Goal: Task Accomplishment & Management: Manage account settings

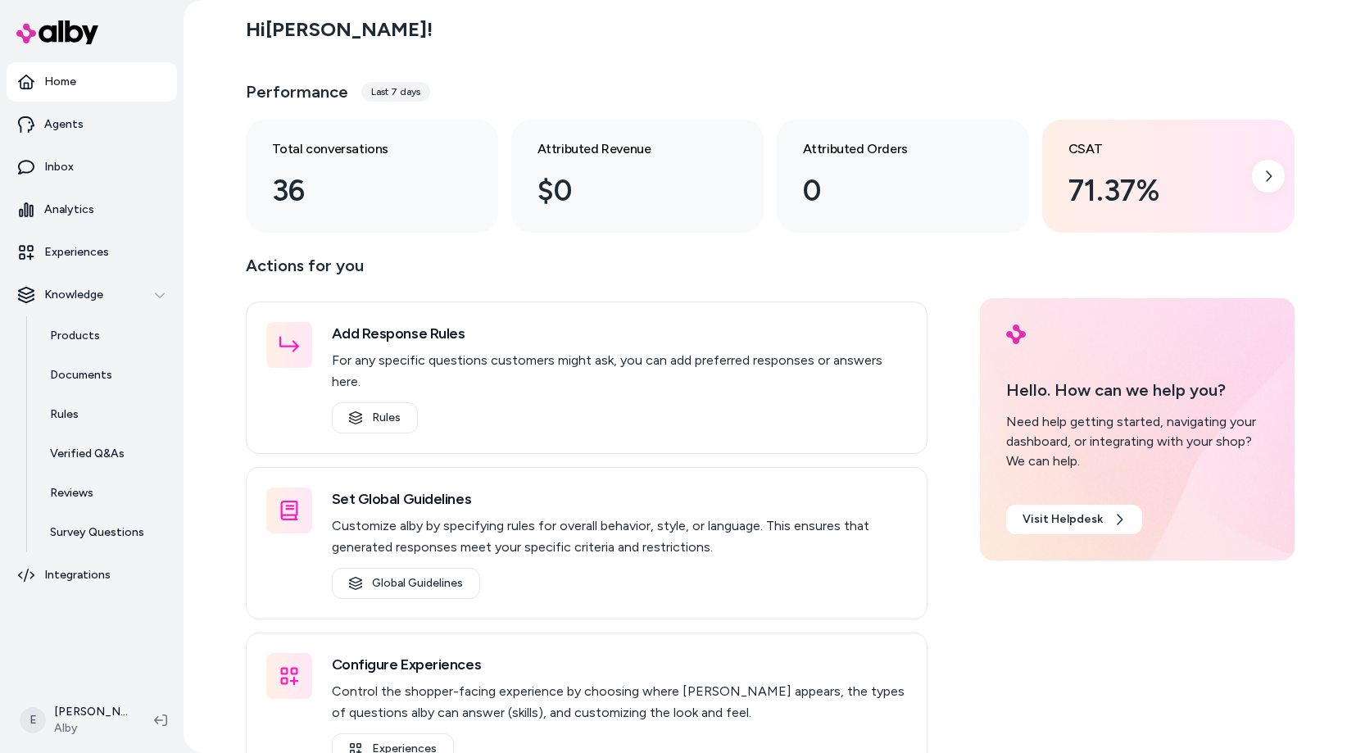
click at [1095, 151] on h3 "CSAT" at bounding box center [1155, 149] width 174 height 20
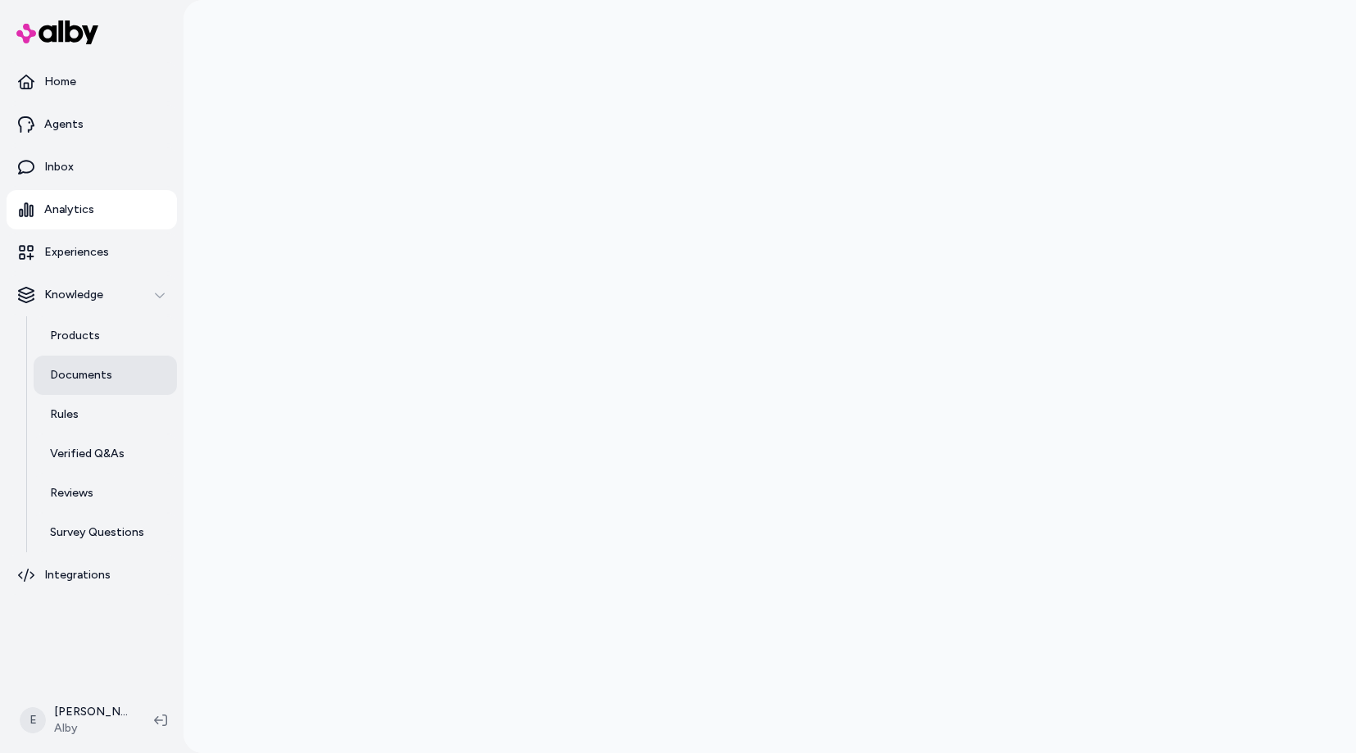
click at [75, 374] on p "Documents" at bounding box center [81, 375] width 62 height 16
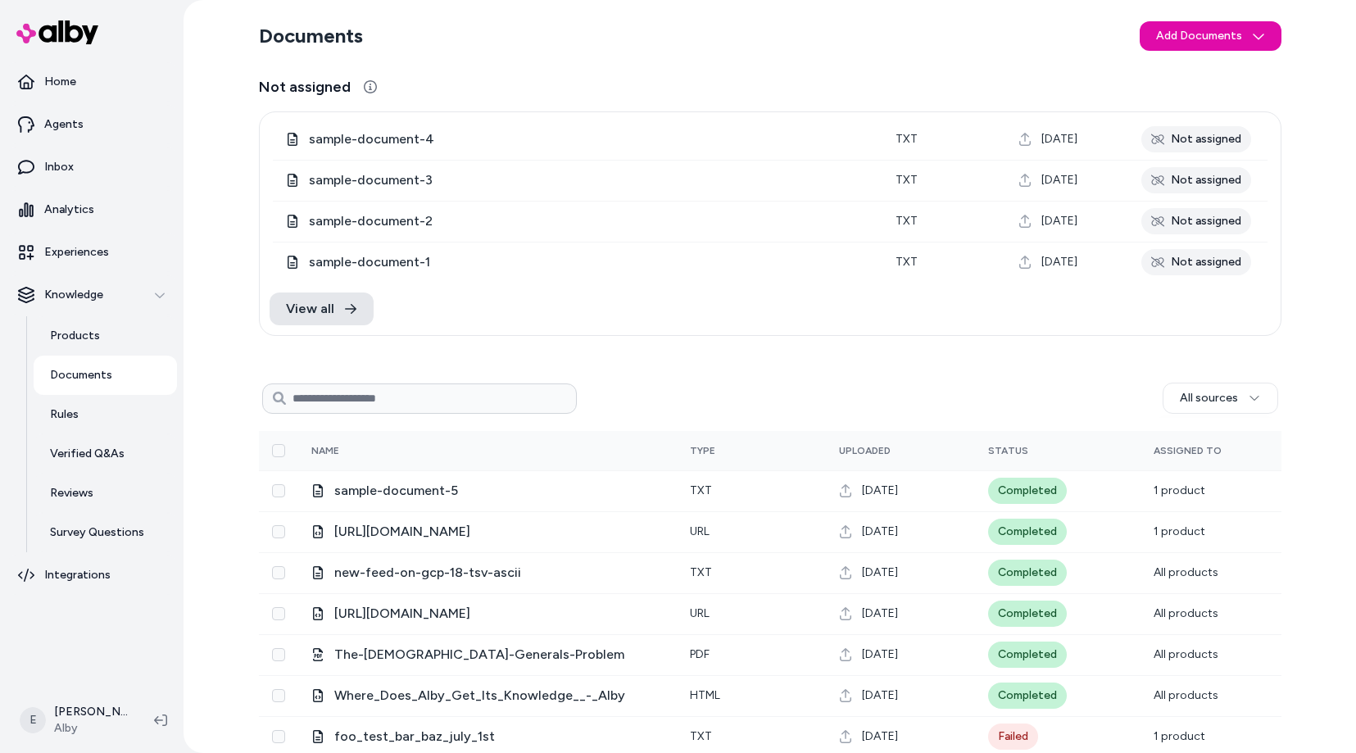
click at [88, 375] on p "Documents" at bounding box center [81, 375] width 62 height 16
click at [374, 356] on div "Documents Add Documents Not assigned sample-document-4 txt Aug 11, 2025 Not ass…" at bounding box center [770, 651] width 1049 height 1303
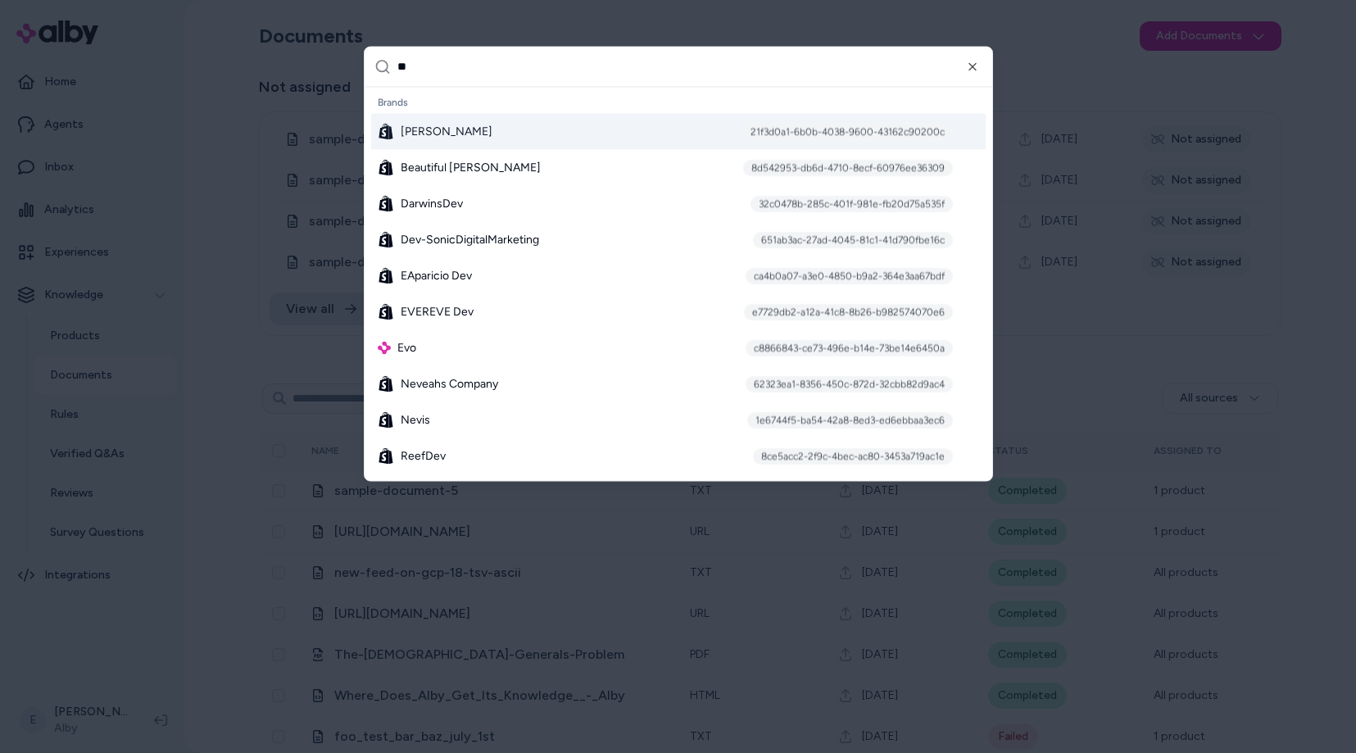
type input "***"
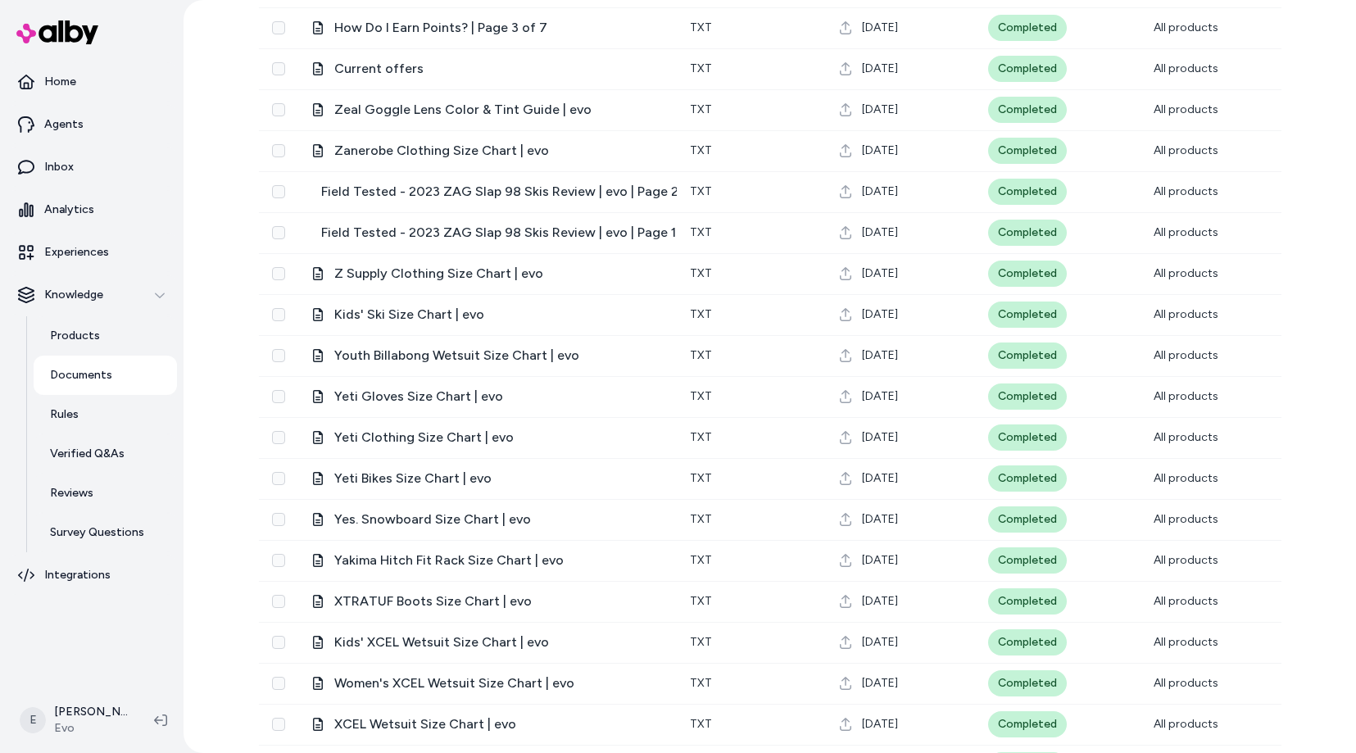
scroll to position [456, 0]
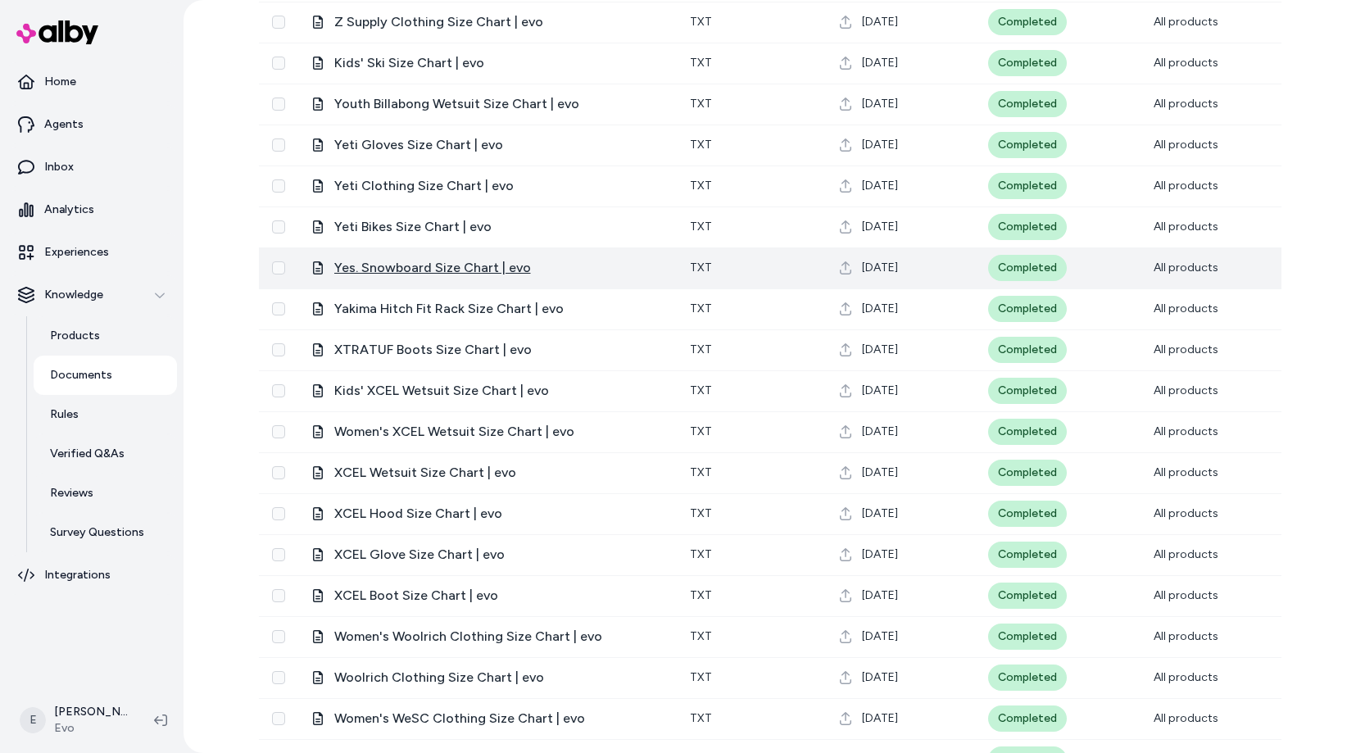
click at [422, 277] on span "Yes. Snowboard Size Chart | evo" at bounding box center [432, 268] width 197 height 20
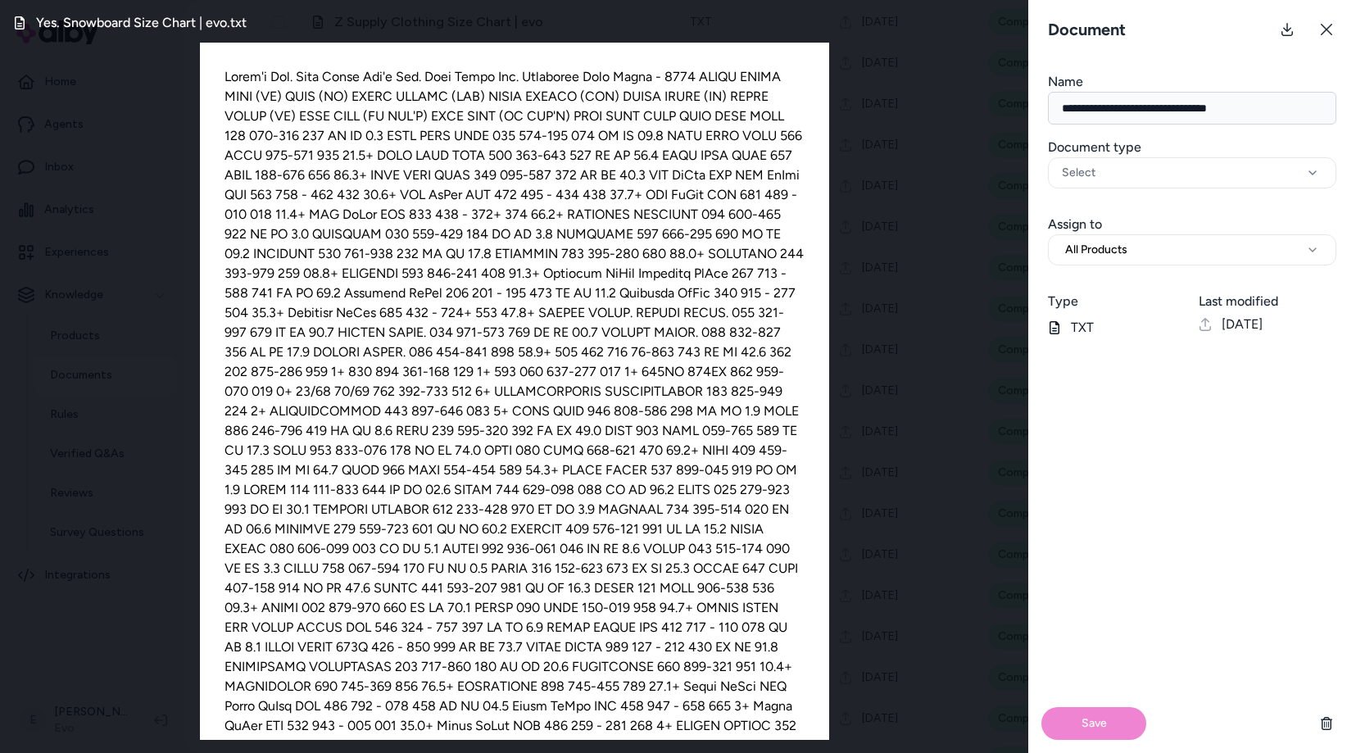
scroll to position [1, 0]
click at [1127, 243] on span "All Products" at bounding box center [1096, 250] width 62 height 16
click at [1122, 206] on div "**********" at bounding box center [1192, 234] width 328 height 64
click at [1329, 32] on icon at bounding box center [1326, 29] width 13 height 13
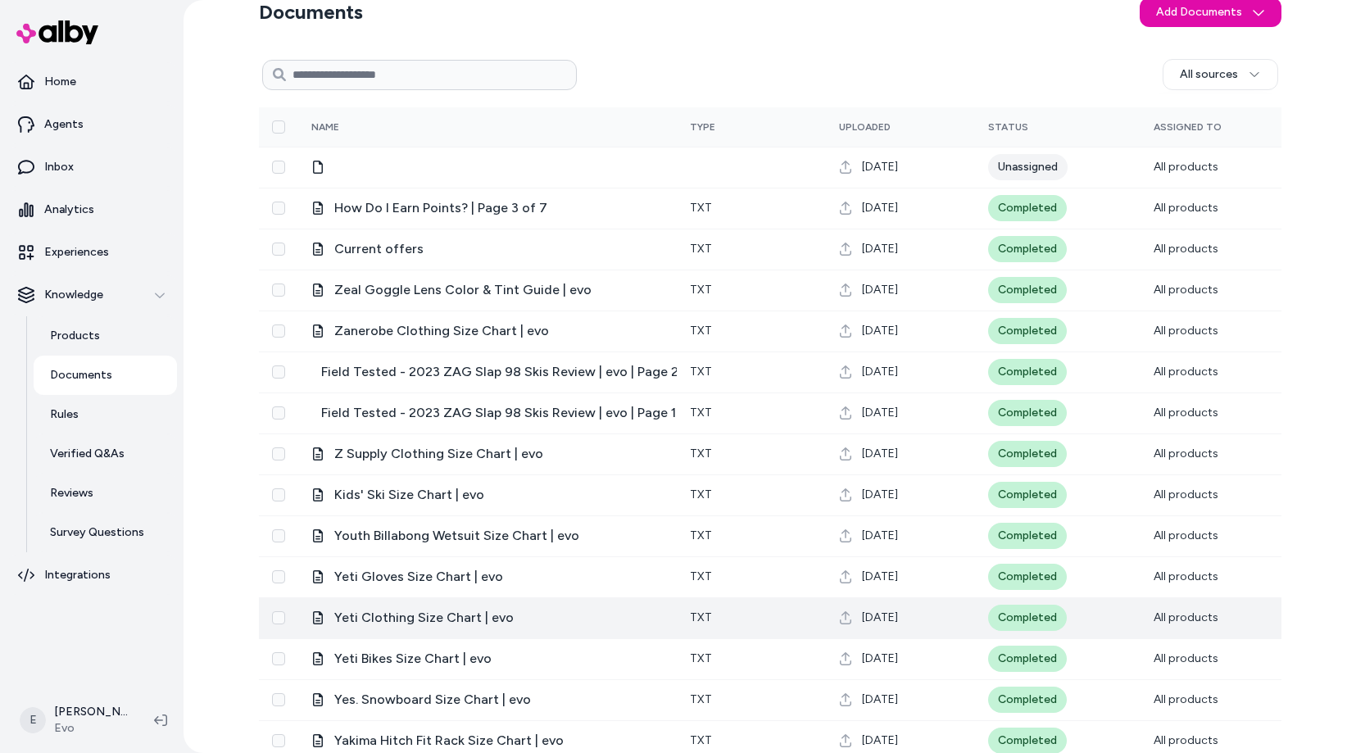
scroll to position [0, 0]
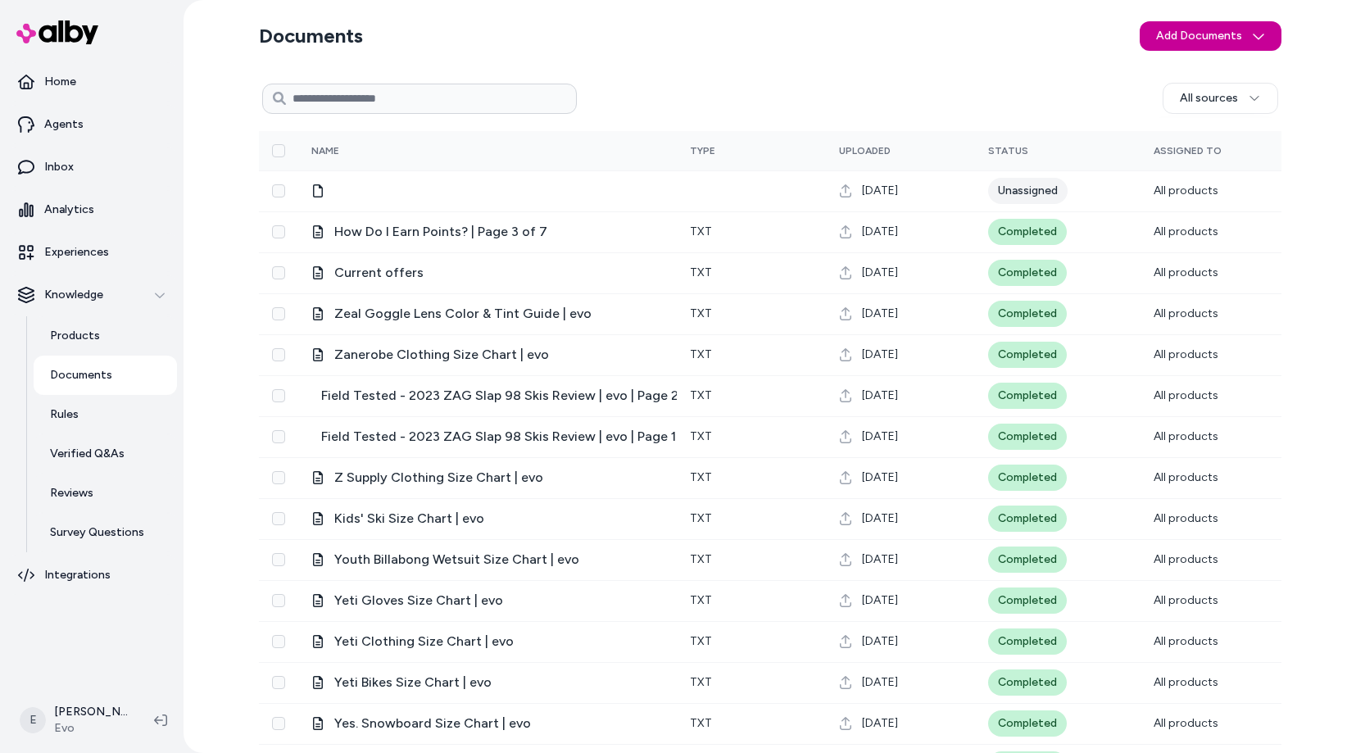
click at [1190, 27] on html "Home Agents Inbox Analytics Experiences Knowledge Products Documents Rules Veri…" at bounding box center [678, 376] width 1356 height 753
click at [1180, 75] on span "Upload Files" at bounding box center [1209, 71] width 62 height 16
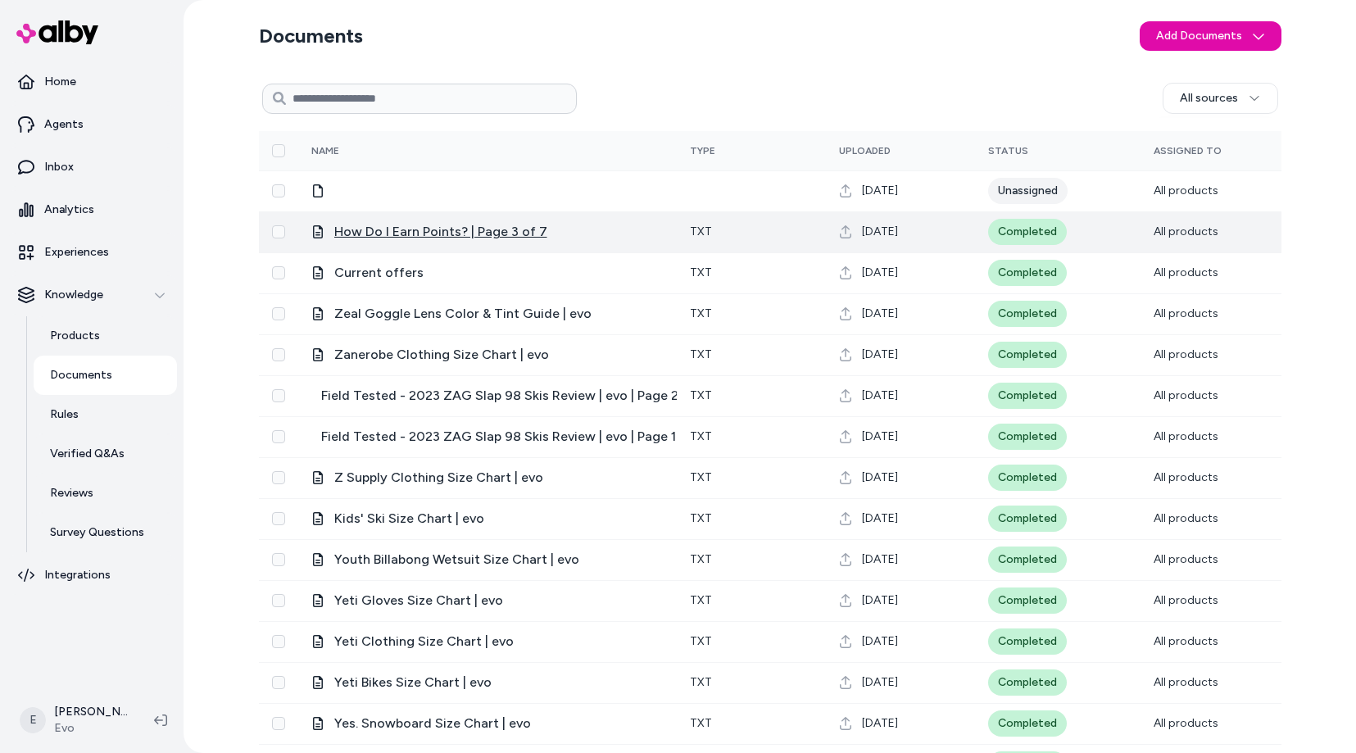
click at [501, 228] on span "How Do I Earn Points? | Page 3 of 7" at bounding box center [440, 232] width 213 height 20
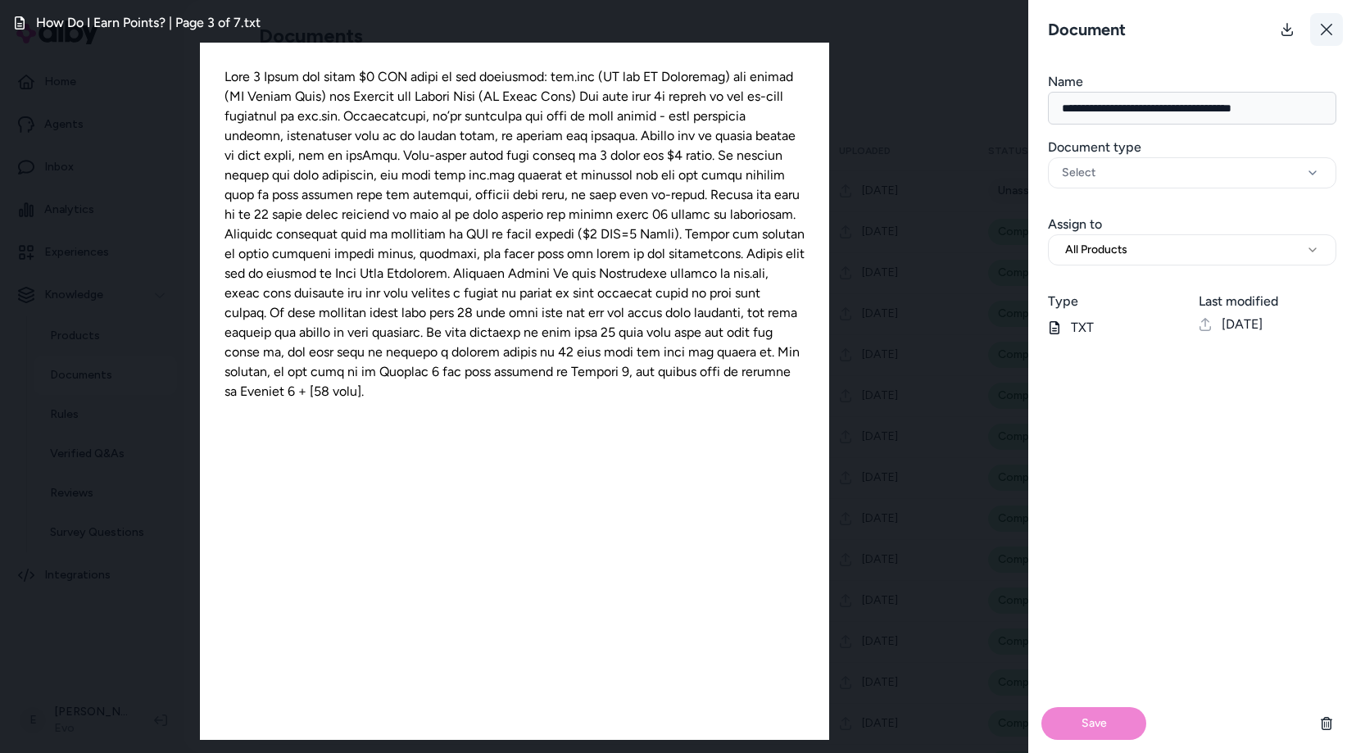
click at [1331, 33] on icon at bounding box center [1326, 29] width 13 height 13
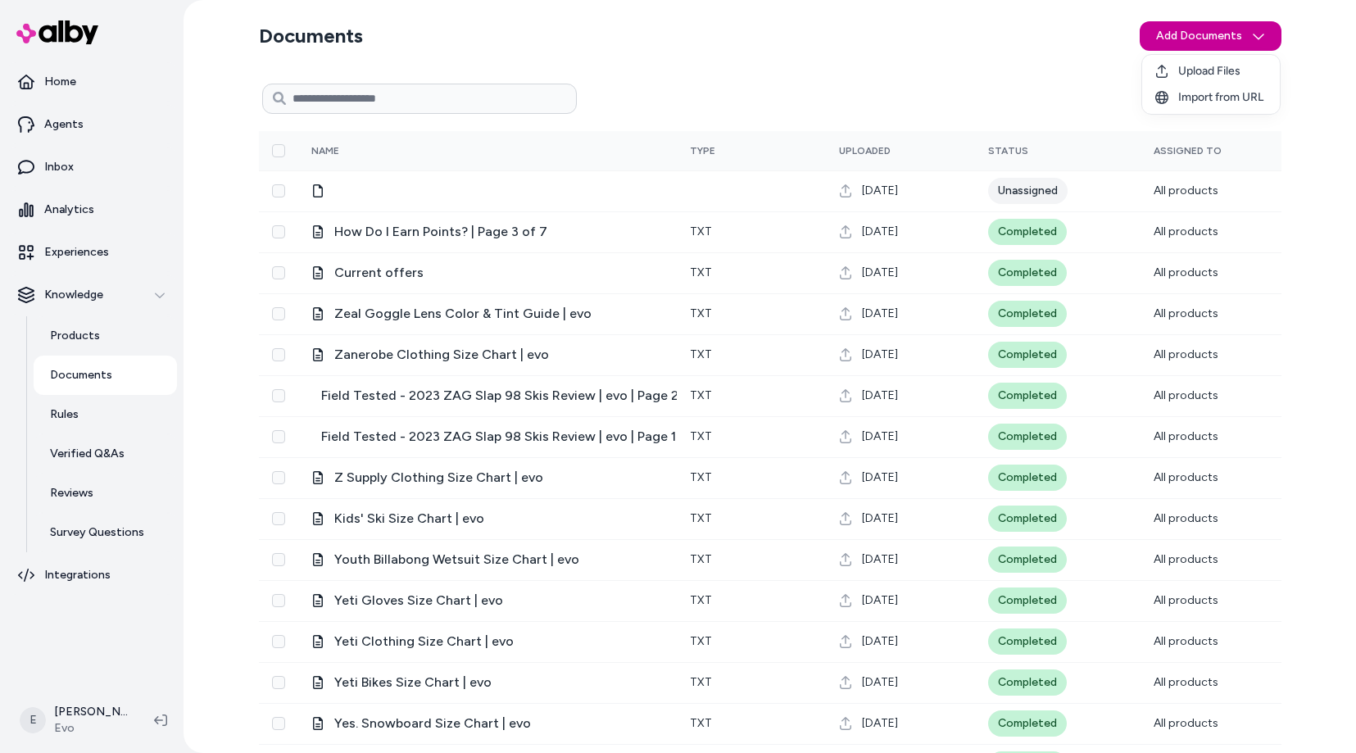
click at [1227, 36] on html "Home Agents Inbox Analytics Experiences Knowledge Products Documents Rules Veri…" at bounding box center [678, 376] width 1356 height 753
click at [1225, 103] on span "Import from URL" at bounding box center [1220, 97] width 85 height 16
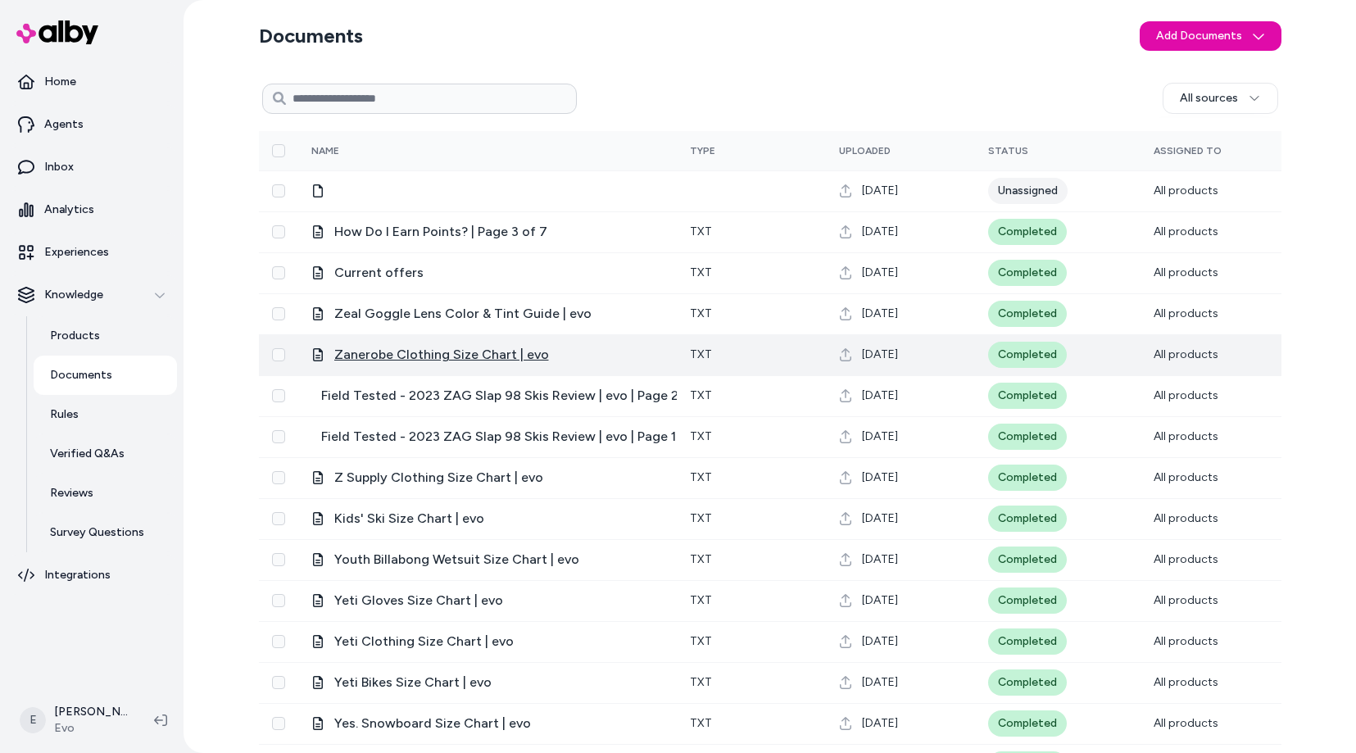
click at [497, 357] on span "Zanerobe Clothing Size Chart | evo" at bounding box center [441, 355] width 215 height 20
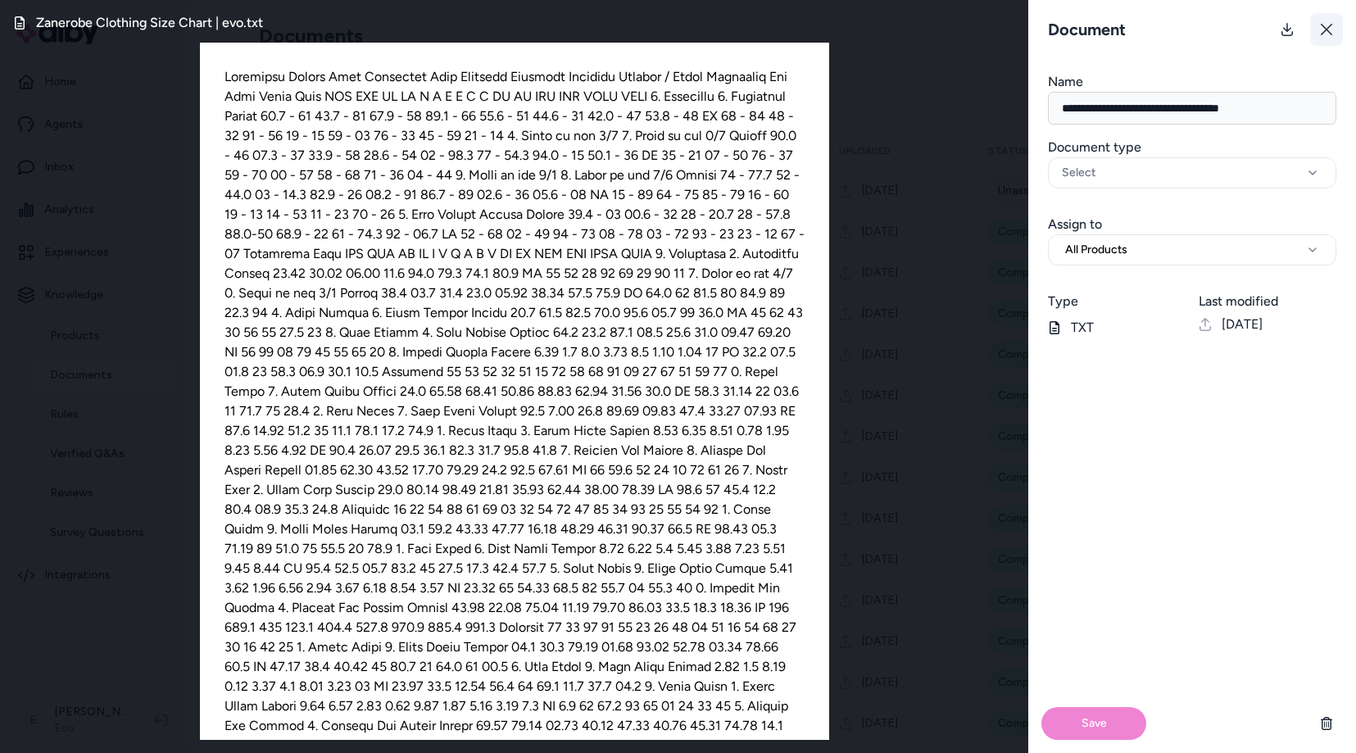
click at [1323, 31] on icon at bounding box center [1326, 29] width 11 height 11
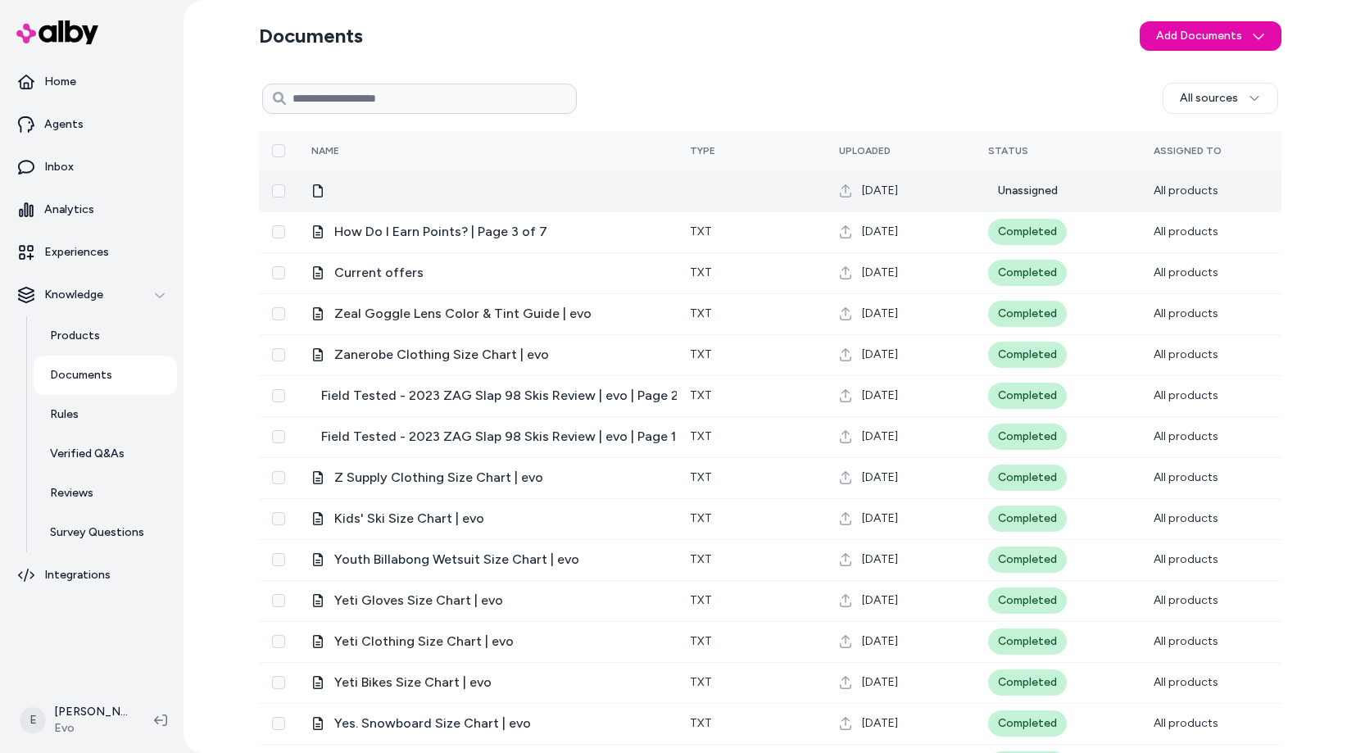
click at [1011, 196] on div "Unassigned" at bounding box center [1027, 191] width 79 height 26
click at [1068, 207] on td "Unassigned" at bounding box center [1058, 190] width 166 height 41
click at [1006, 191] on div "Unassigned" at bounding box center [1027, 191] width 79 height 26
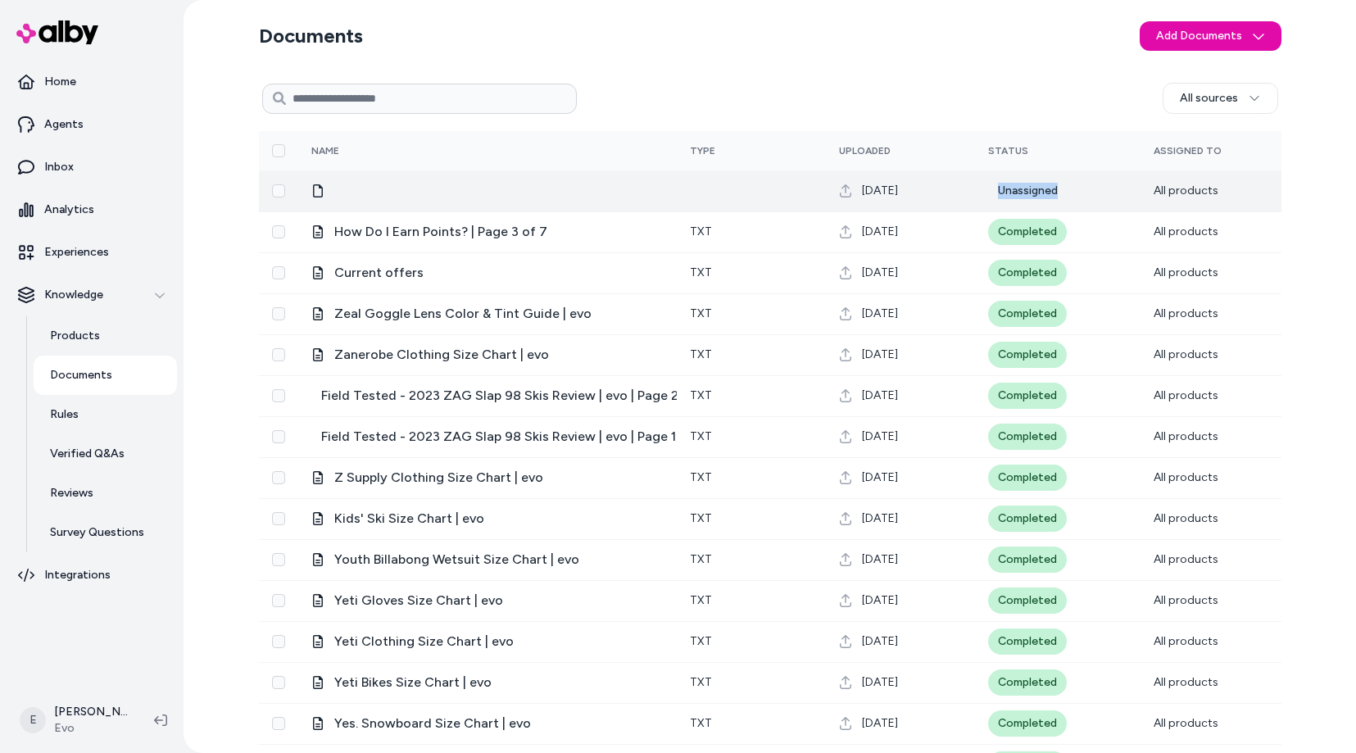
click at [1026, 192] on div "Unassigned" at bounding box center [1027, 191] width 79 height 26
click at [385, 190] on div at bounding box center [487, 190] width 352 height 13
click at [317, 191] on icon at bounding box center [317, 190] width 13 height 13
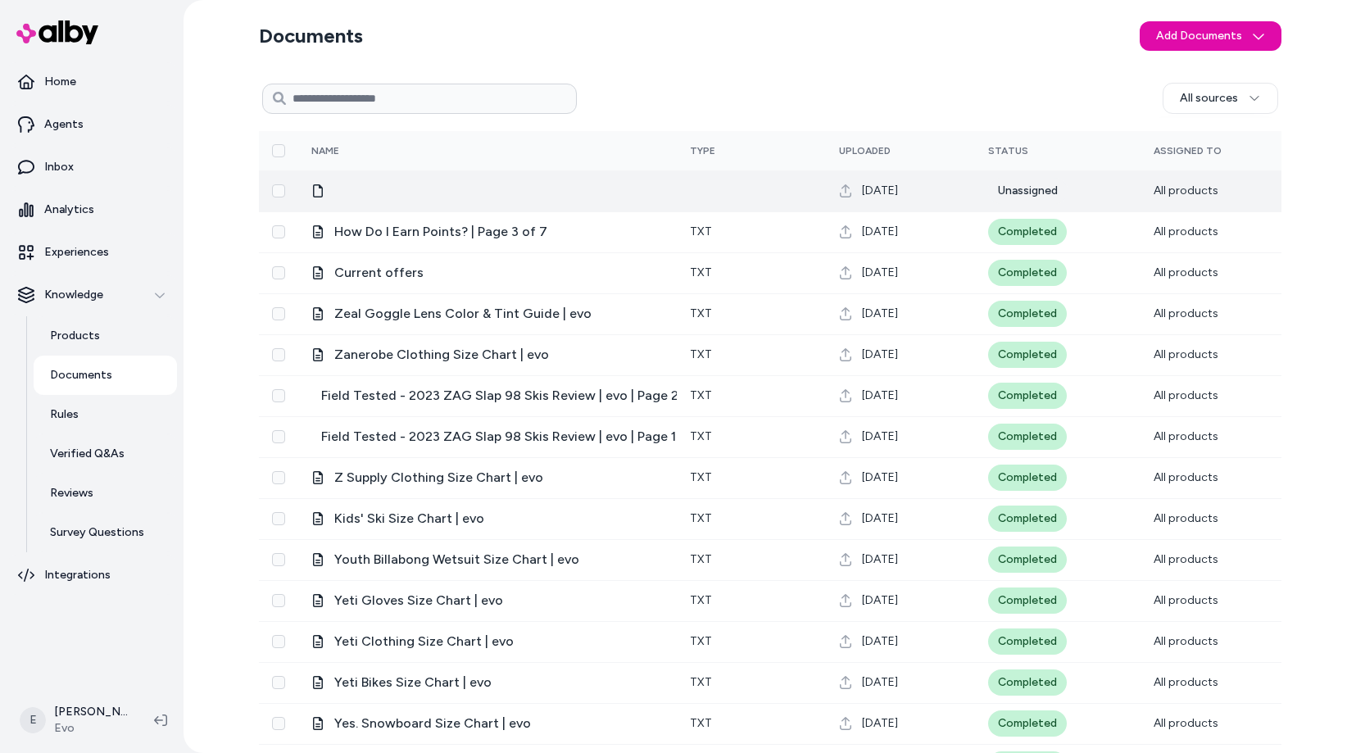
click at [335, 191] on div at bounding box center [487, 190] width 352 height 13
click at [888, 187] on span "Jul 23, 2024" at bounding box center [880, 191] width 36 height 16
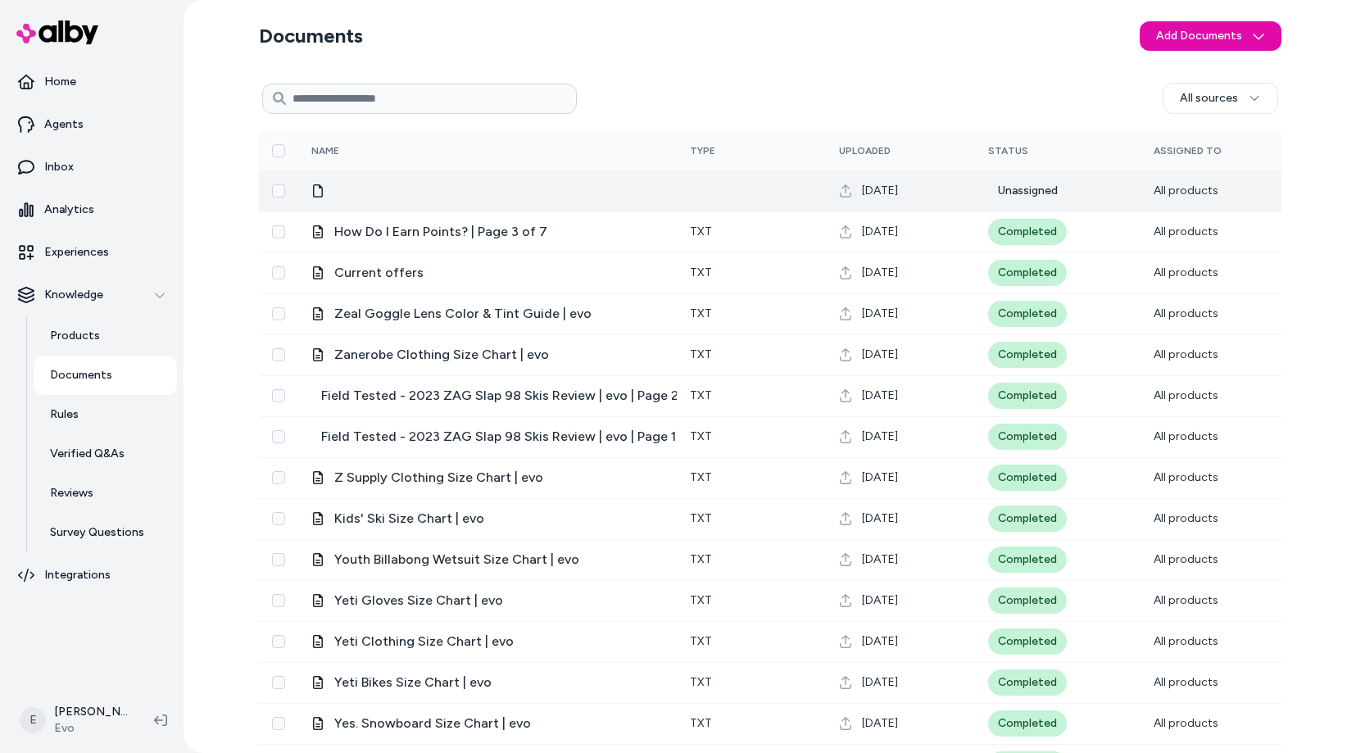
click at [888, 187] on span "Jul 23, 2024" at bounding box center [880, 191] width 36 height 16
click at [1183, 192] on span "All products" at bounding box center [1186, 191] width 65 height 14
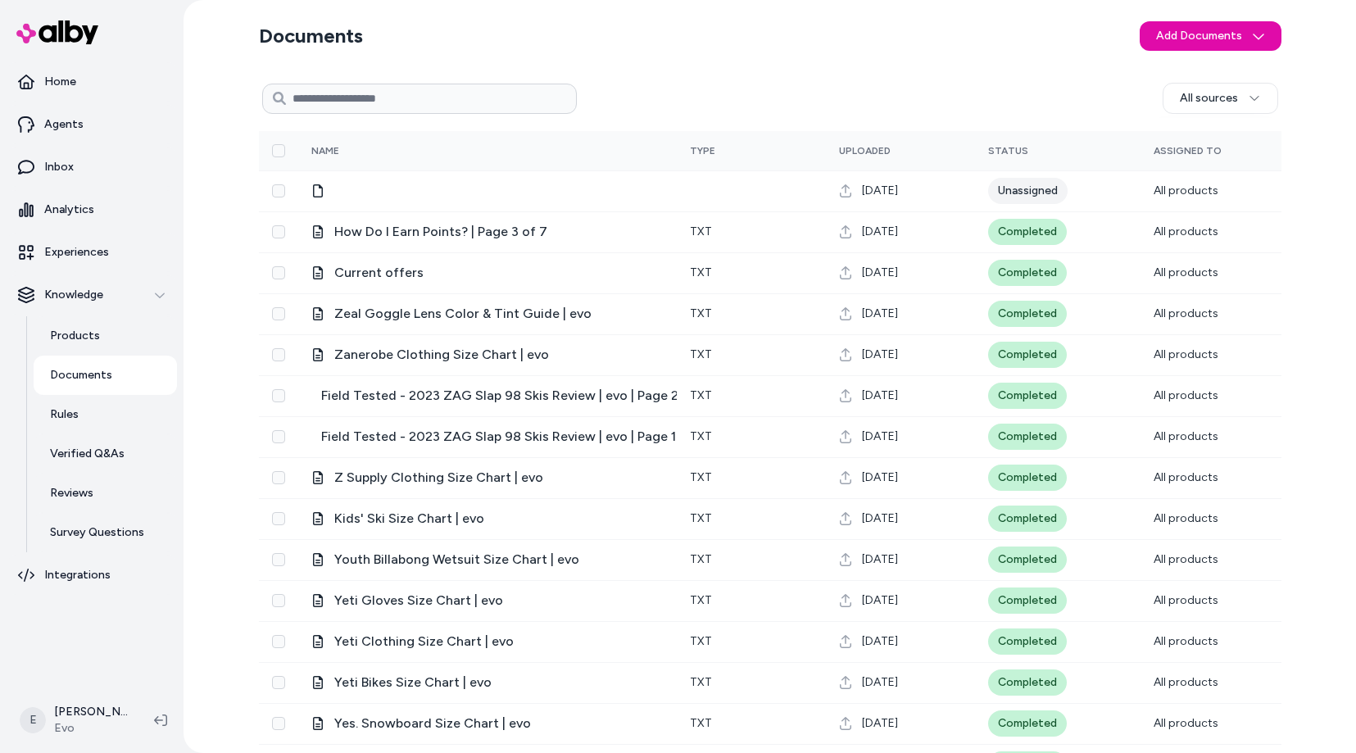
click at [986, 184] on td "Unassigned" at bounding box center [1058, 190] width 166 height 41
click at [1034, 192] on div "Unassigned" at bounding box center [1027, 191] width 79 height 26
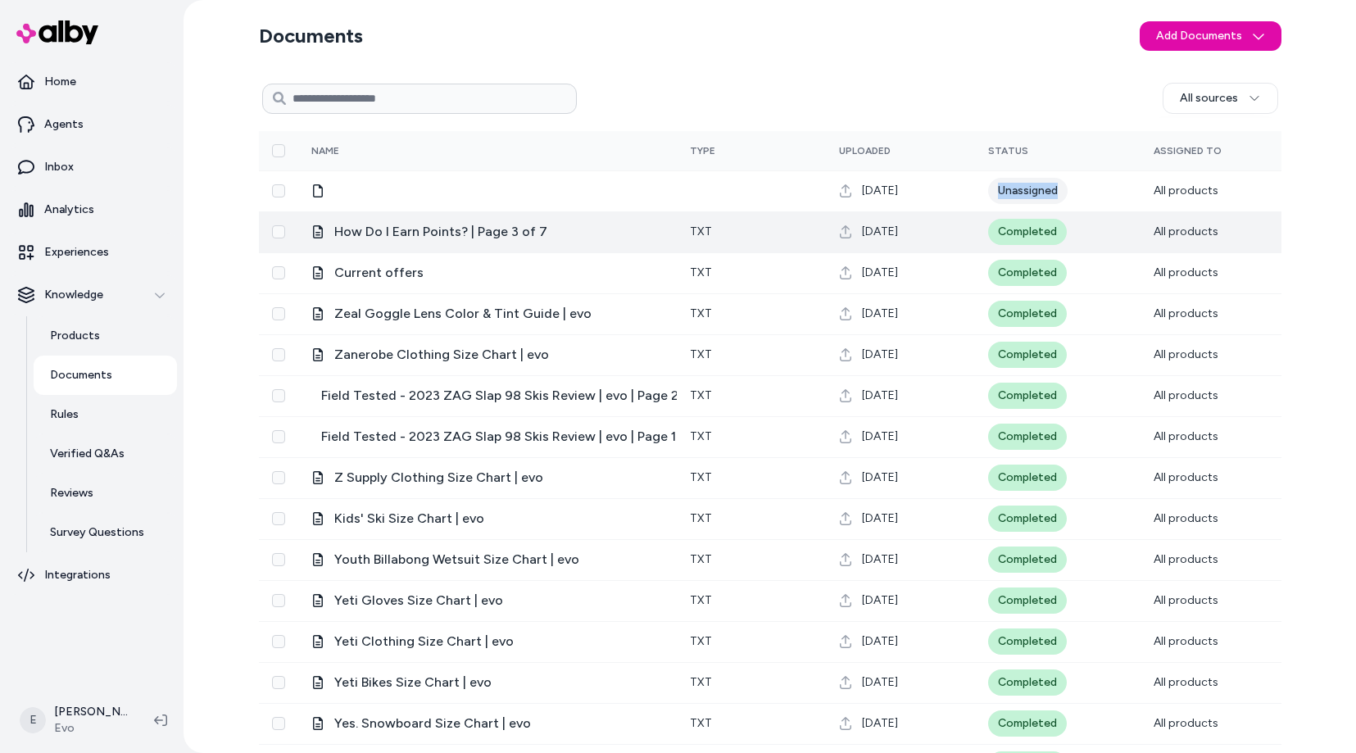
drag, startPoint x: 1034, startPoint y: 192, endPoint x: 684, endPoint y: 220, distance: 351.0
click at [1018, 192] on div "Unassigned" at bounding box center [1027, 191] width 79 height 26
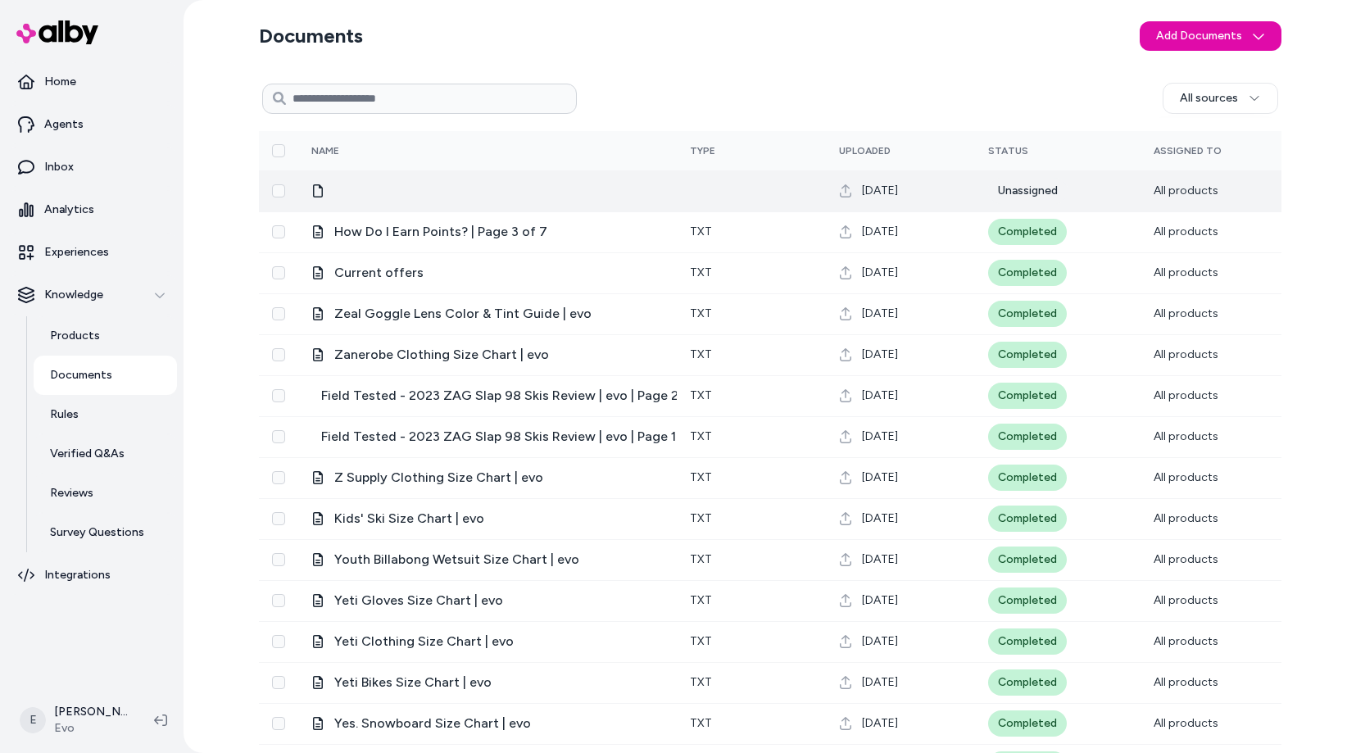
click at [504, 173] on td at bounding box center [487, 190] width 379 height 41
click at [316, 197] on icon at bounding box center [318, 190] width 10 height 13
click at [342, 197] on div at bounding box center [487, 190] width 352 height 13
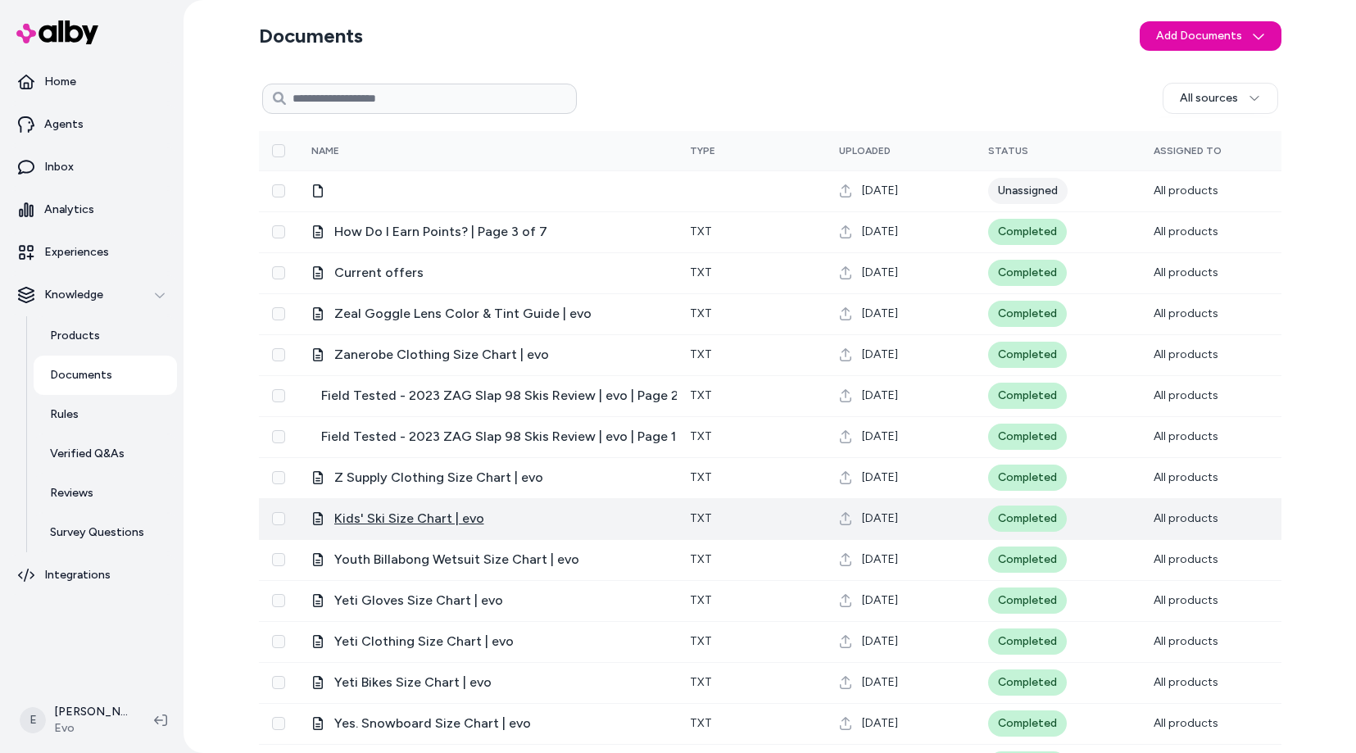
click at [389, 513] on span "Kids' Ski Size Chart | evo" at bounding box center [409, 519] width 150 height 20
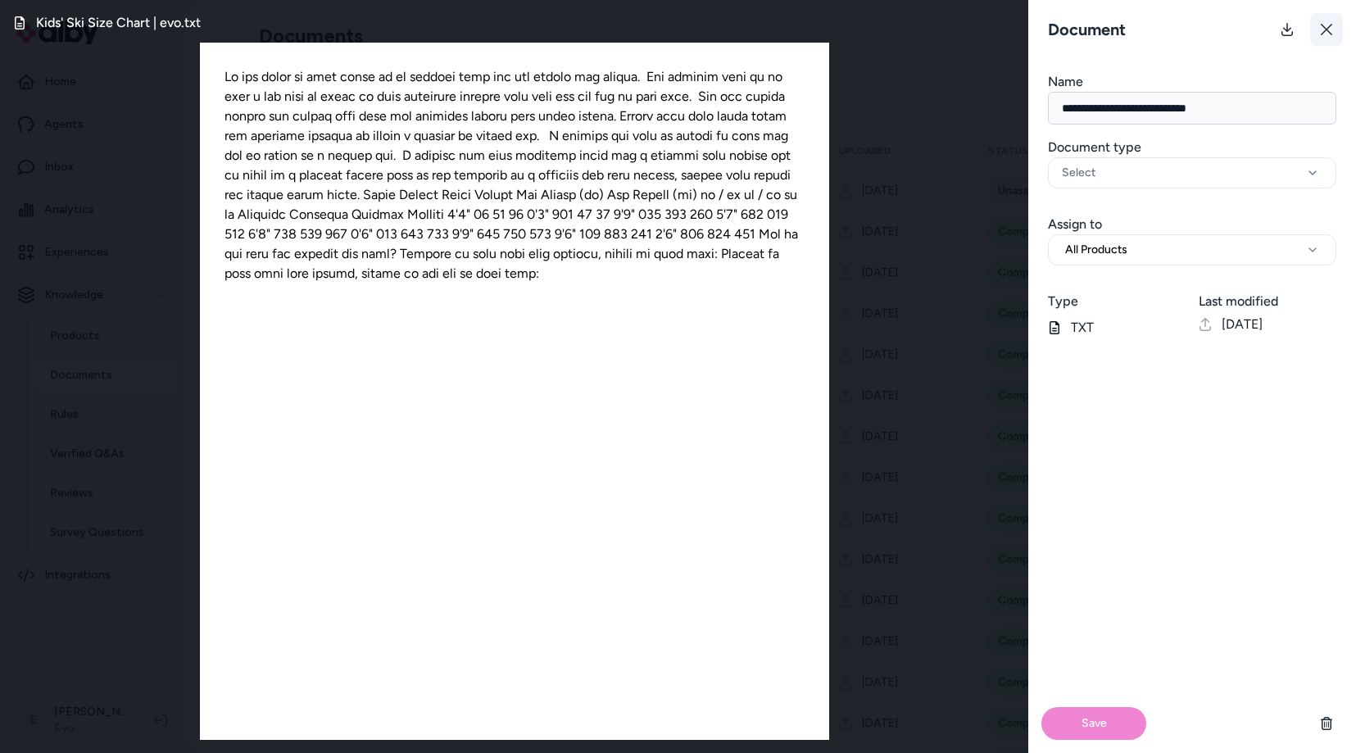
click at [1318, 29] on button at bounding box center [1326, 29] width 33 height 33
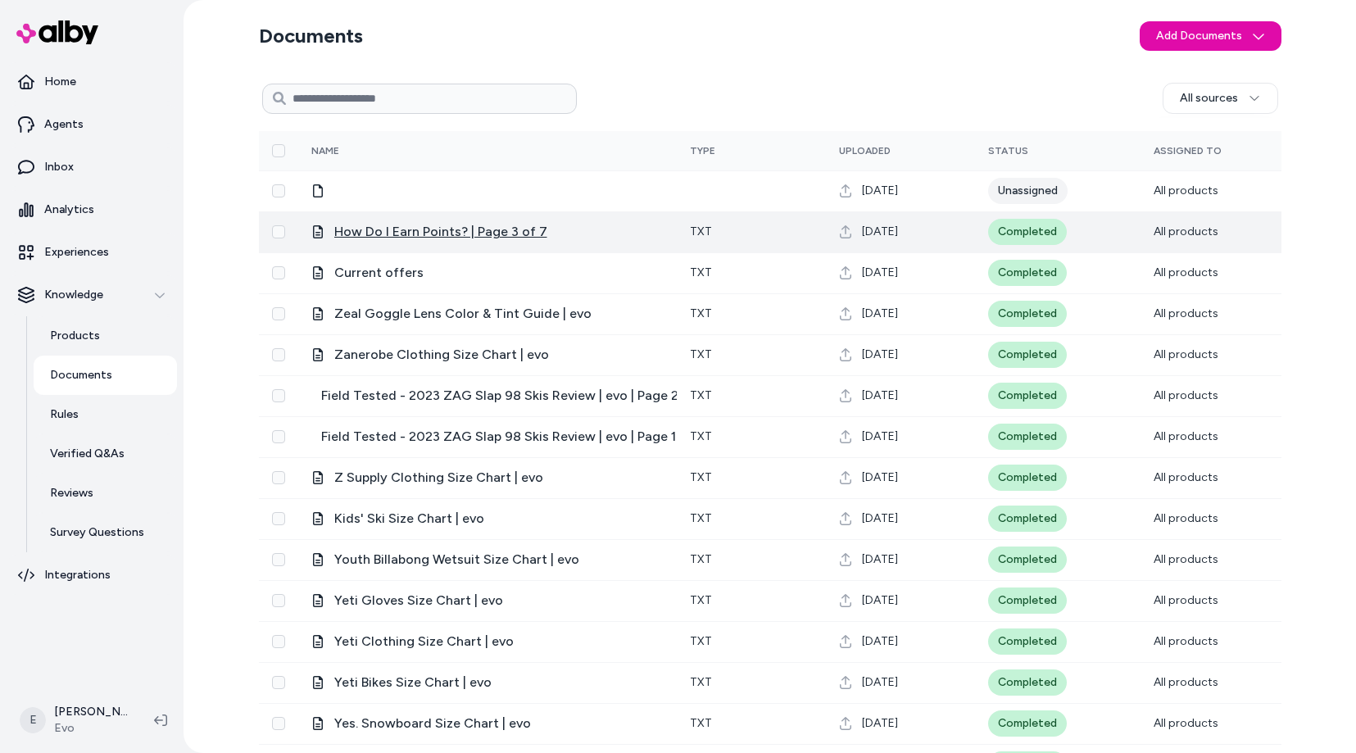
click at [424, 230] on span "How Do I Earn Points? | Page 3 of 7" at bounding box center [440, 232] width 213 height 20
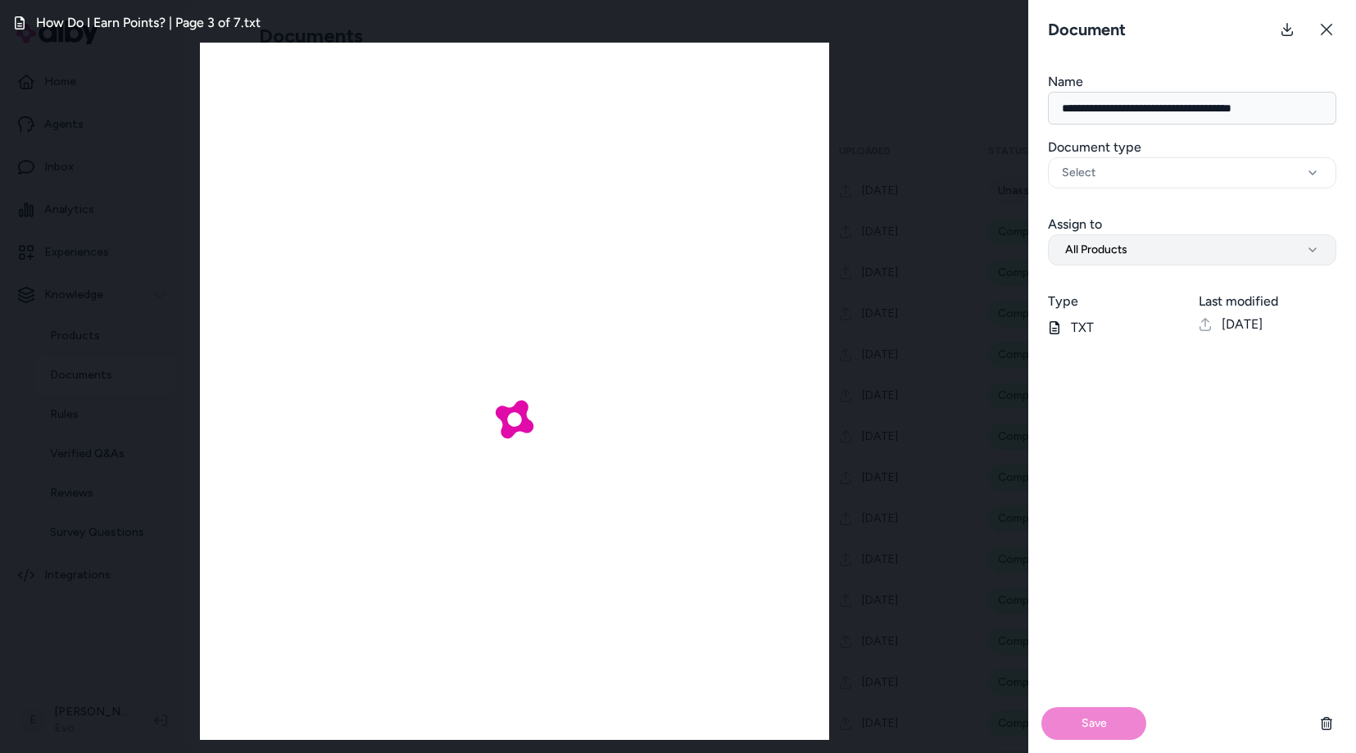
click at [1123, 246] on span "All Products" at bounding box center [1096, 250] width 62 height 16
click at [1120, 179] on div "Select" at bounding box center [1192, 173] width 261 height 16
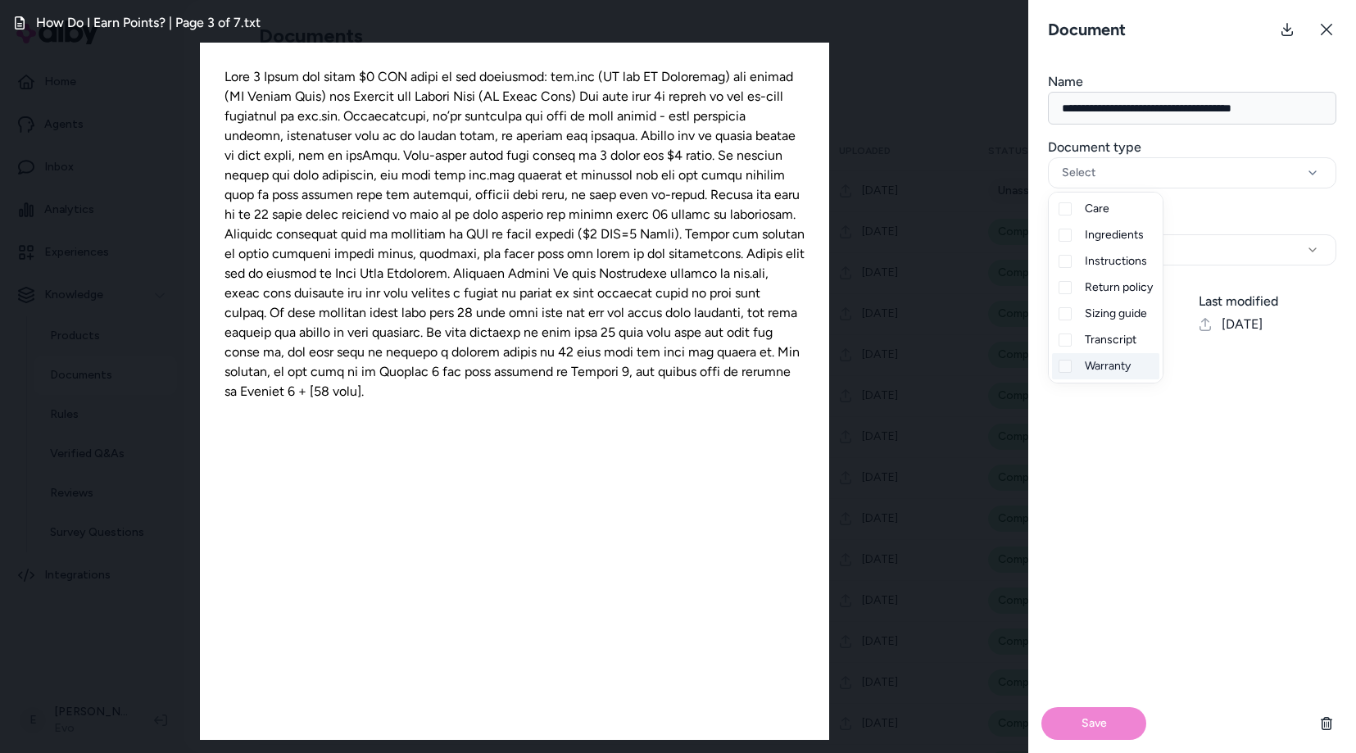
click at [1119, 431] on div "Save" at bounding box center [1192, 552] width 328 height 402
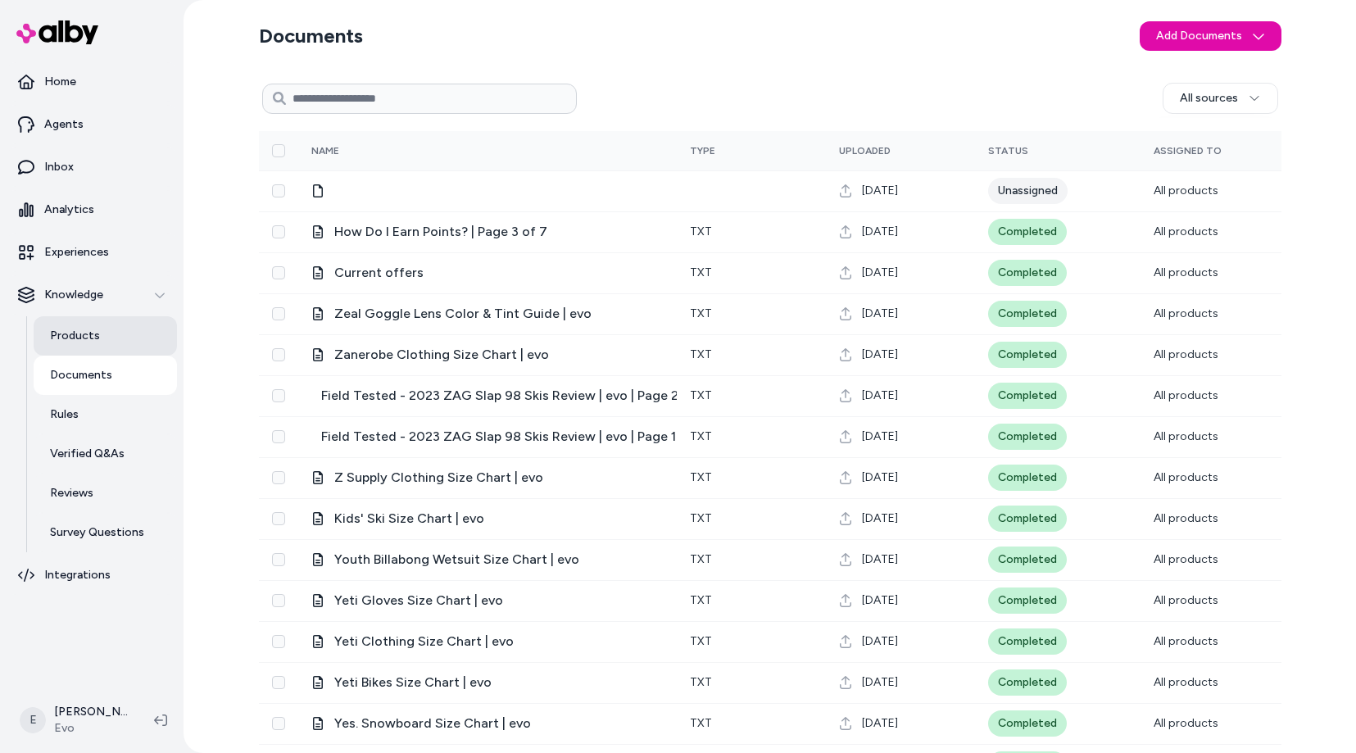
click at [113, 328] on link "Products" at bounding box center [105, 335] width 143 height 39
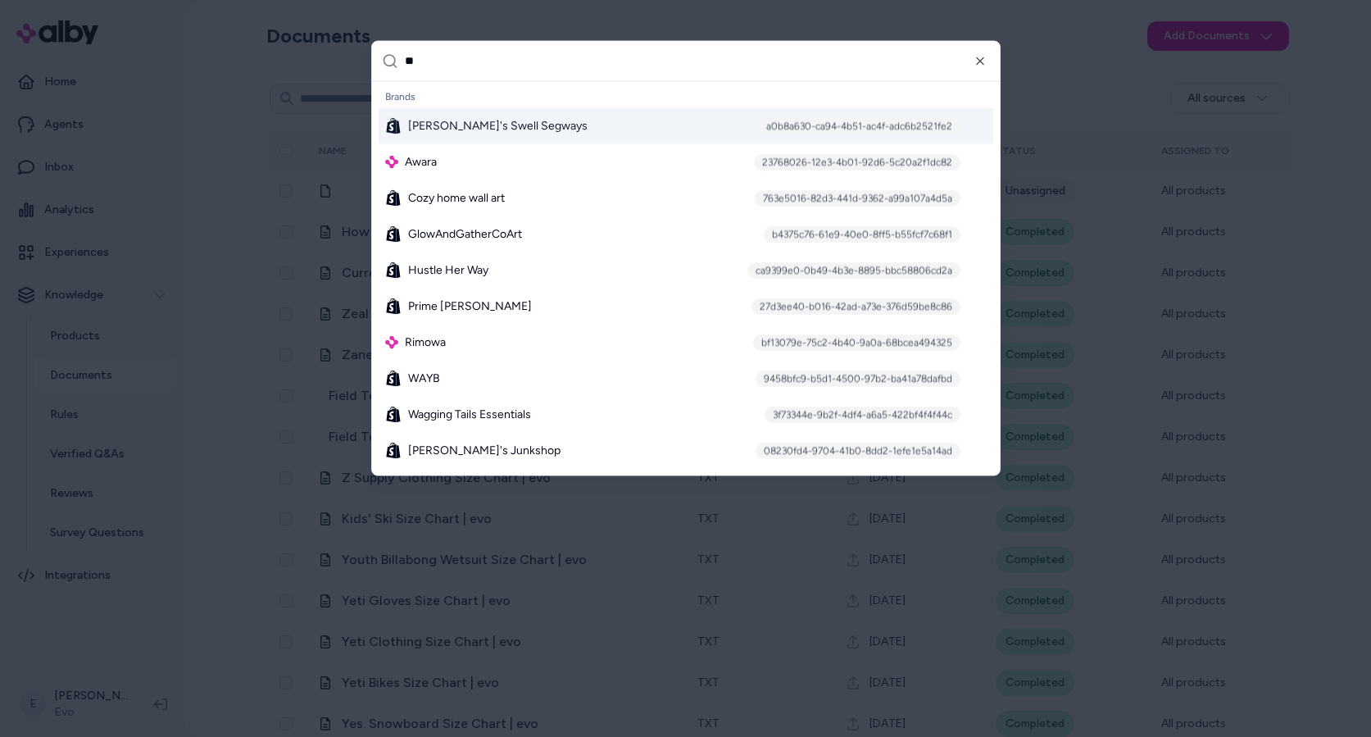
type input "***"
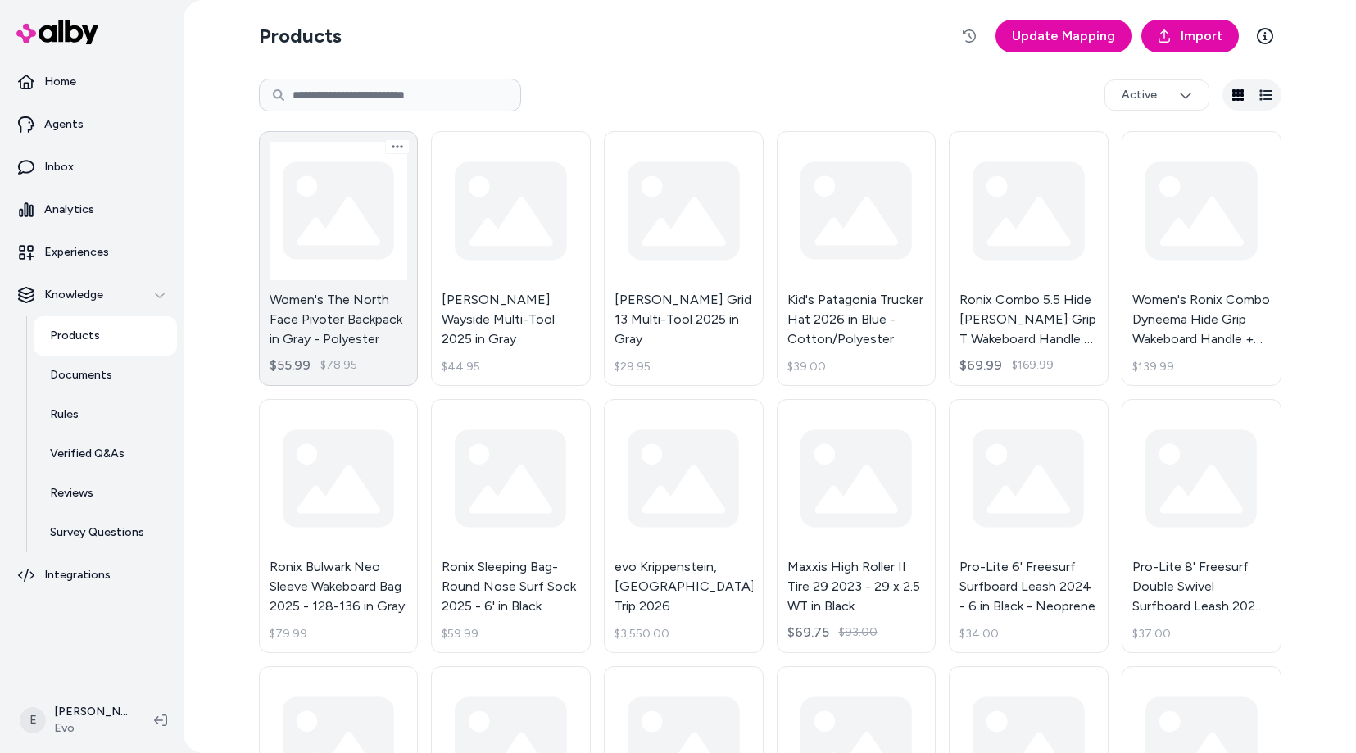
click at [349, 256] on link "Women's The North Face Pivoter Backpack in Gray - Polyester $55.99 $78.95" at bounding box center [339, 258] width 160 height 255
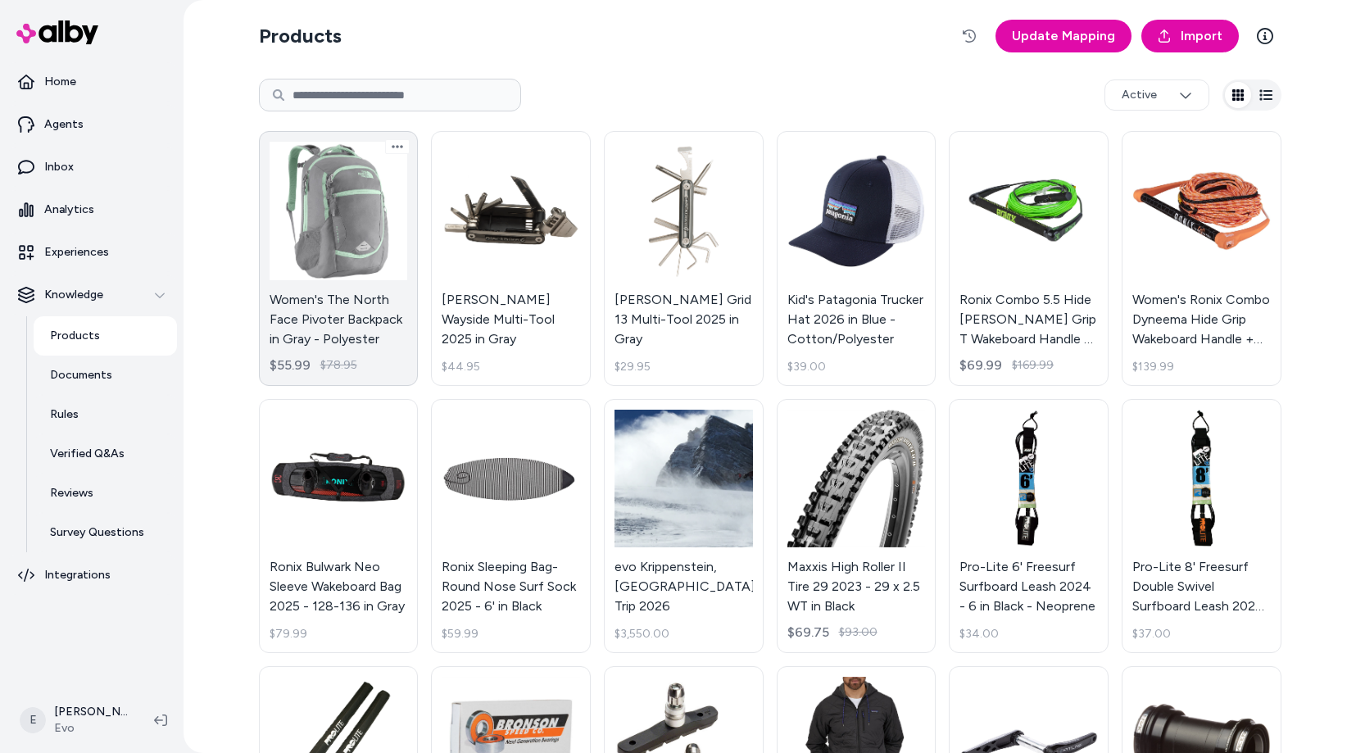
click at [324, 234] on link "Women's The North Face Pivoter Backpack in Gray - Polyester $55.99 $78.95" at bounding box center [339, 258] width 160 height 255
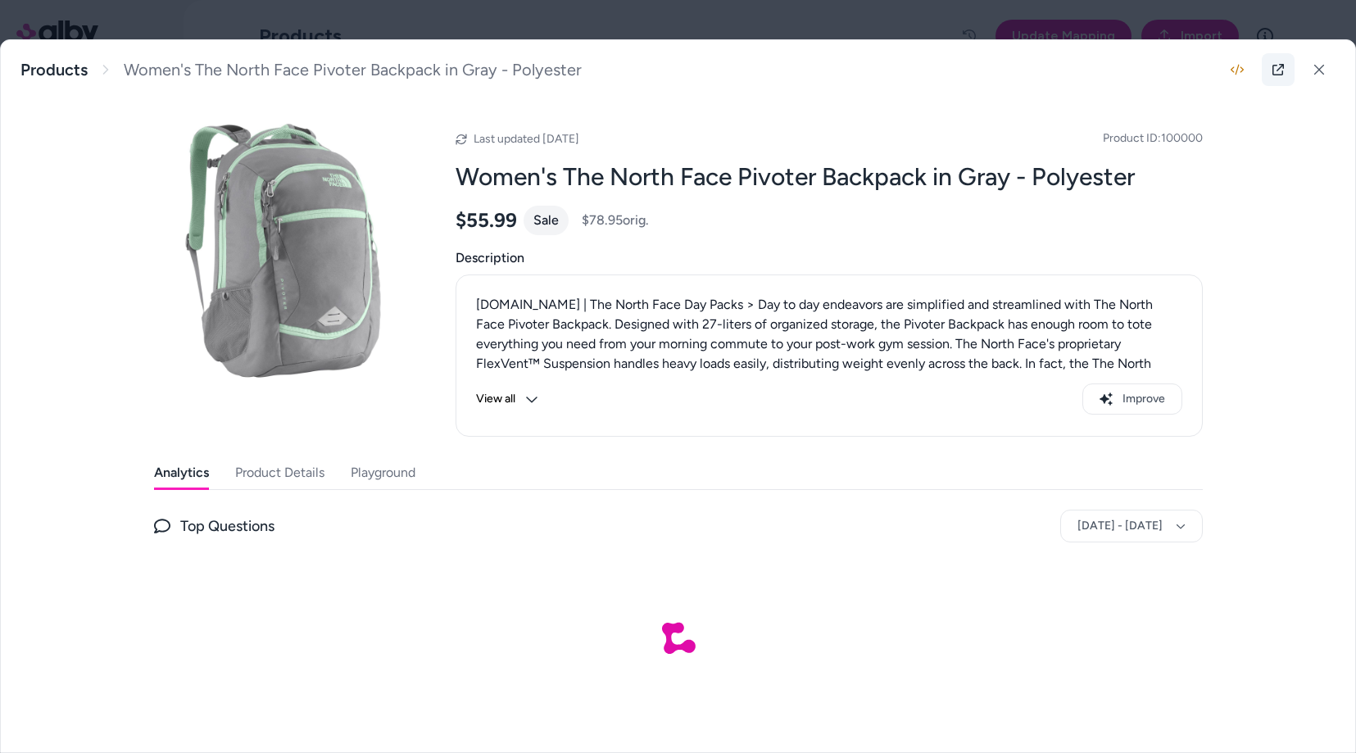
click at [1290, 69] on link at bounding box center [1278, 69] width 33 height 33
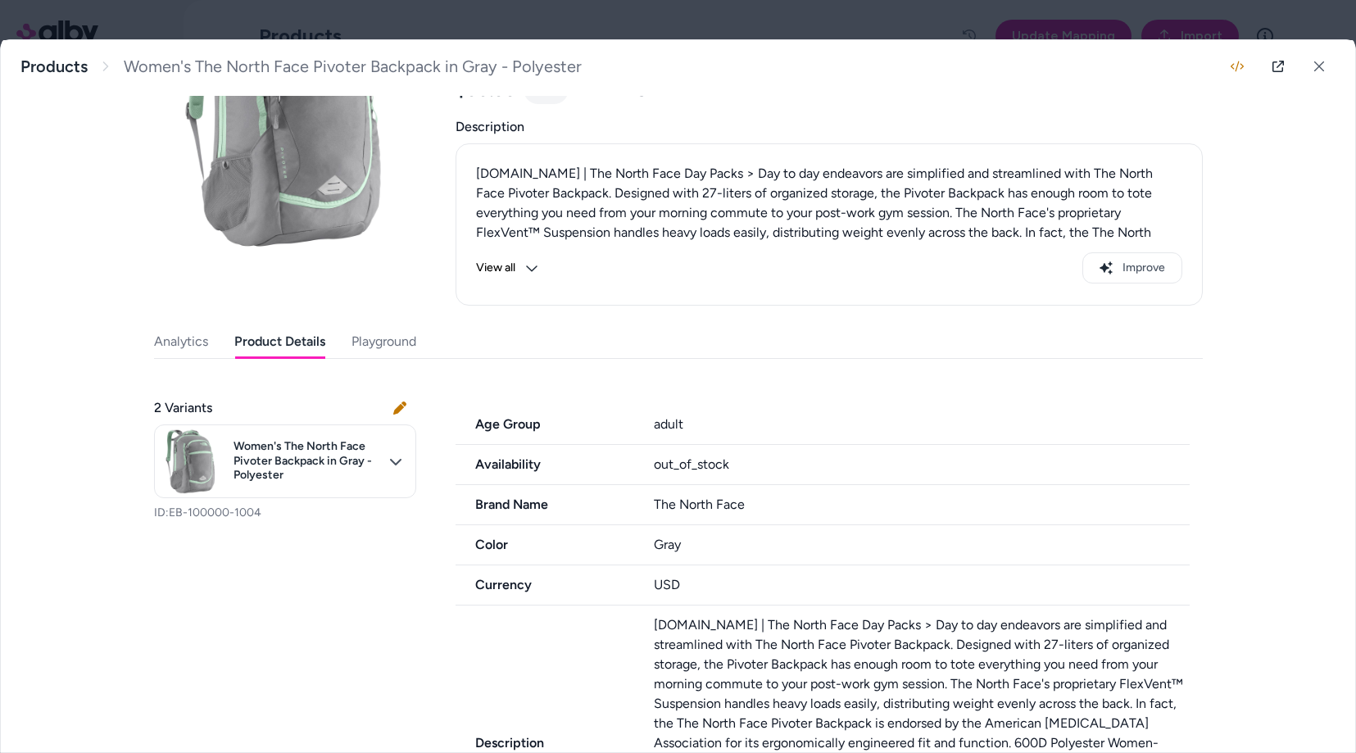
click at [313, 340] on button "Product Details" at bounding box center [279, 341] width 91 height 33
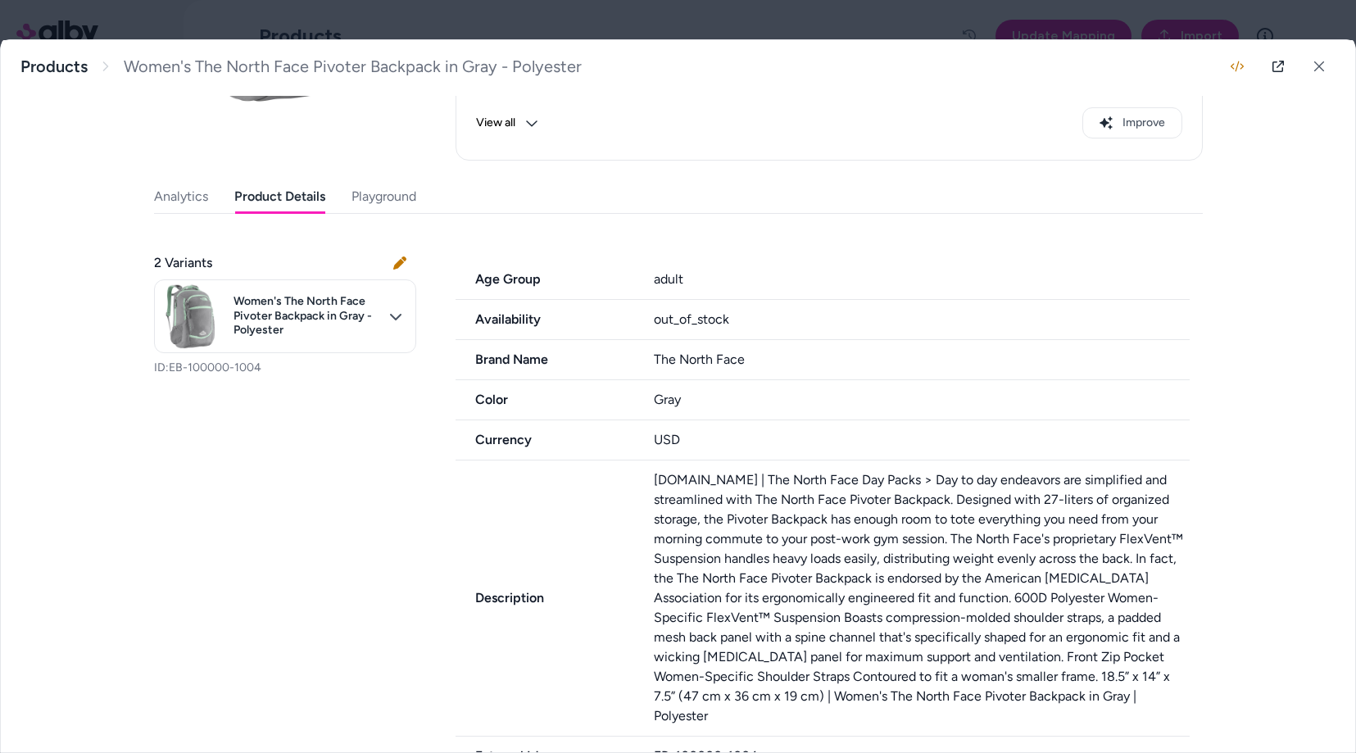
scroll to position [251, 0]
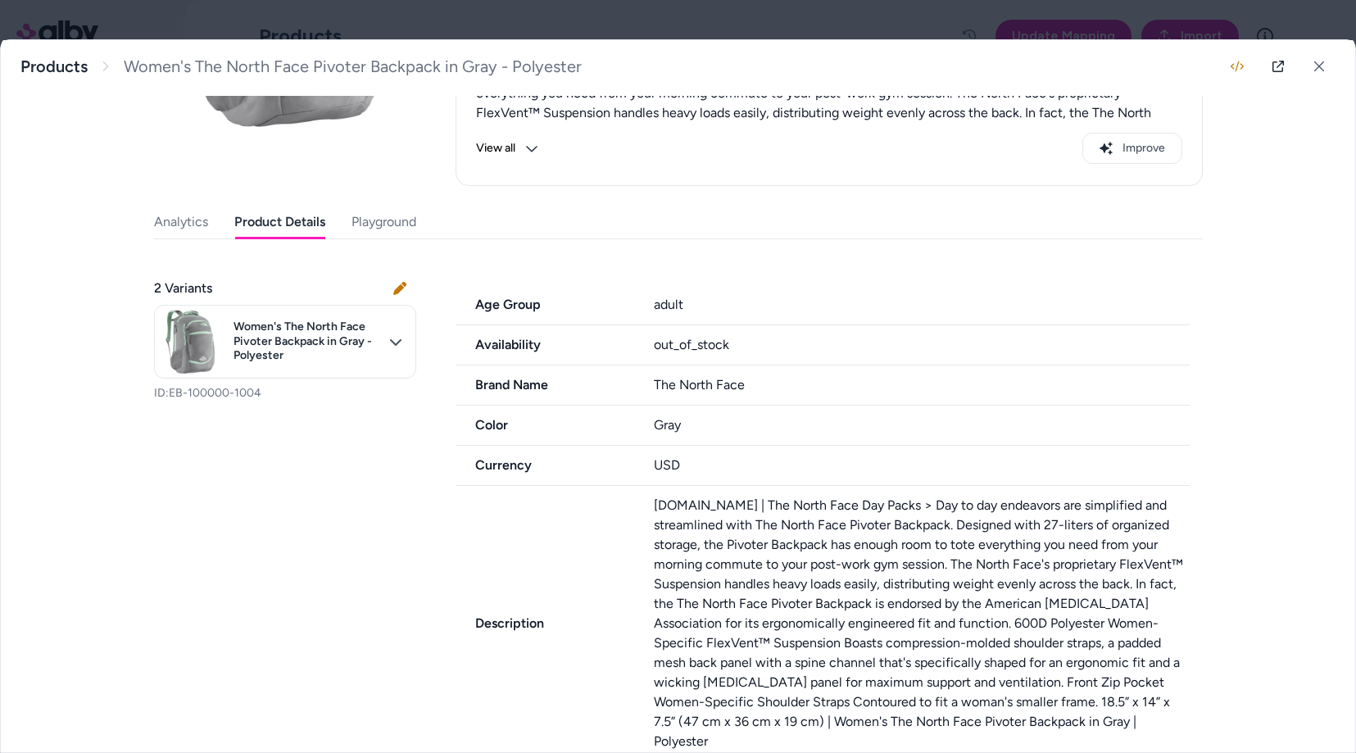
click at [687, 350] on div "out_of_stock" at bounding box center [922, 345] width 536 height 20
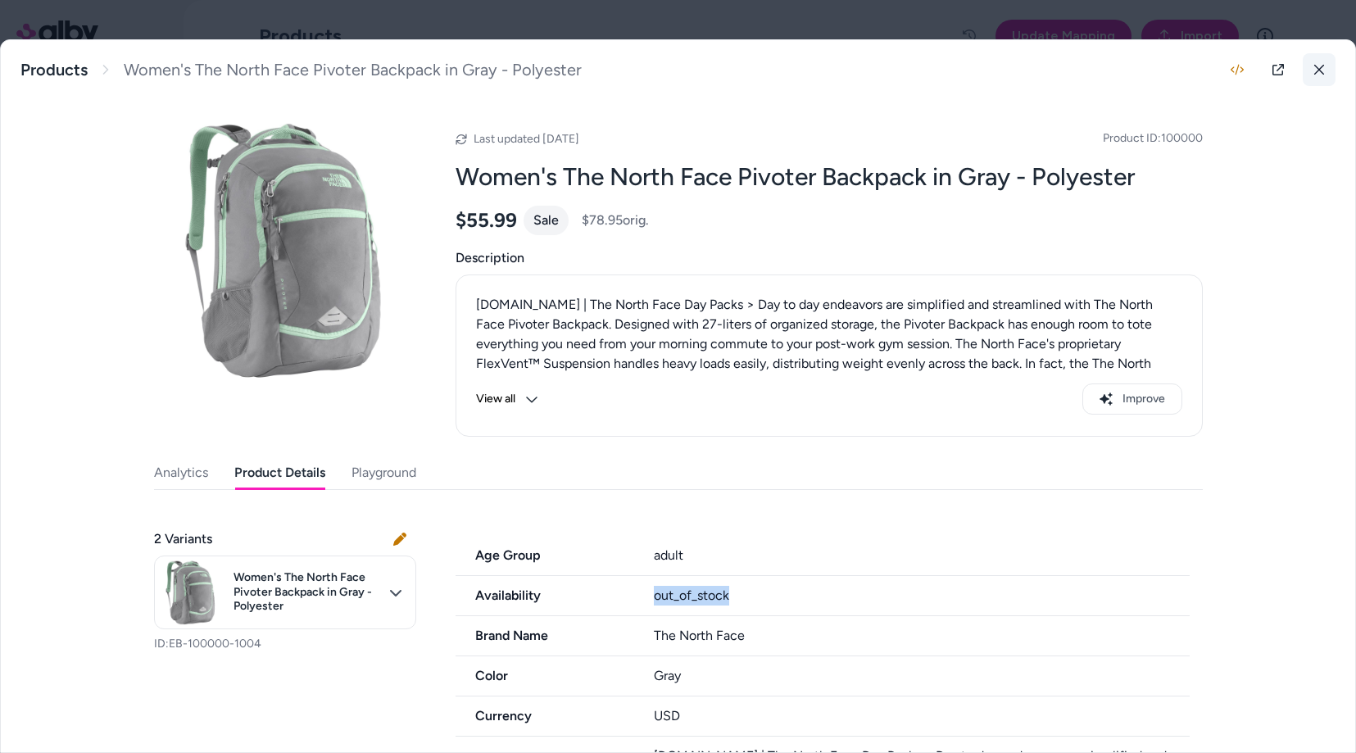
click at [1314, 74] on icon at bounding box center [1319, 70] width 10 height 10
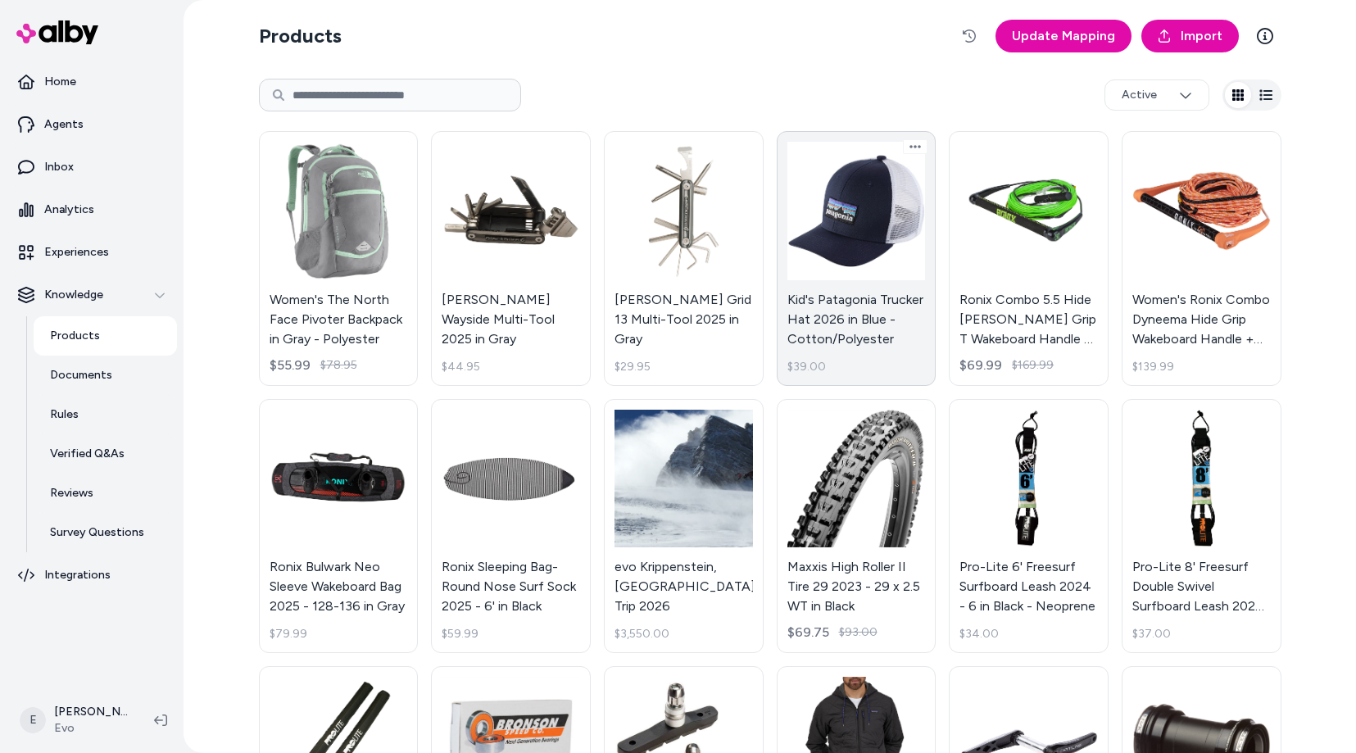
click at [862, 249] on link "Kid's Patagonia Trucker Hat 2026 in Blue - Cotton/Polyester $39.00" at bounding box center [857, 258] width 160 height 255
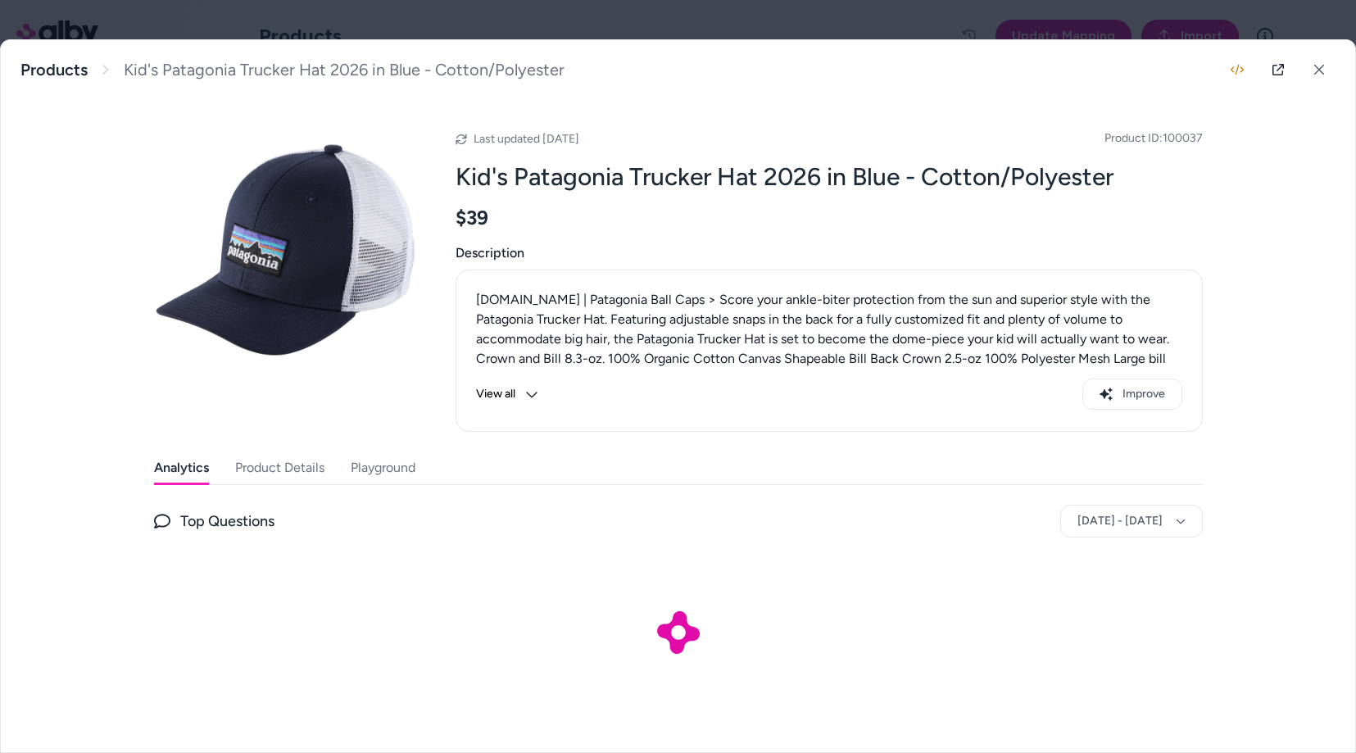
click at [278, 465] on button "Product Details" at bounding box center [279, 467] width 89 height 33
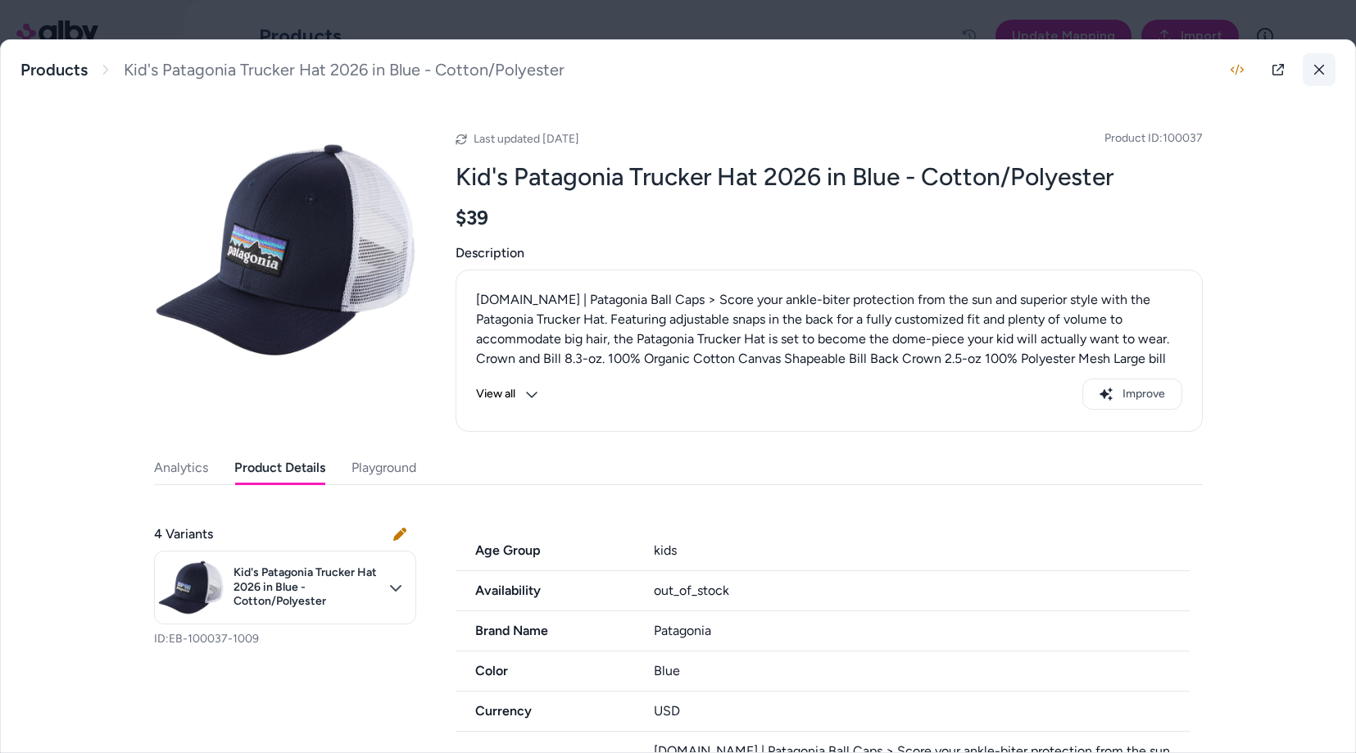
click at [1318, 66] on icon at bounding box center [1318, 69] width 11 height 11
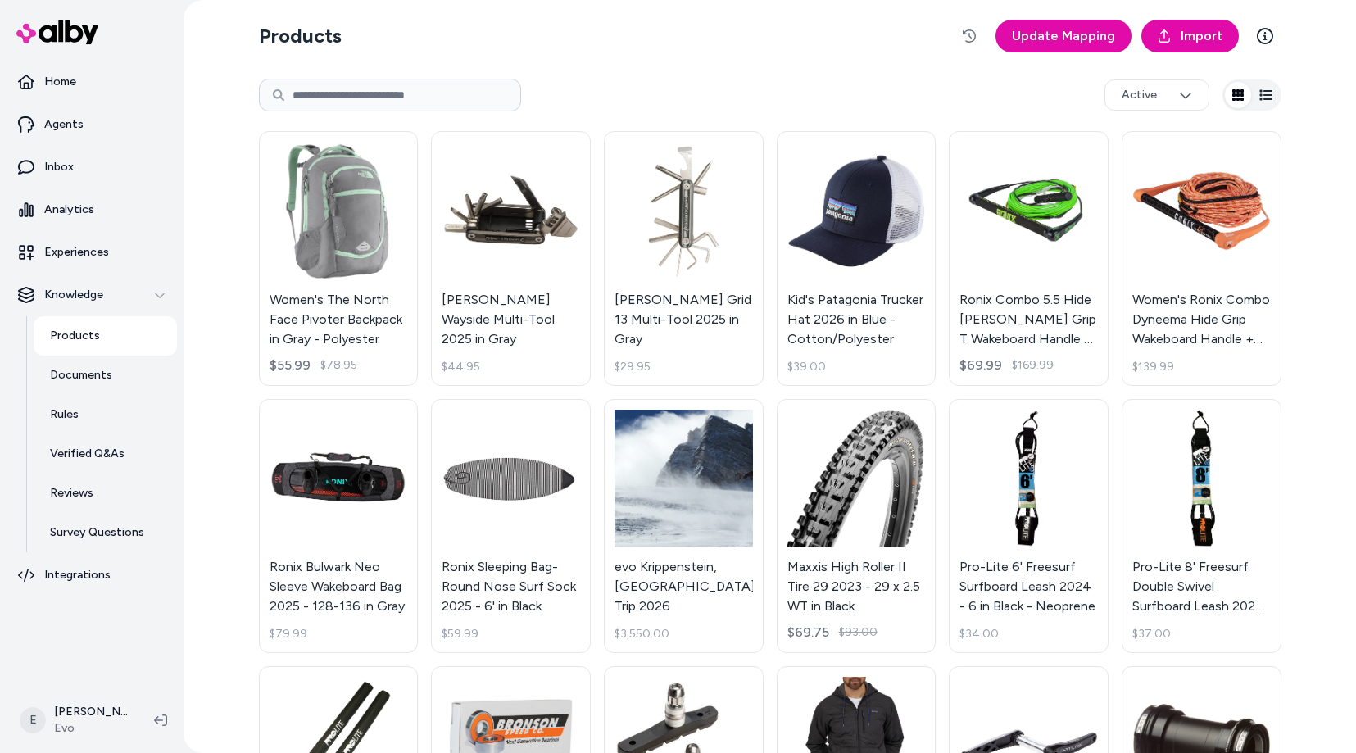
click at [424, 89] on input at bounding box center [390, 95] width 262 height 33
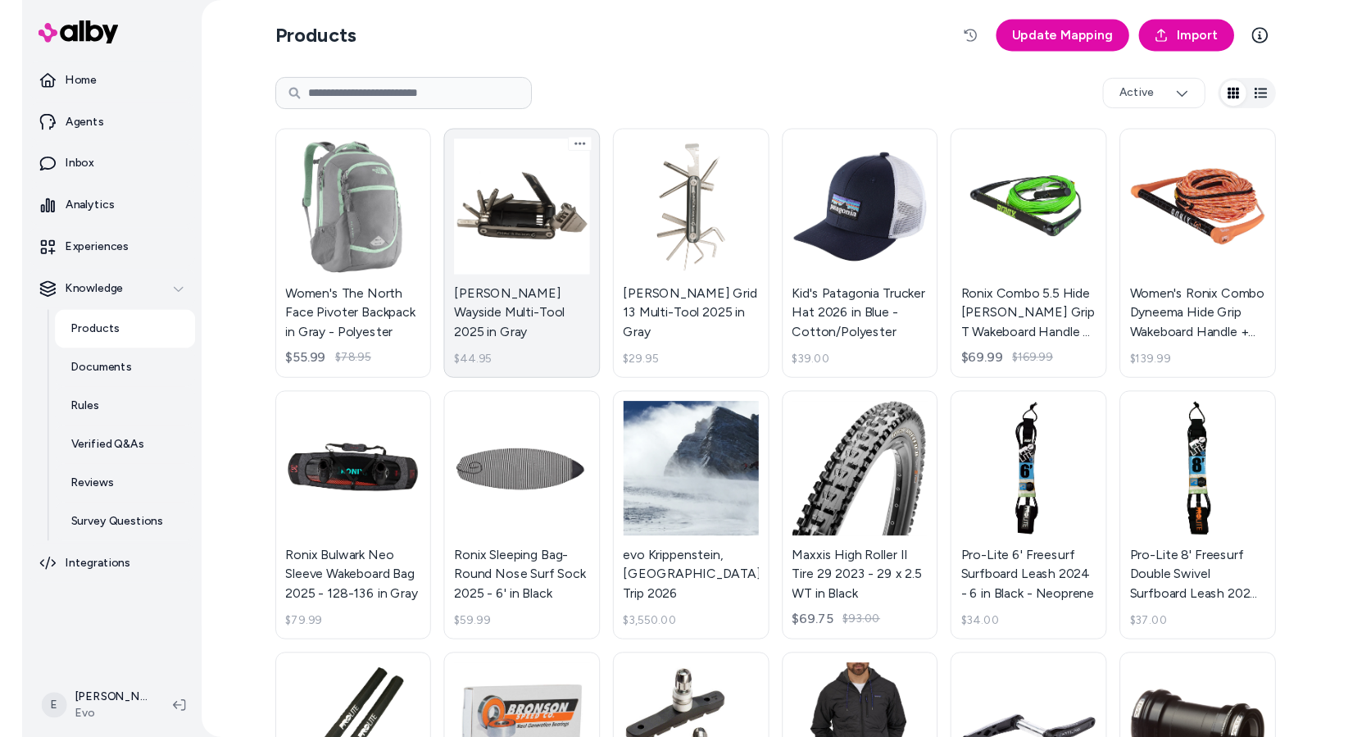
scroll to position [456, 0]
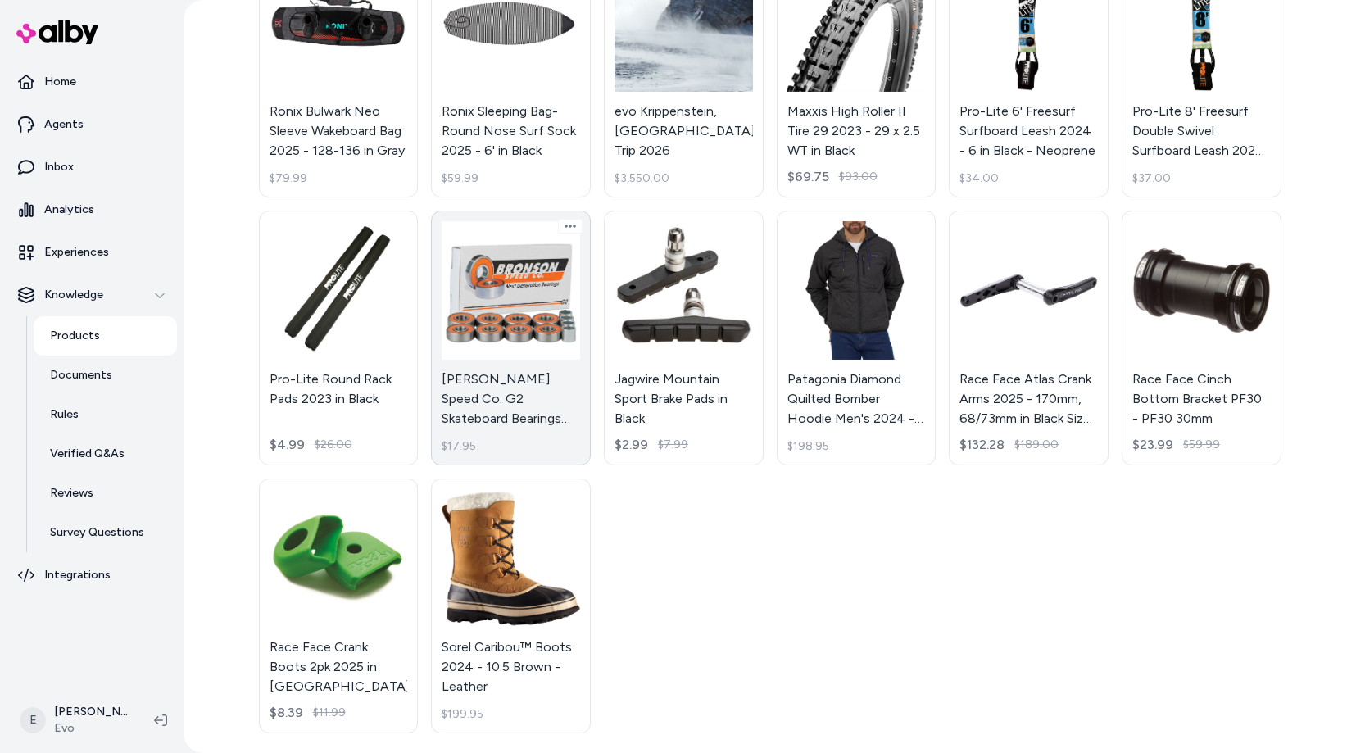
click at [524, 261] on link "Bronson Speed Co. G2 Skateboard Bearings 2026 - 1 in Orange $17.95" at bounding box center [511, 338] width 160 height 255
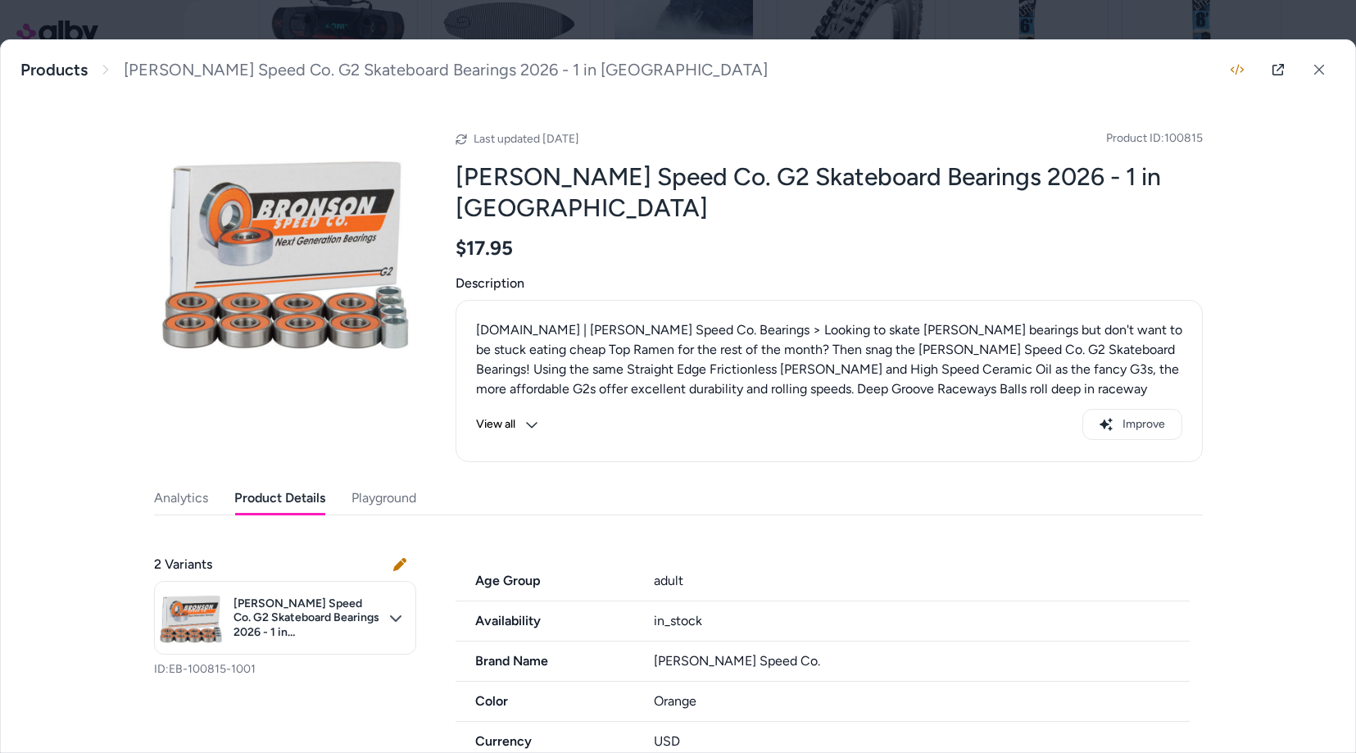
click at [303, 482] on button "Product Details" at bounding box center [279, 498] width 91 height 33
click at [1272, 73] on icon at bounding box center [1277, 69] width 11 height 11
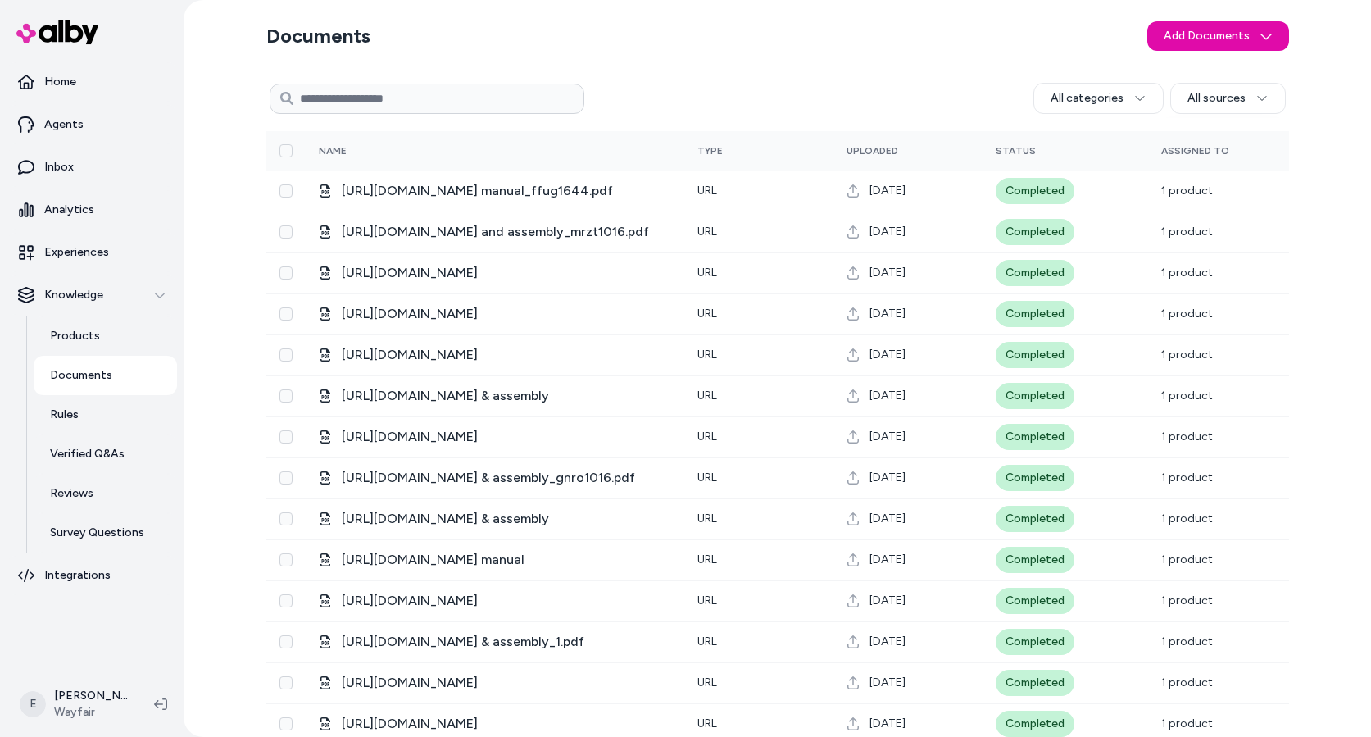
click at [406, 96] on input at bounding box center [427, 99] width 315 height 30
type input "**********"
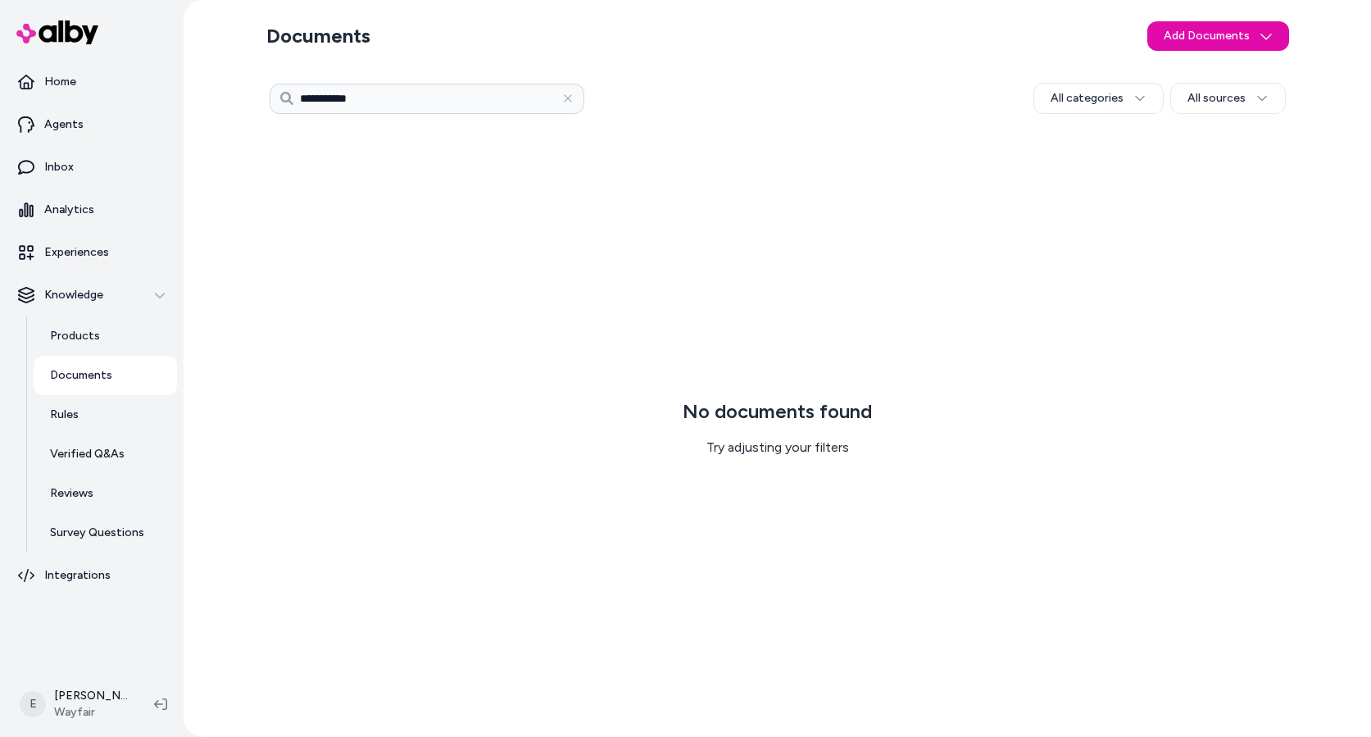
click at [389, 105] on input "**********" at bounding box center [427, 99] width 315 height 30
paste input "**********"
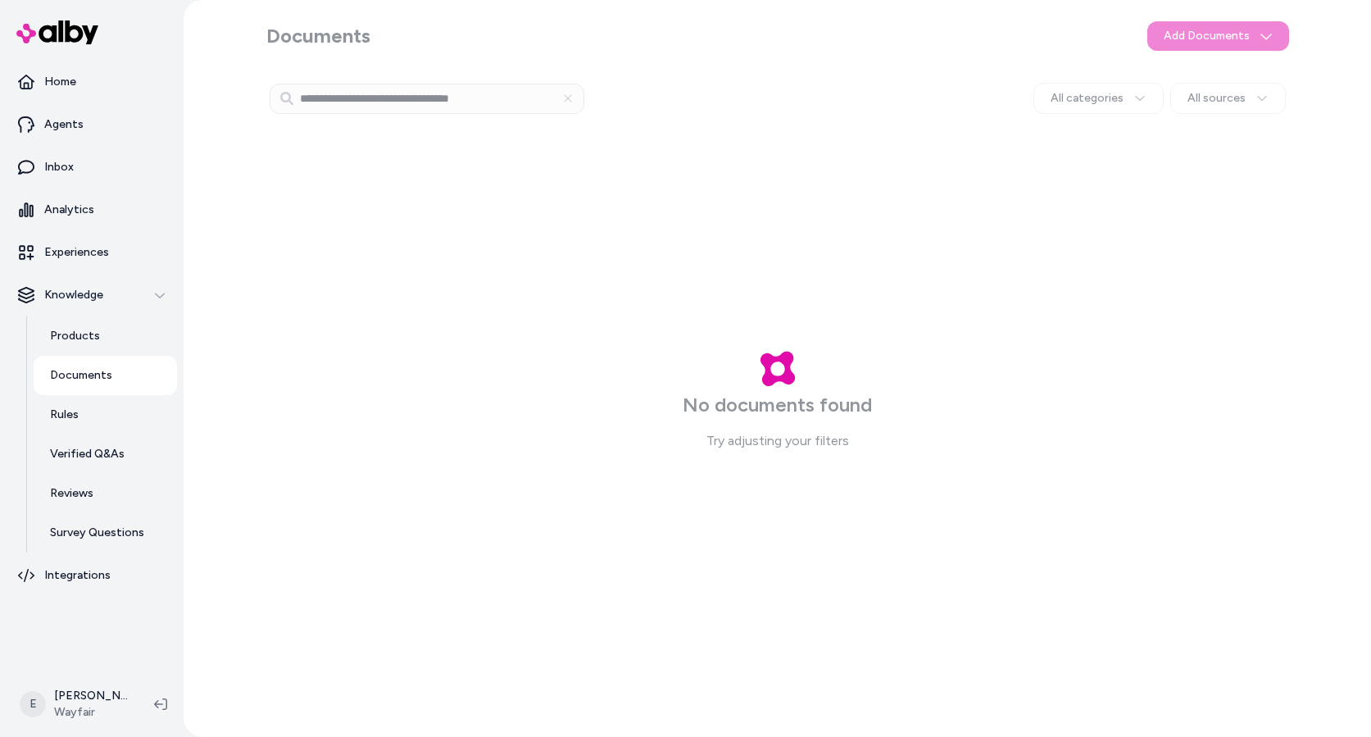
type input "**********"
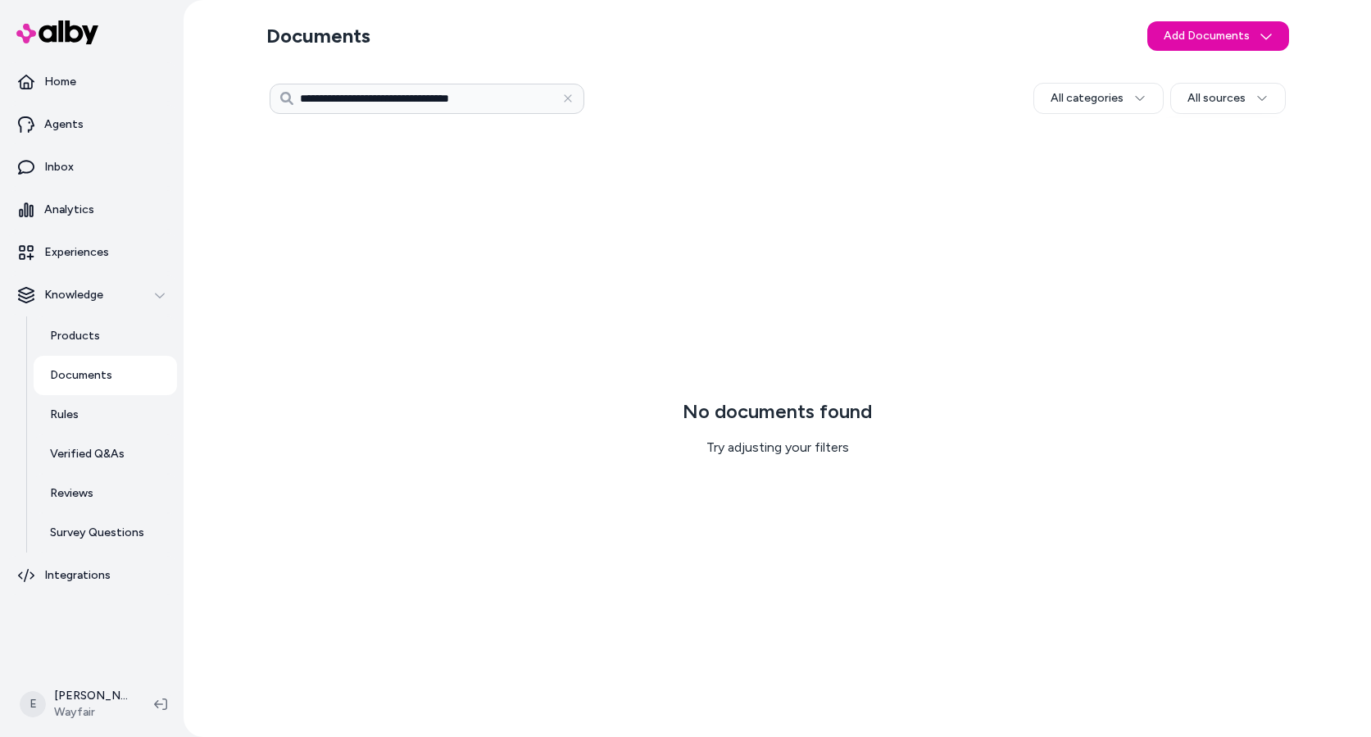
click at [502, 104] on input "**********" at bounding box center [427, 99] width 315 height 30
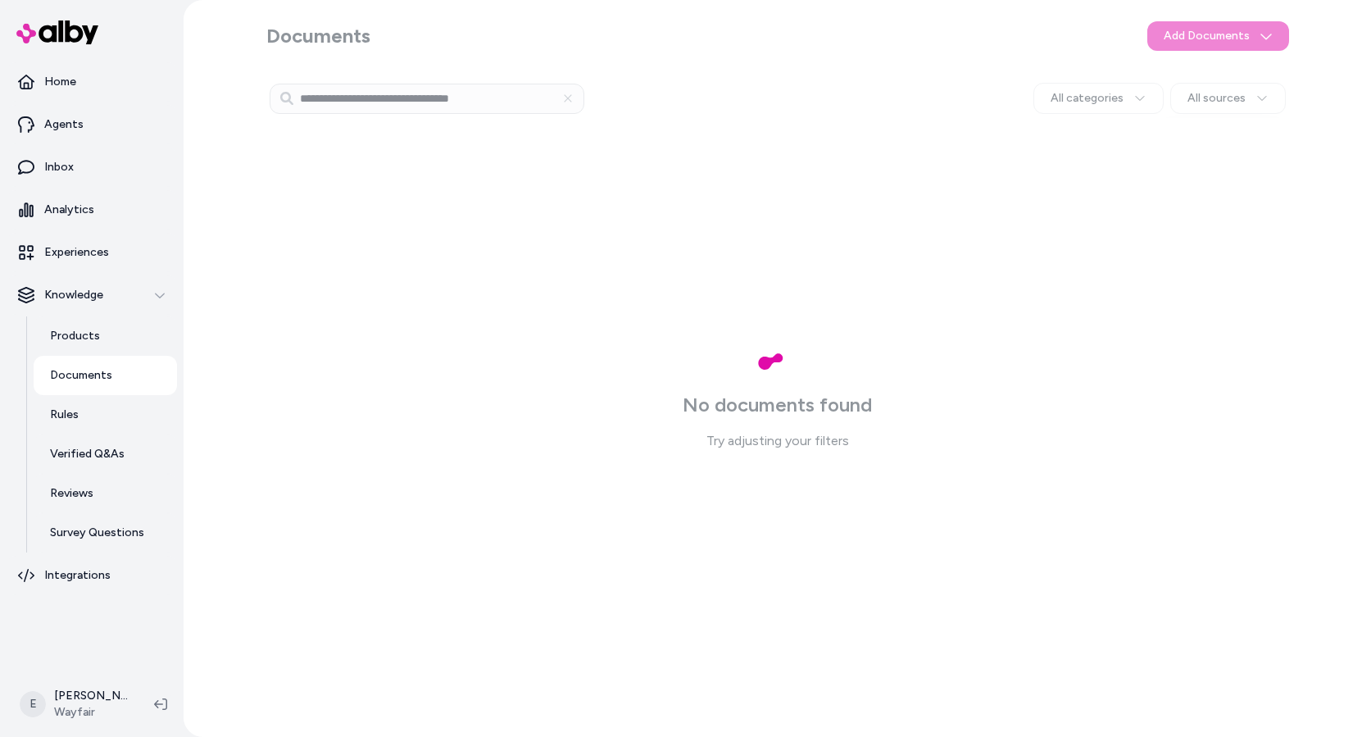
click at [567, 168] on div at bounding box center [777, 368] width 1187 height 737
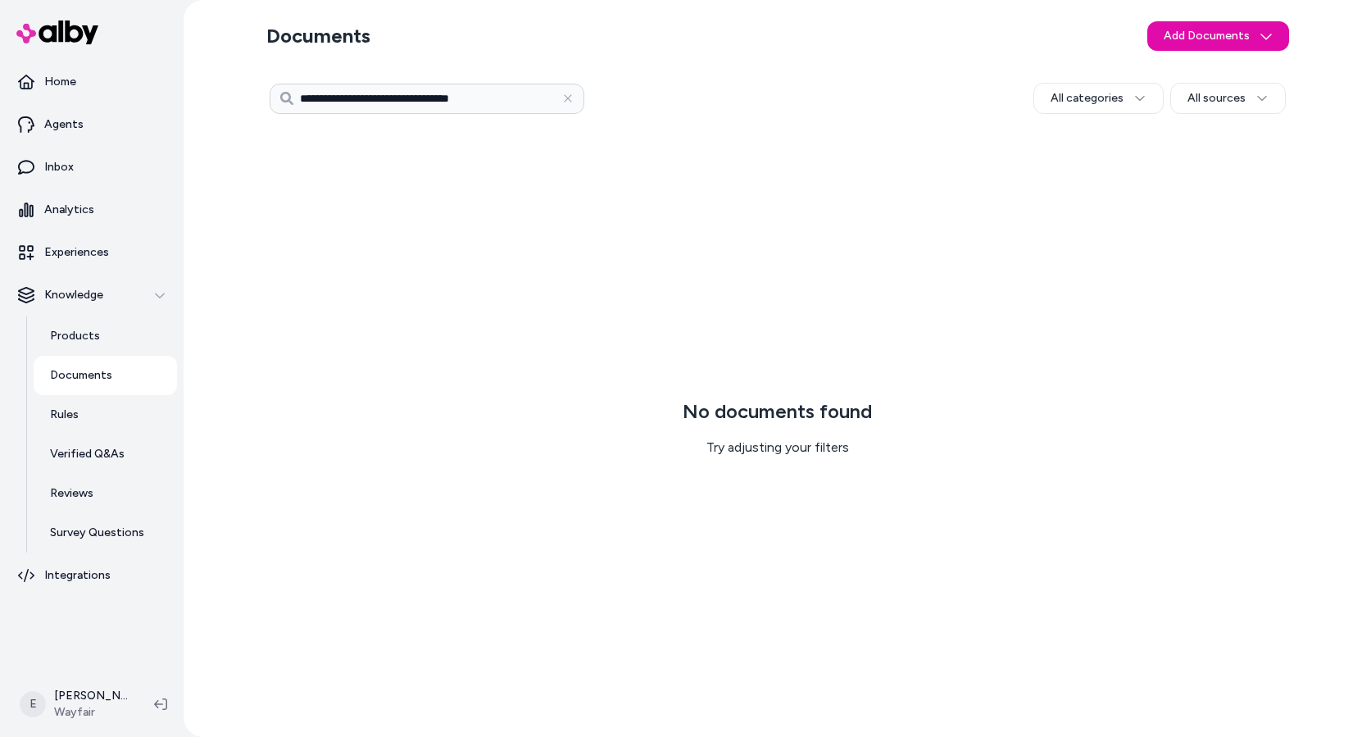
type input "**********"
click at [515, 100] on input "**********" at bounding box center [427, 99] width 315 height 30
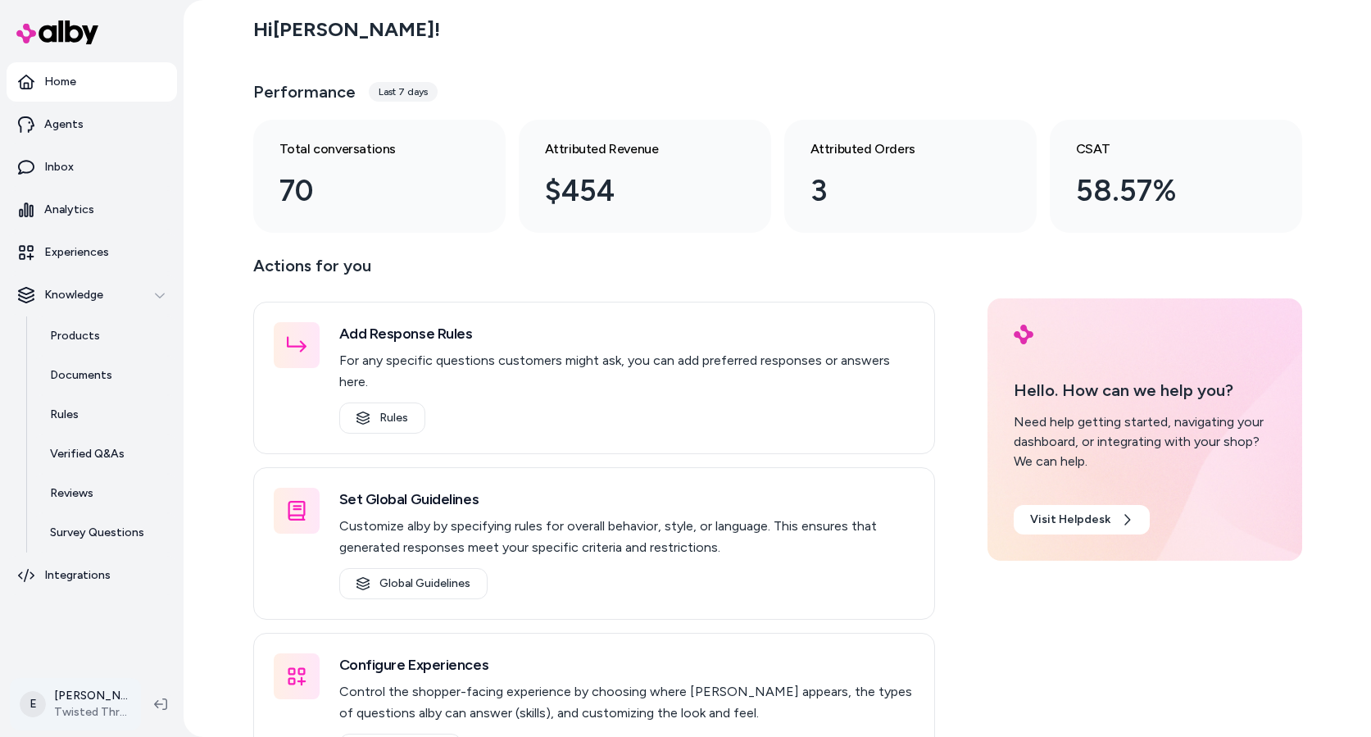
click at [97, 700] on html "Home Agents Inbox Analytics Experiences Knowledge Products Documents Rules Veri…" at bounding box center [685, 368] width 1371 height 737
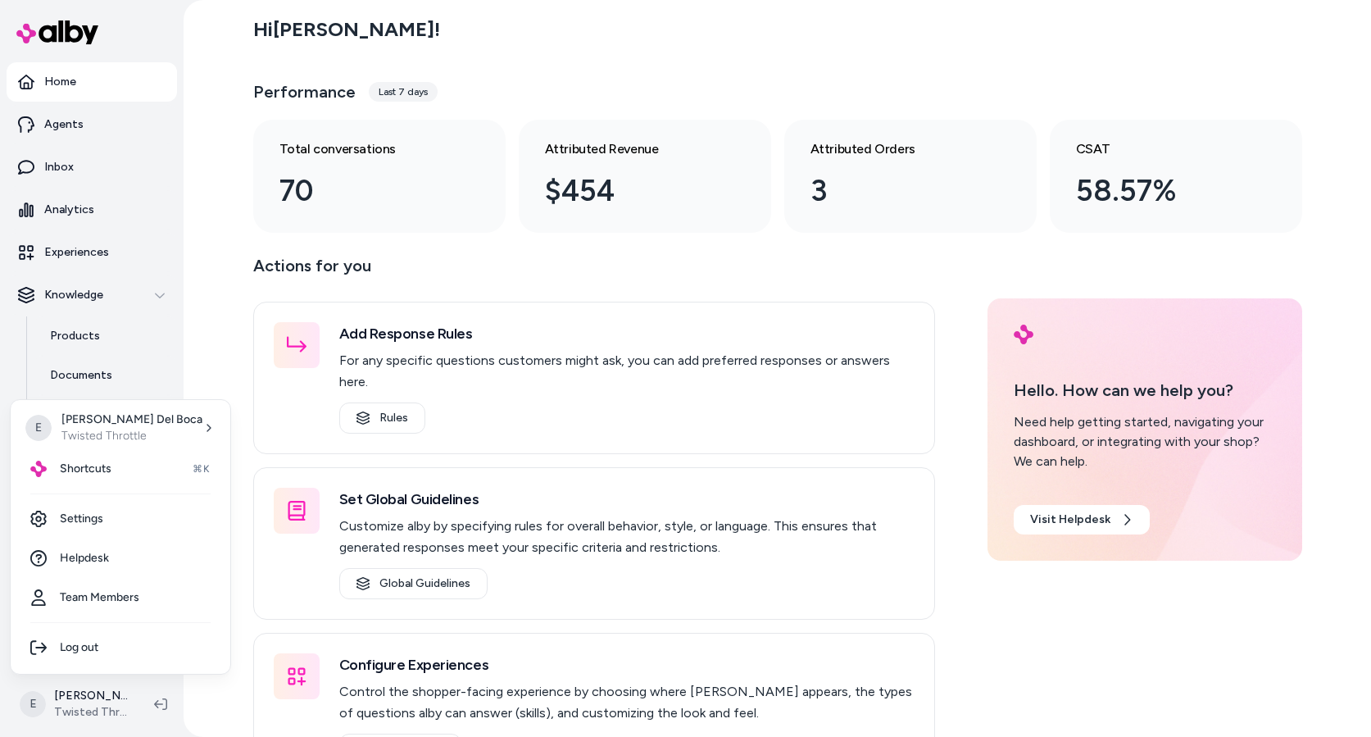
click at [123, 369] on html "Home Agents Inbox Analytics Experiences Knowledge Products Documents Rules Veri…" at bounding box center [685, 368] width 1371 height 737
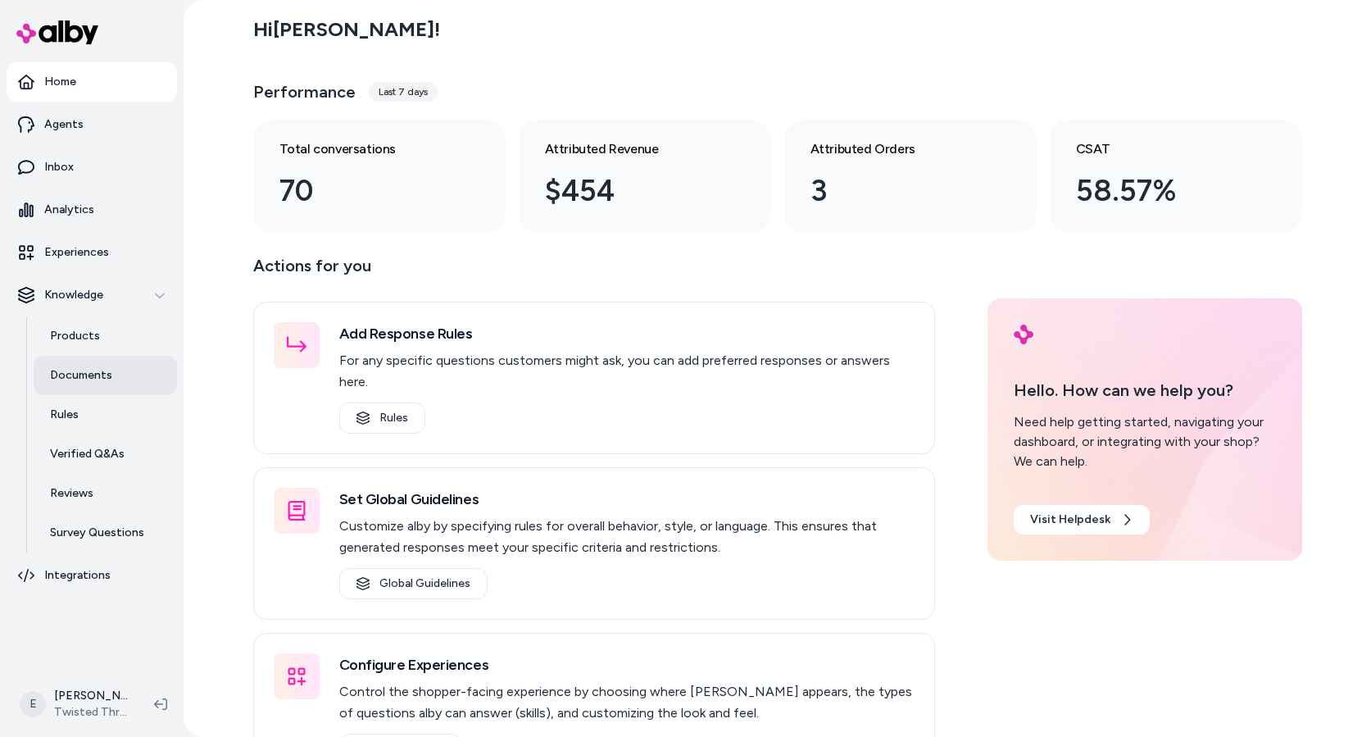
click at [105, 367] on p "Documents" at bounding box center [81, 375] width 62 height 16
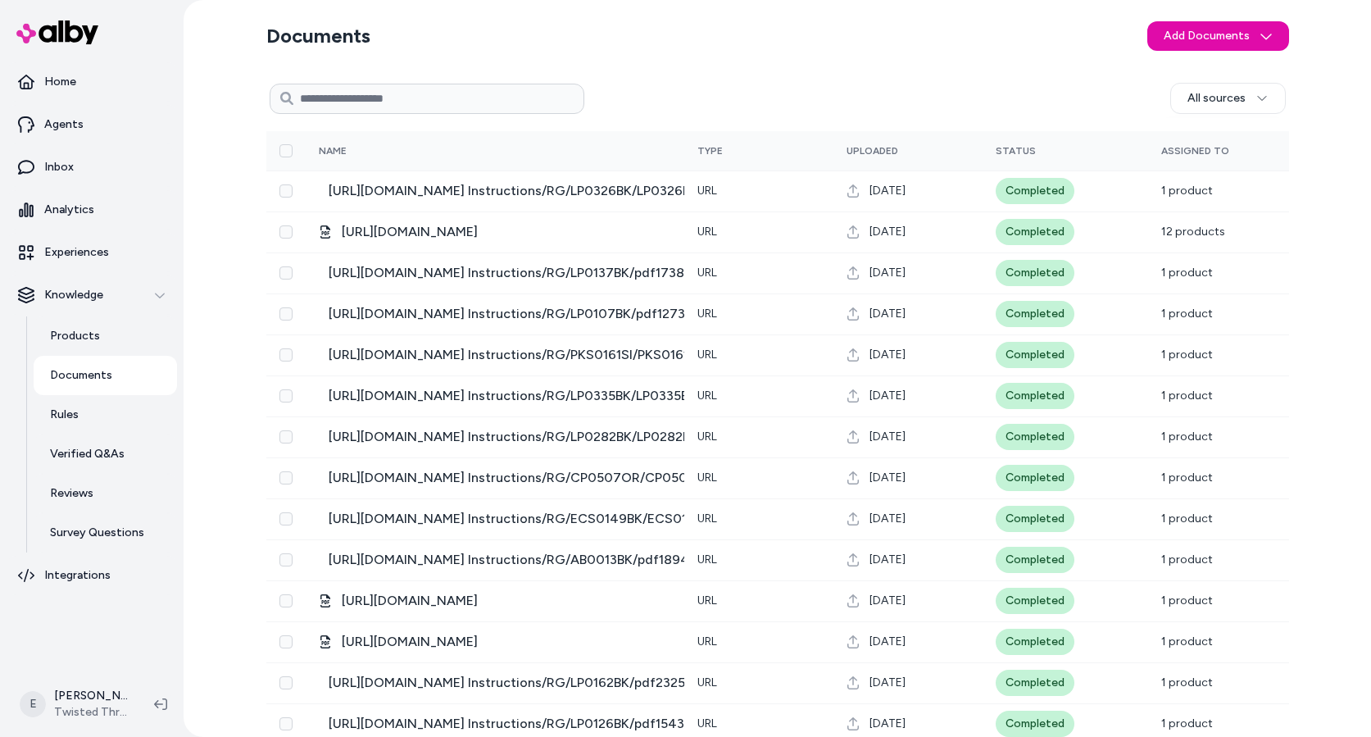
click at [445, 93] on input at bounding box center [427, 99] width 315 height 30
paste input "**********"
type input "**********"
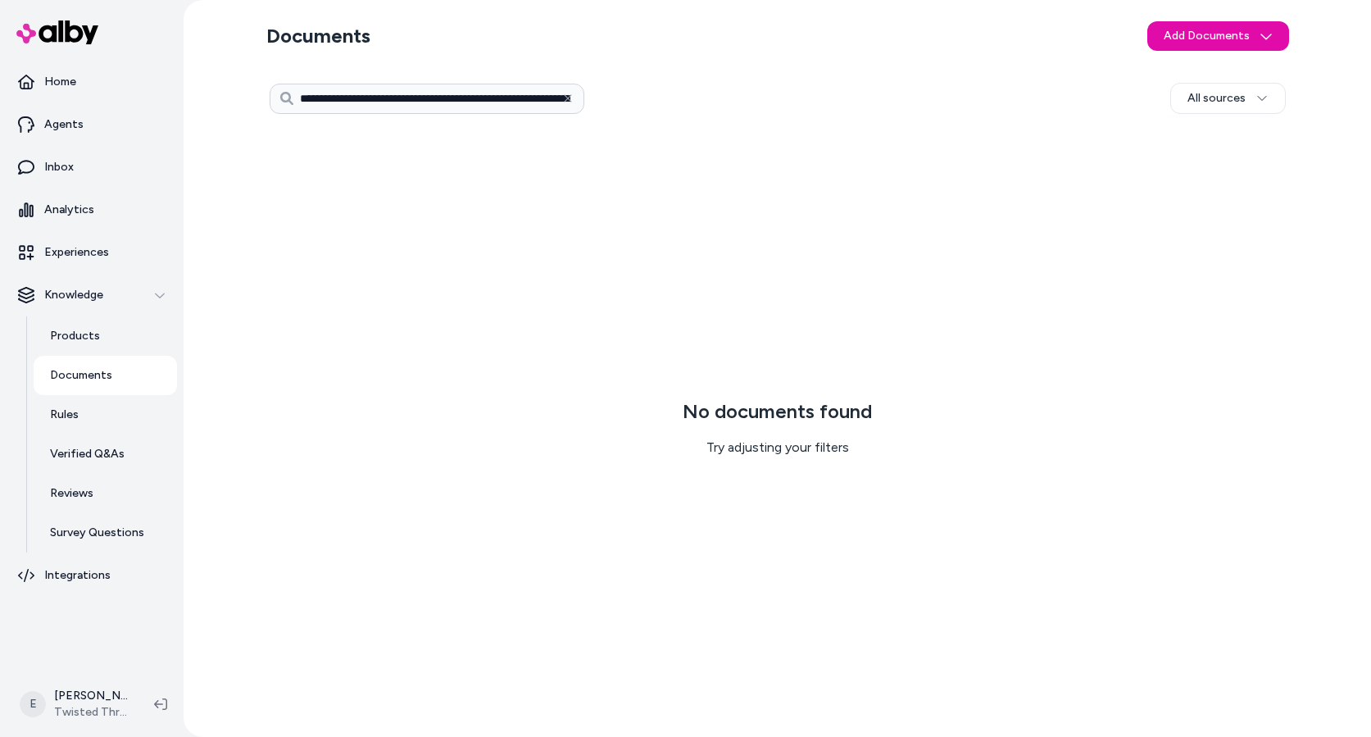
click at [406, 98] on input "**********" at bounding box center [427, 99] width 315 height 30
click at [338, 97] on input "**********" at bounding box center [427, 99] width 315 height 30
type input "*******"
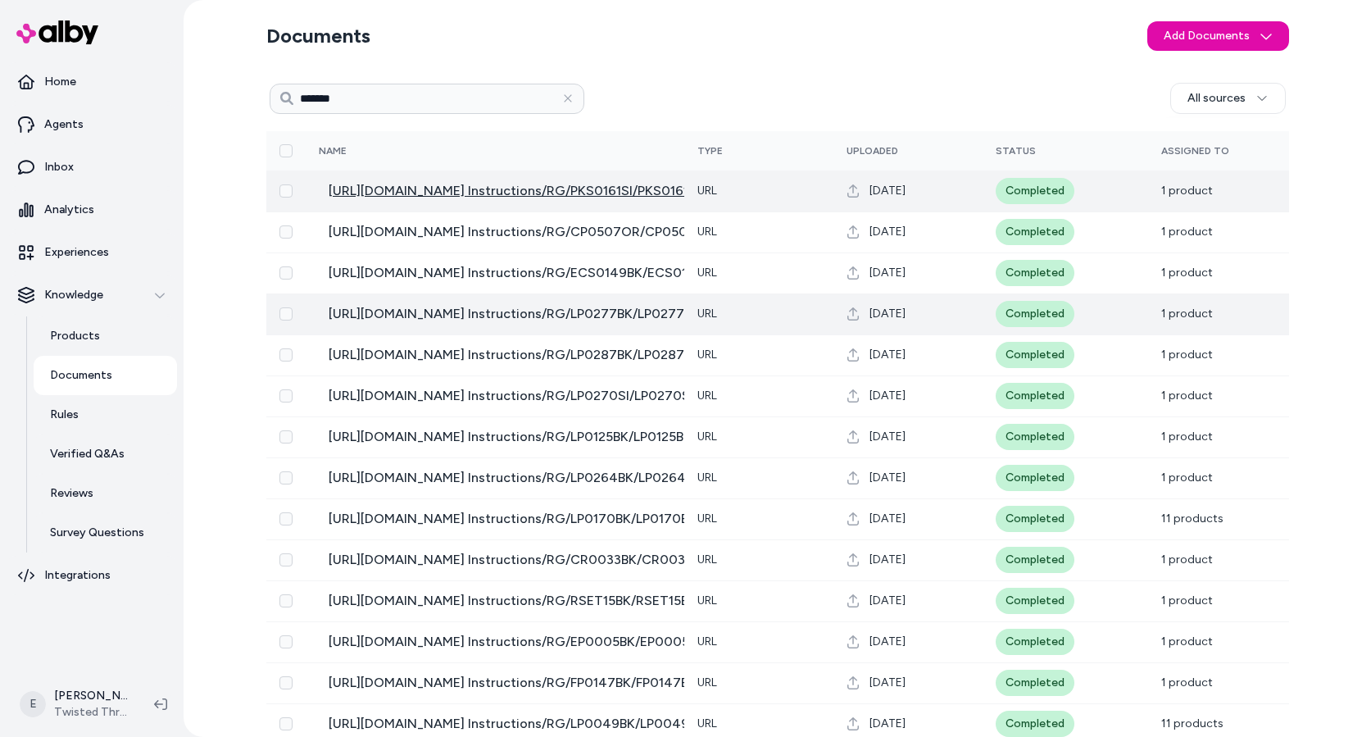
click at [449, 197] on span "https://files.twistedthrottle.com/Installation Instructions/RG/PKS0161SI/PKS016…" at bounding box center [813, 191] width 968 height 20
click at [609, 185] on span "https://files.twistedthrottle.com/Installation Instructions/RG/PKS0161SI/PKS016…" at bounding box center [813, 191] width 968 height 20
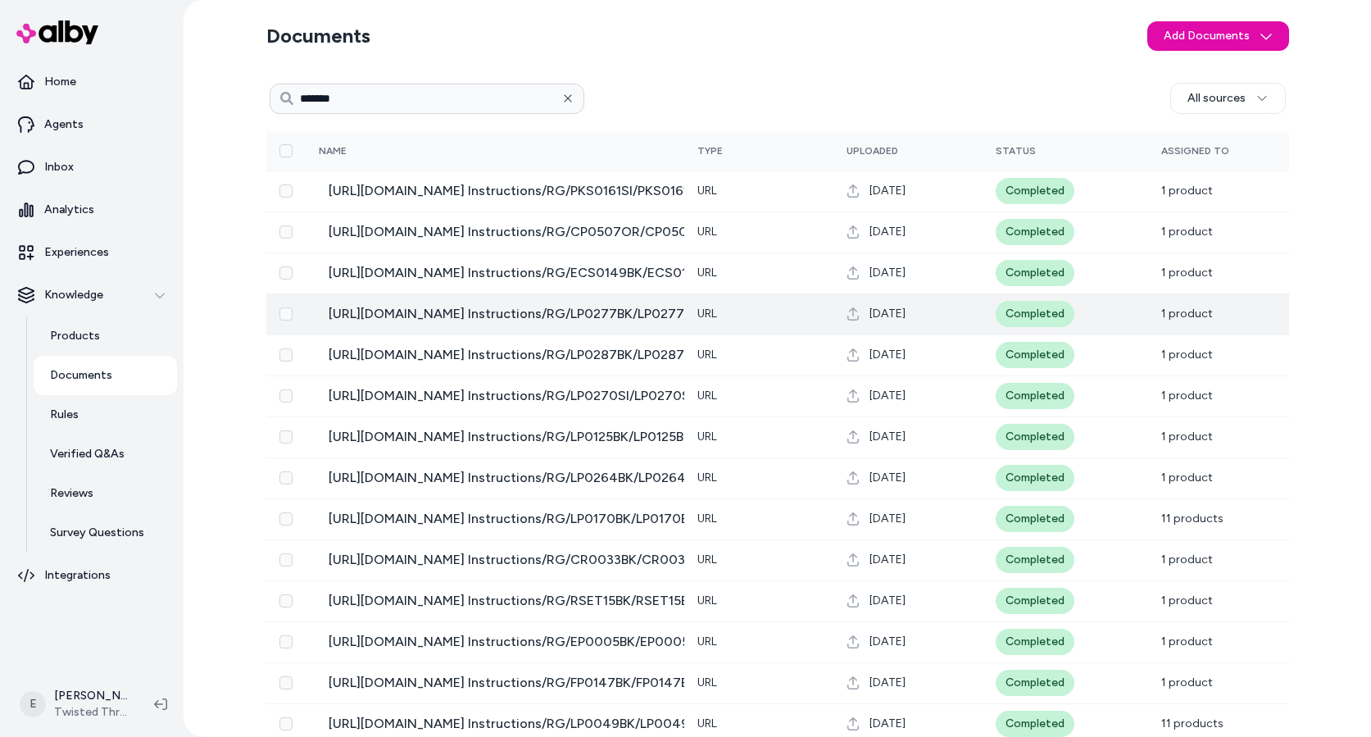
click at [575, 96] on button "button" at bounding box center [567, 98] width 33 height 33
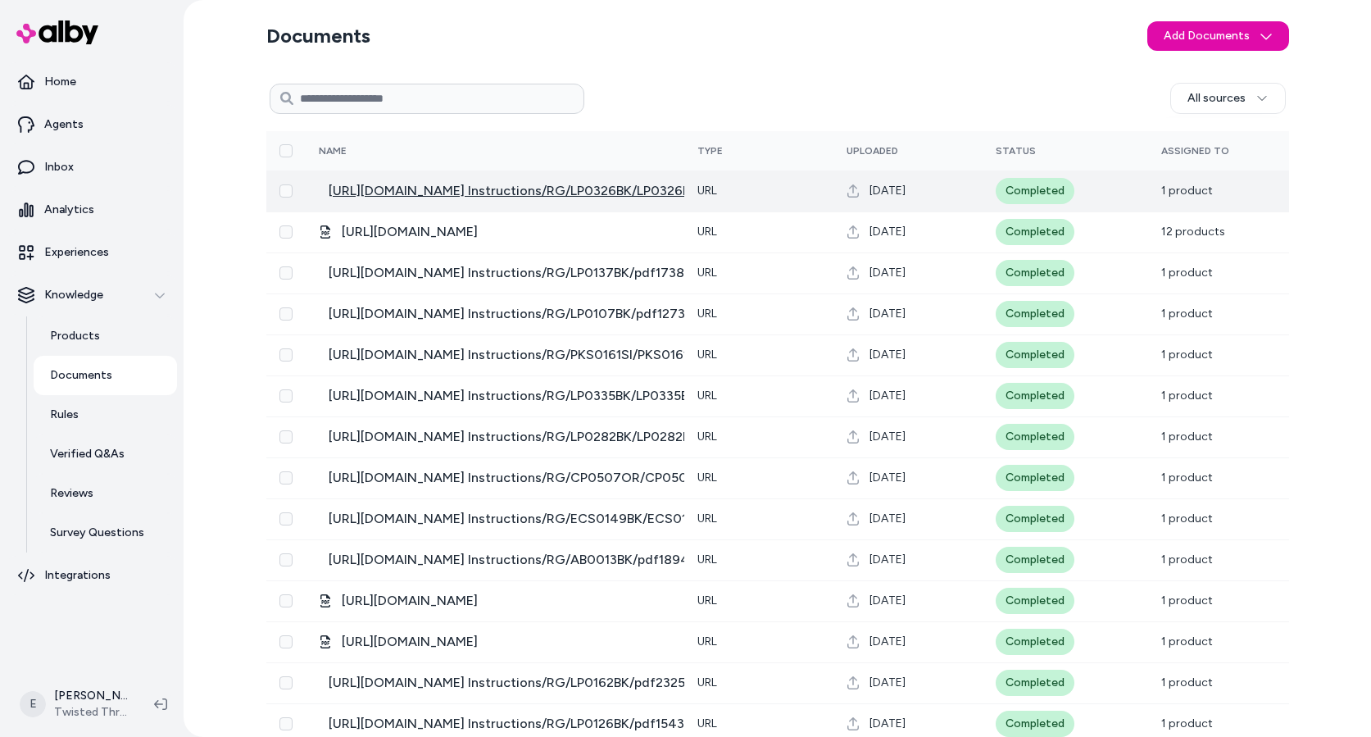
click at [542, 188] on span "[URL][DOMAIN_NAME] Instructions/RG/LP0326BK/LP0326BK_FITTING_INSTRUCTIONS_YAMAH…" at bounding box center [756, 191] width 855 height 20
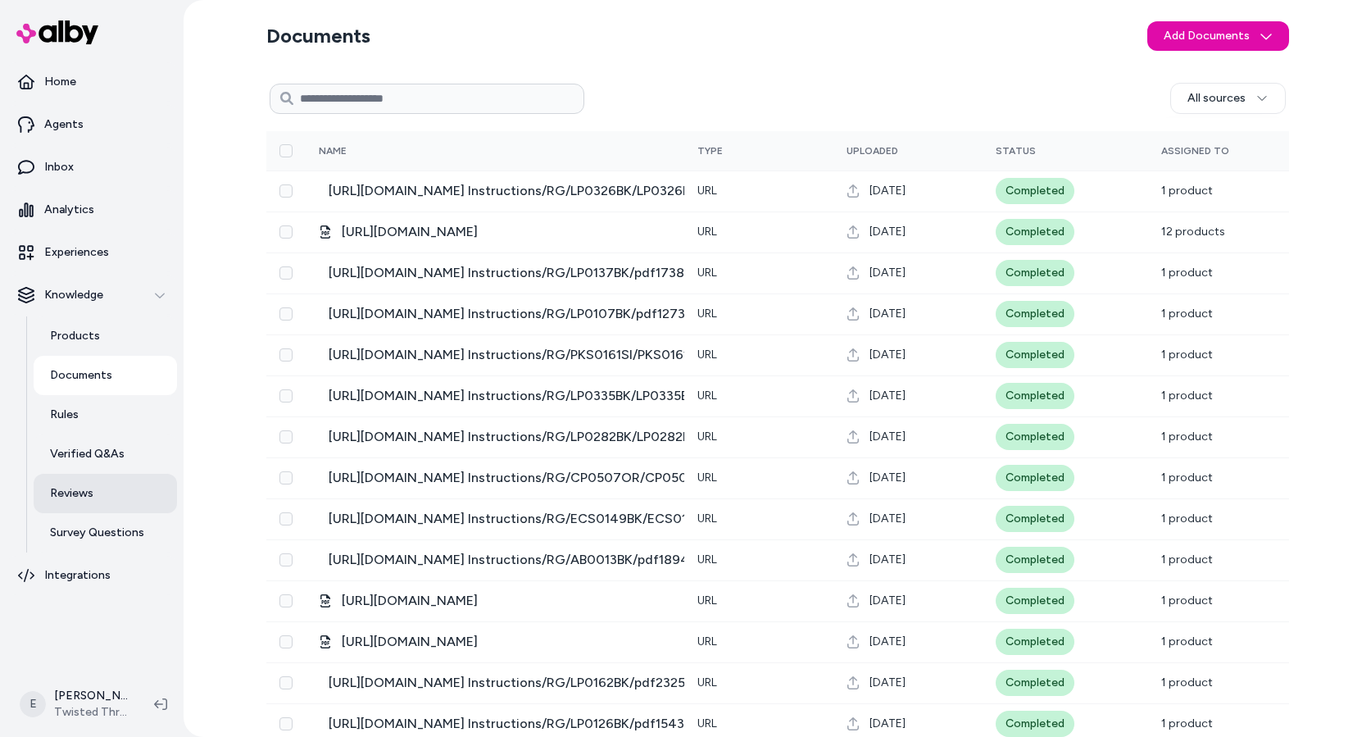
click at [119, 490] on link "Reviews" at bounding box center [105, 493] width 143 height 39
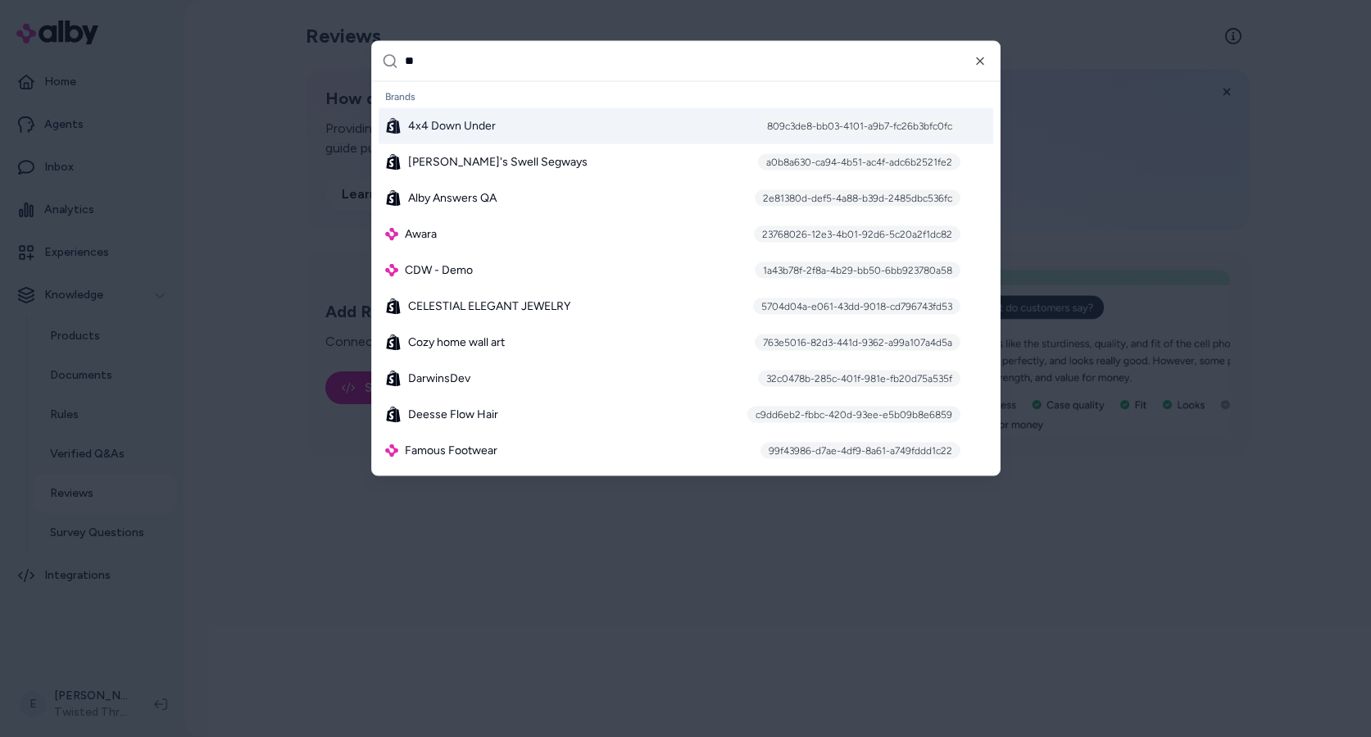
type input "***"
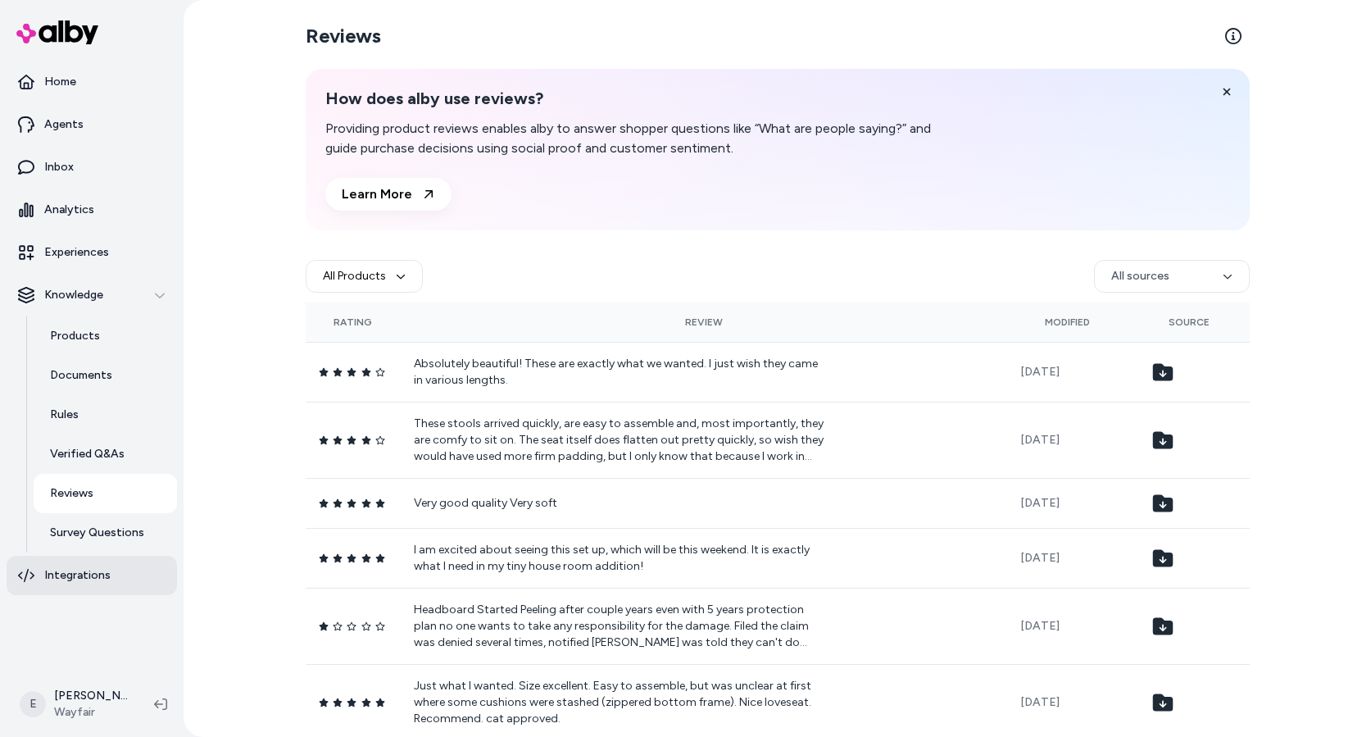
click at [70, 578] on p "Integrations" at bounding box center [77, 575] width 66 height 16
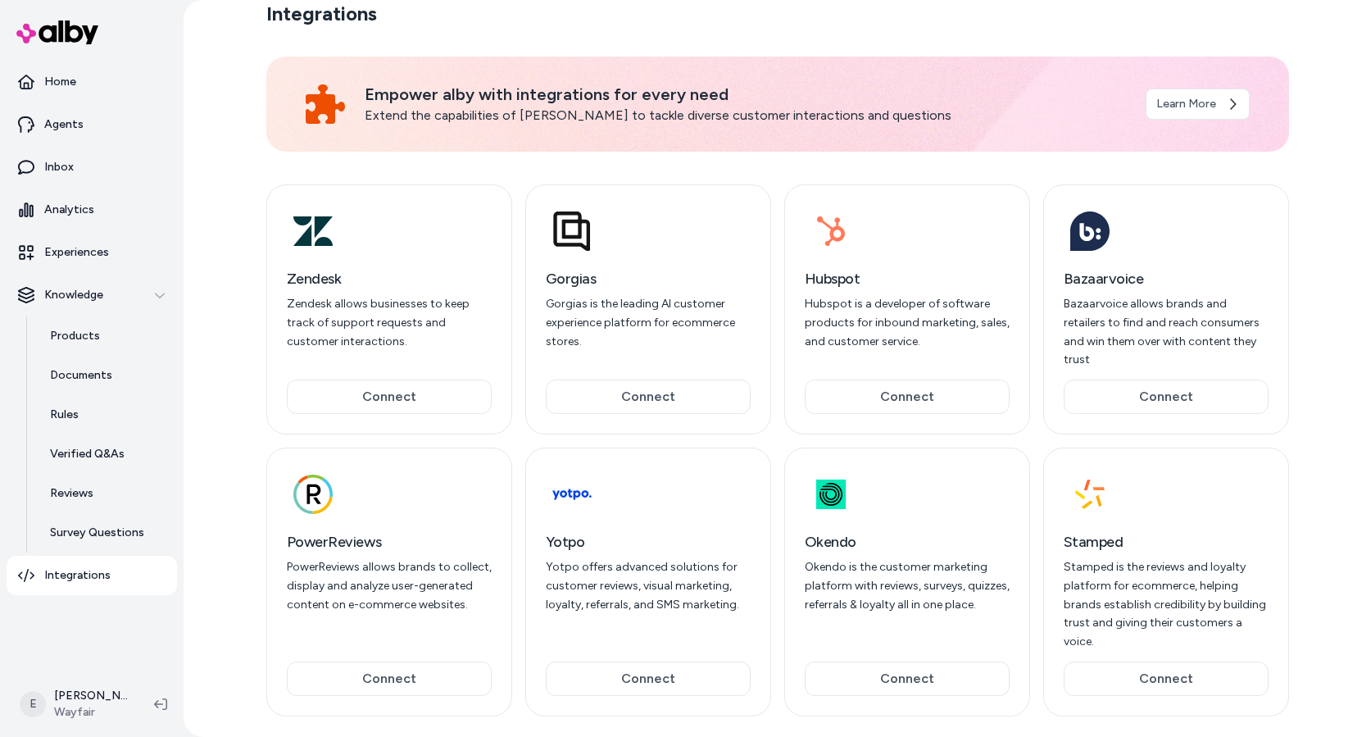
scroll to position [10, 0]
click at [1099, 315] on p "Bazaarvoice allows brands and retailers to find and reach consumers and win the…" at bounding box center [1165, 334] width 205 height 75
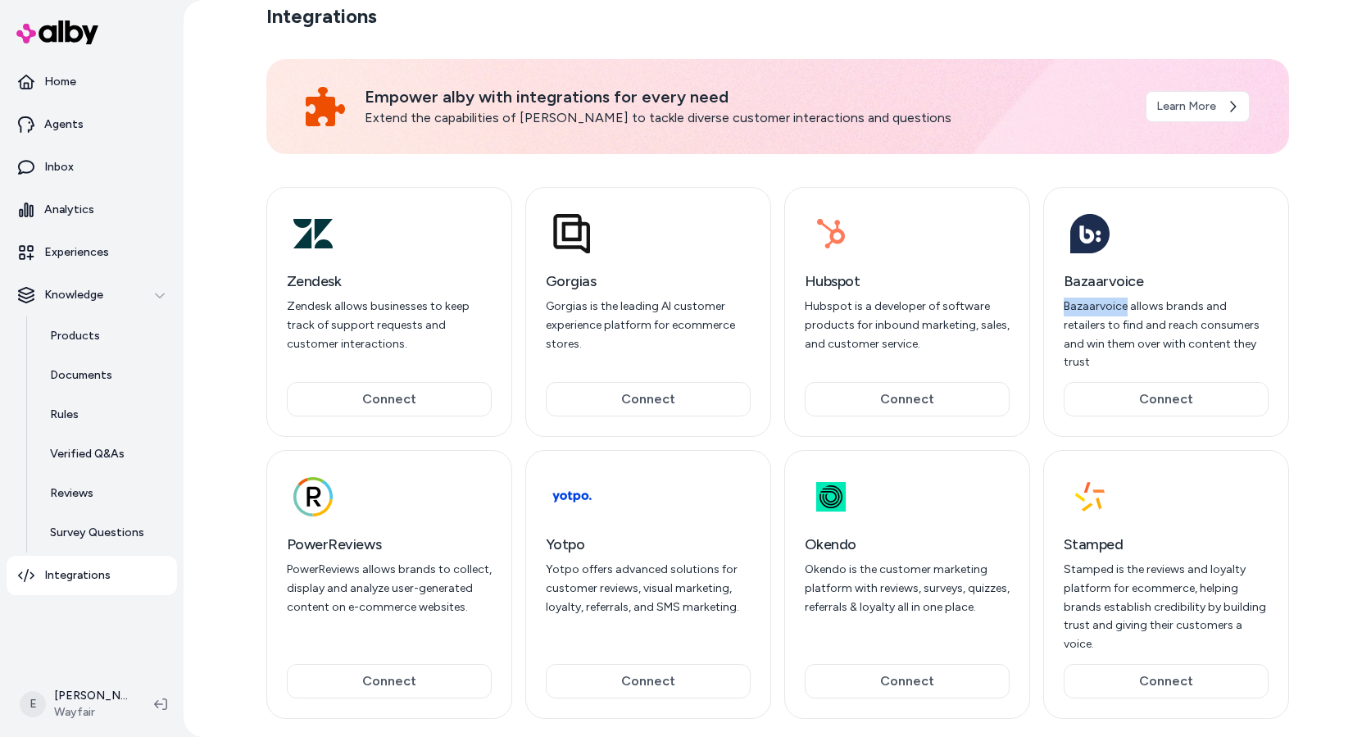
click at [1099, 315] on p "Bazaarvoice allows brands and retailers to find and reach consumers and win the…" at bounding box center [1165, 334] width 205 height 75
click at [382, 560] on p "PowerReviews allows brands to collect, display and analyze user-generated conte…" at bounding box center [389, 588] width 205 height 56
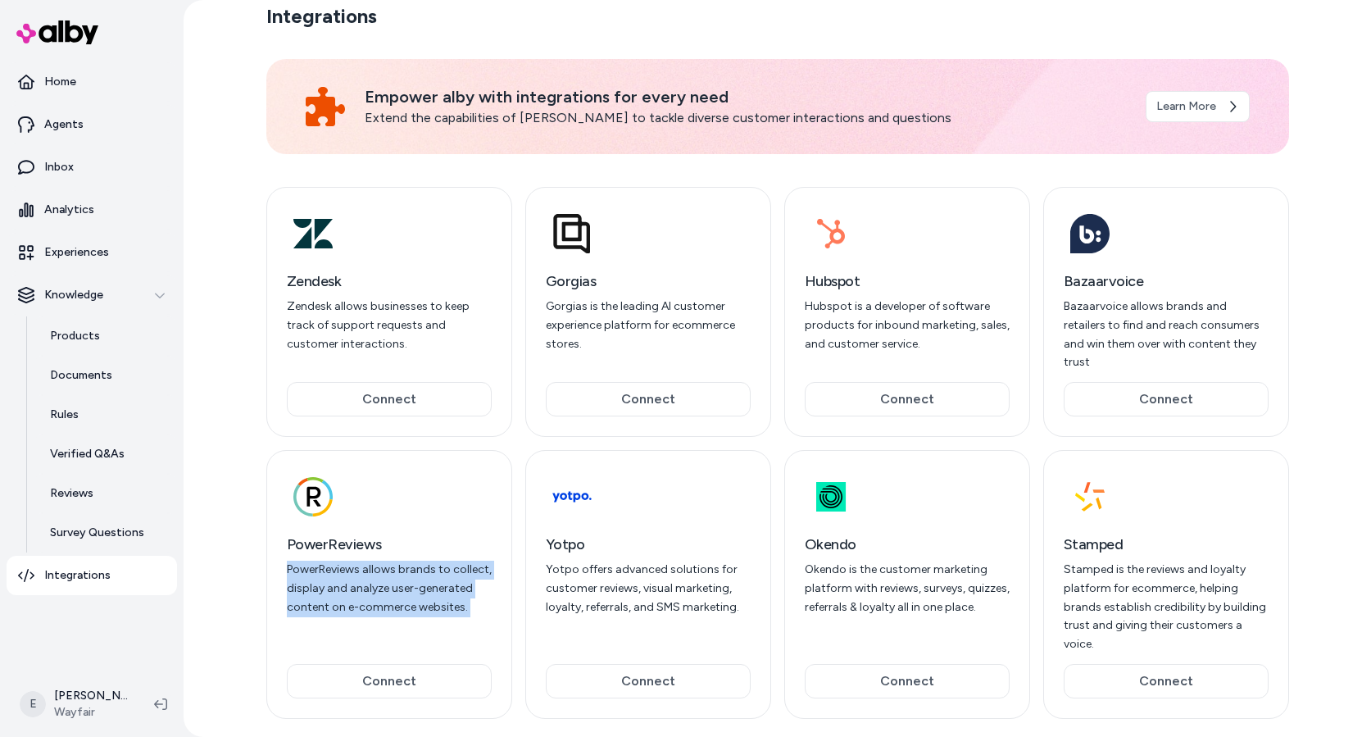
click at [382, 560] on p "PowerReviews allows brands to collect, display and analyze user-generated conte…" at bounding box center [389, 588] width 205 height 56
click at [595, 572] on p "Yotpo offers advanced solutions for customer reviews, visual marketing, loyalty…" at bounding box center [648, 588] width 205 height 56
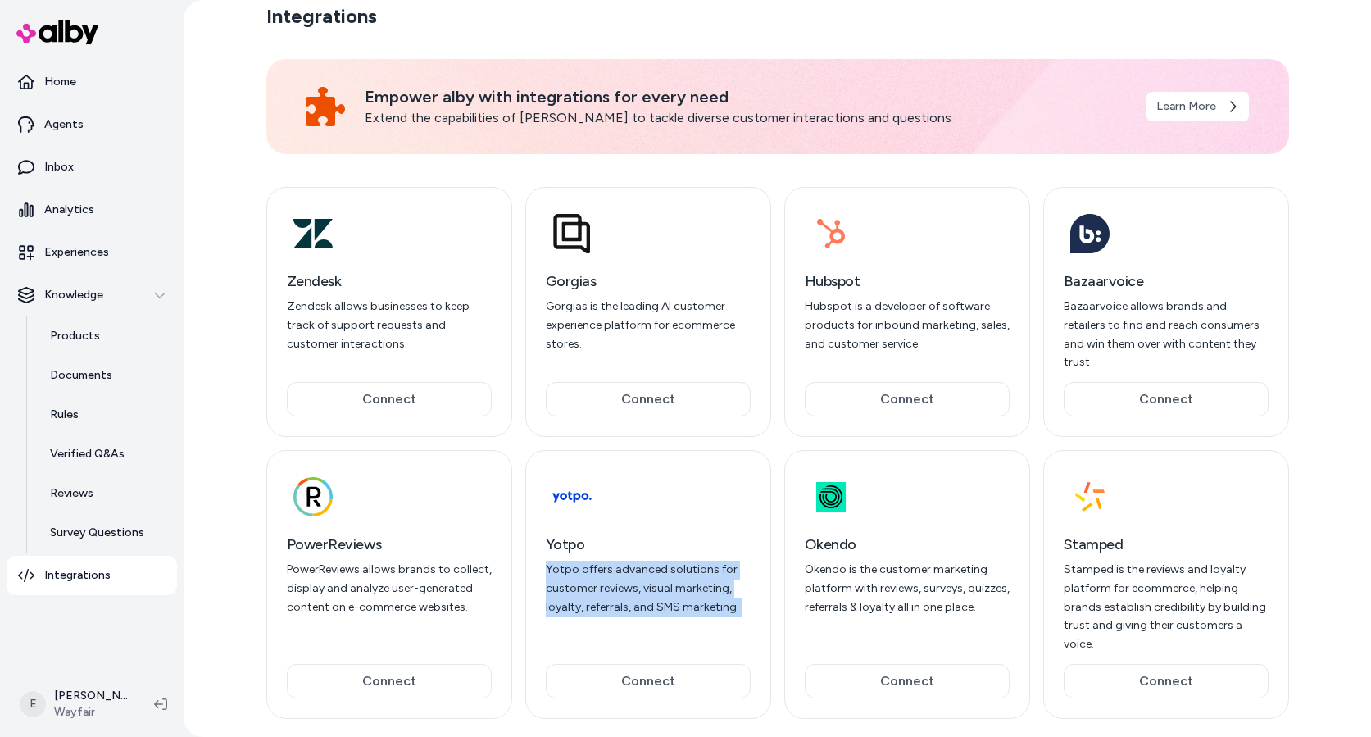
click at [595, 572] on p "Yotpo offers advanced solutions for customer reviews, visual marketing, loyalty…" at bounding box center [648, 588] width 205 height 56
click at [605, 576] on p "Yotpo offers advanced solutions for customer reviews, visual marketing, loyalty…" at bounding box center [648, 588] width 205 height 56
click at [886, 575] on p "Okendo is the customer marketing platform with reviews, surveys, quizzes, refer…" at bounding box center [907, 588] width 205 height 56
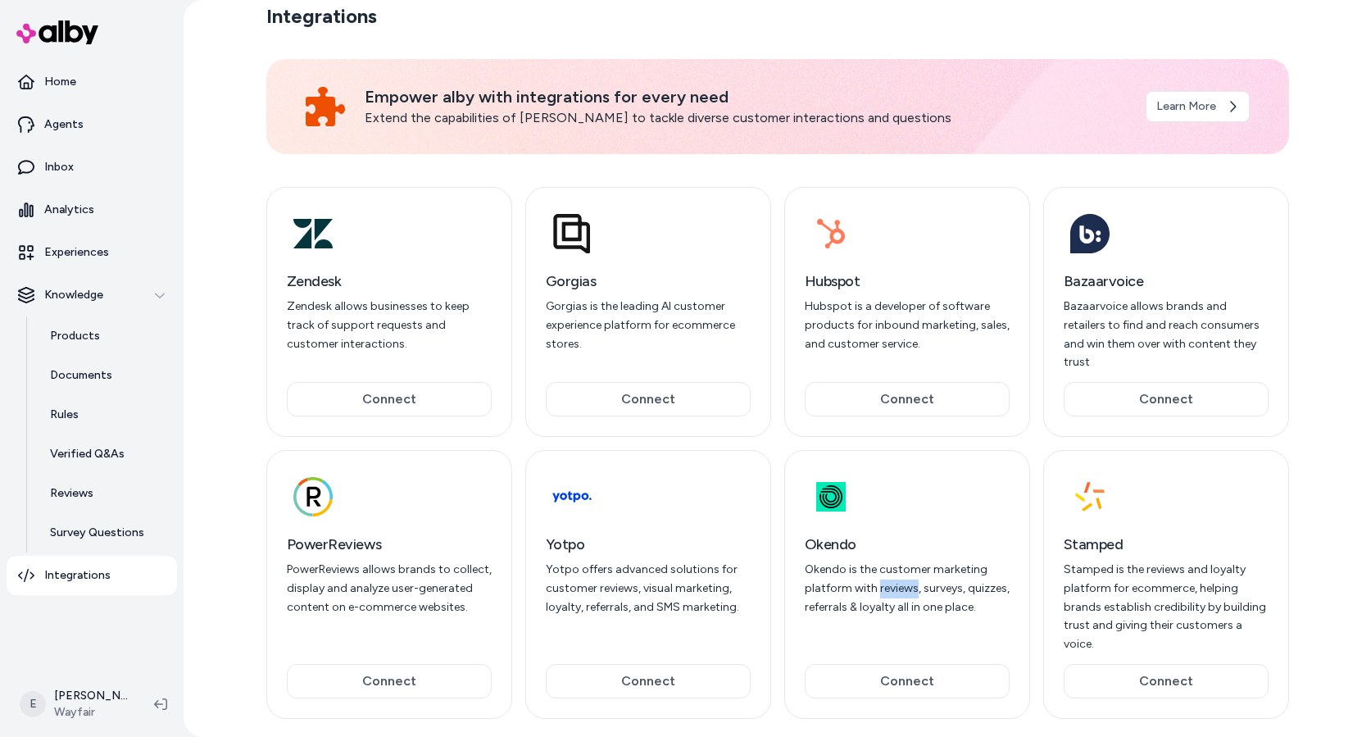
click at [886, 575] on p "Okendo is the customer marketing platform with reviews, surveys, quizzes, refer…" at bounding box center [907, 588] width 205 height 56
click at [327, 533] on h3 "PowerReviews" at bounding box center [389, 544] width 205 height 23
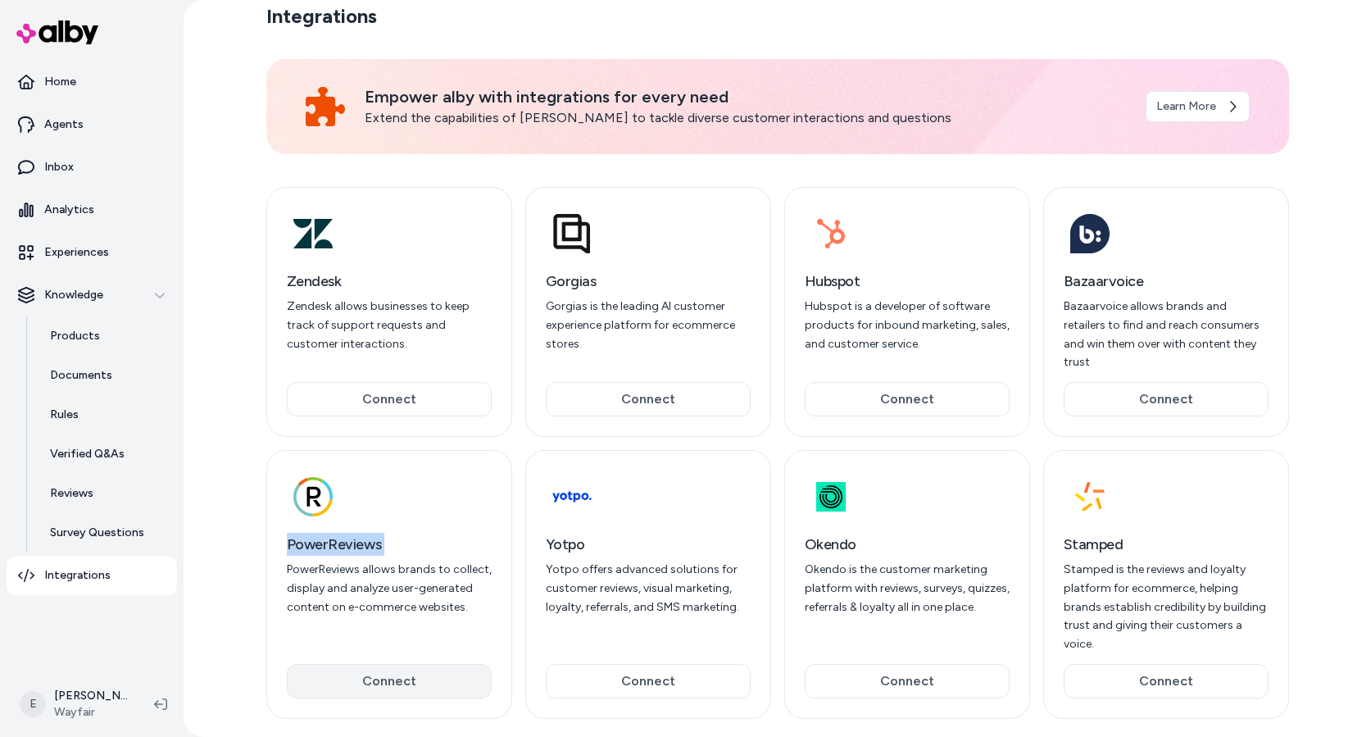
click at [405, 664] on button "Connect" at bounding box center [389, 681] width 205 height 34
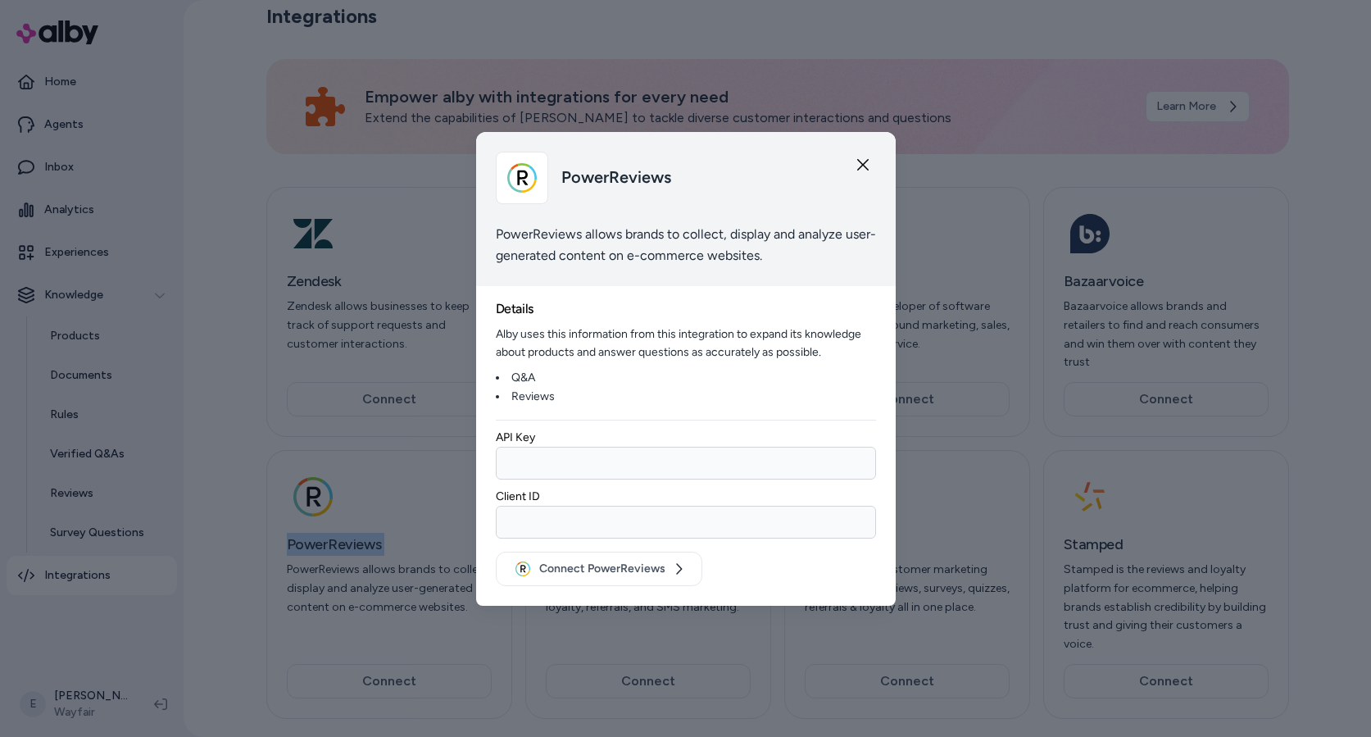
click at [856, 163] on icon "button" at bounding box center [862, 164] width 13 height 13
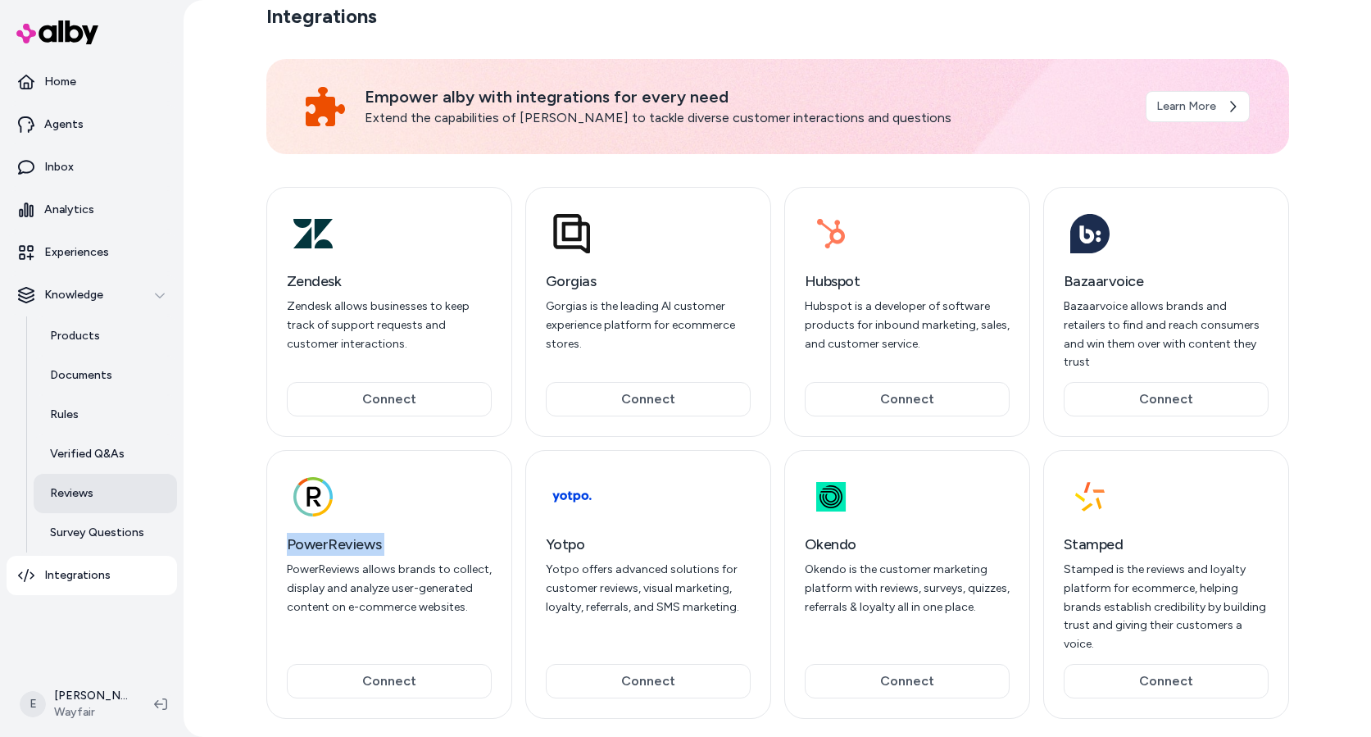
click at [115, 491] on link "Reviews" at bounding box center [105, 493] width 143 height 39
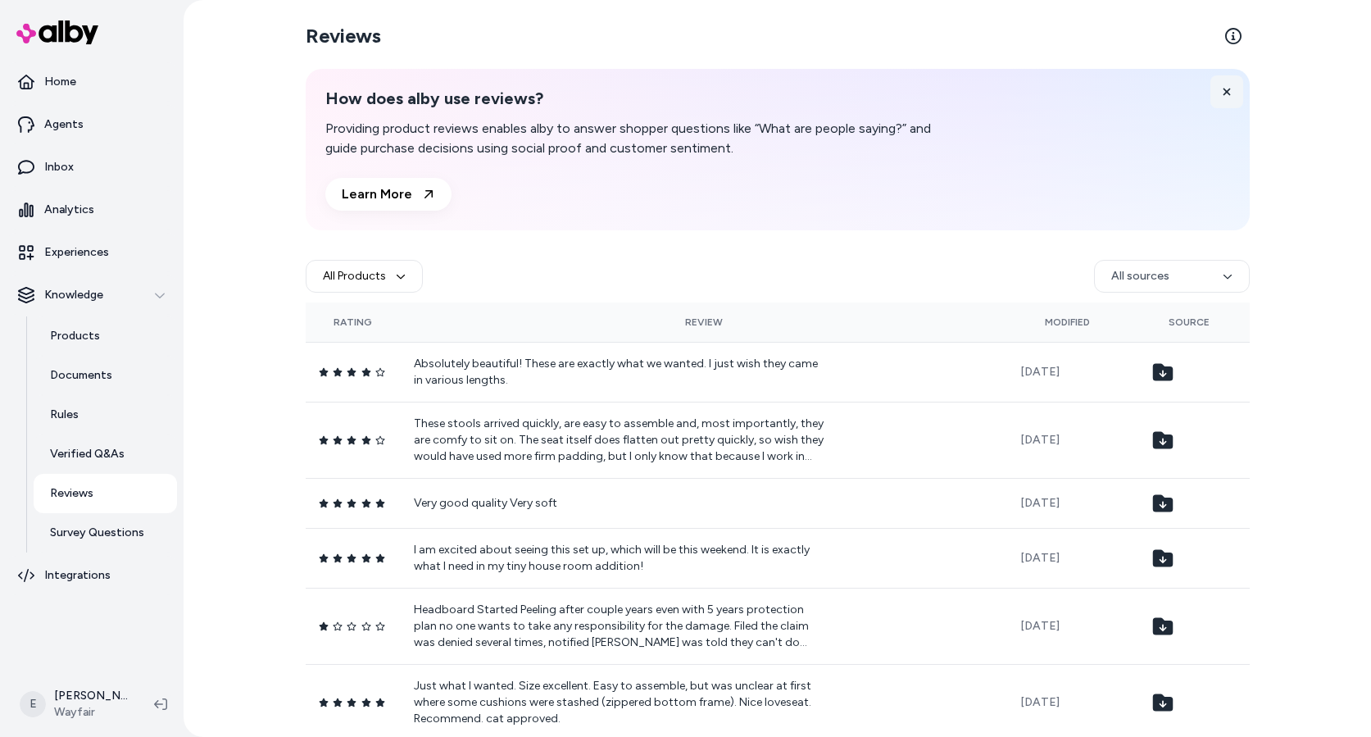
click at [1223, 92] on icon at bounding box center [1226, 91] width 11 height 11
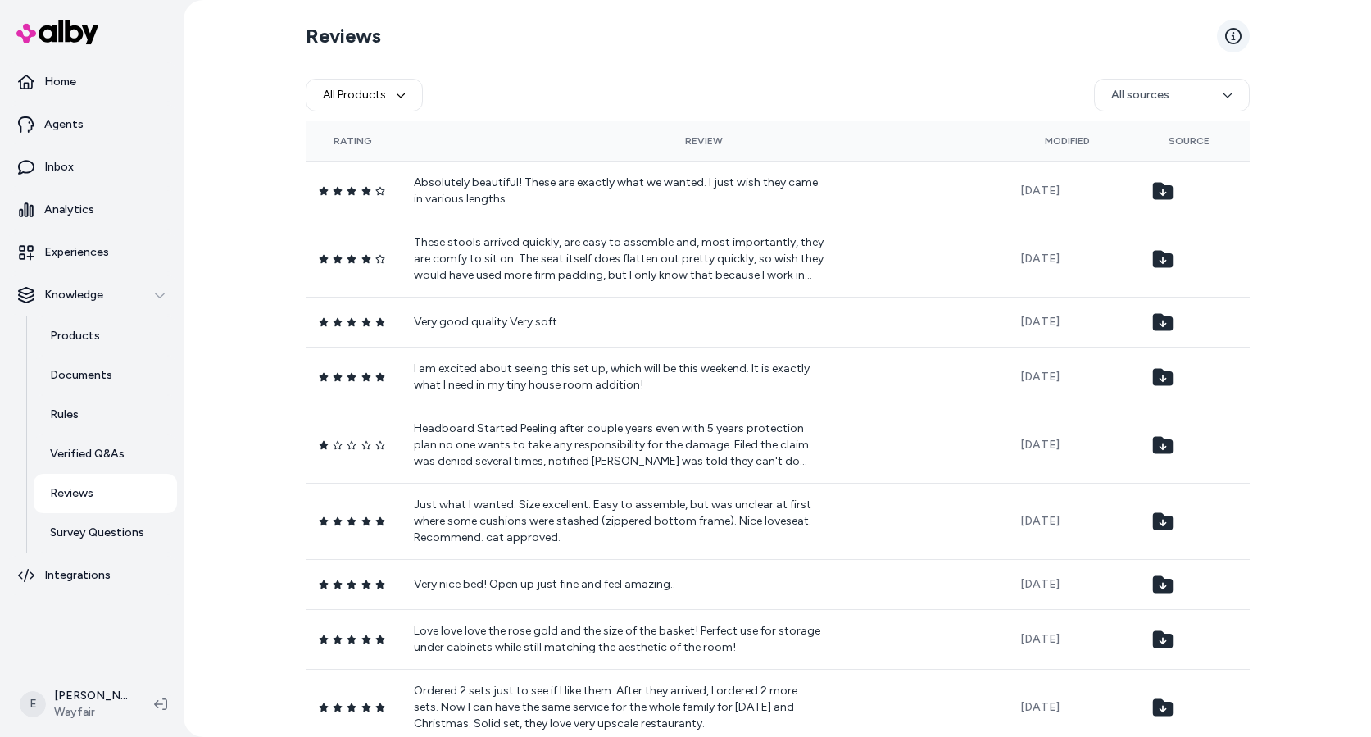
click at [1241, 38] on link at bounding box center [1233, 36] width 33 height 33
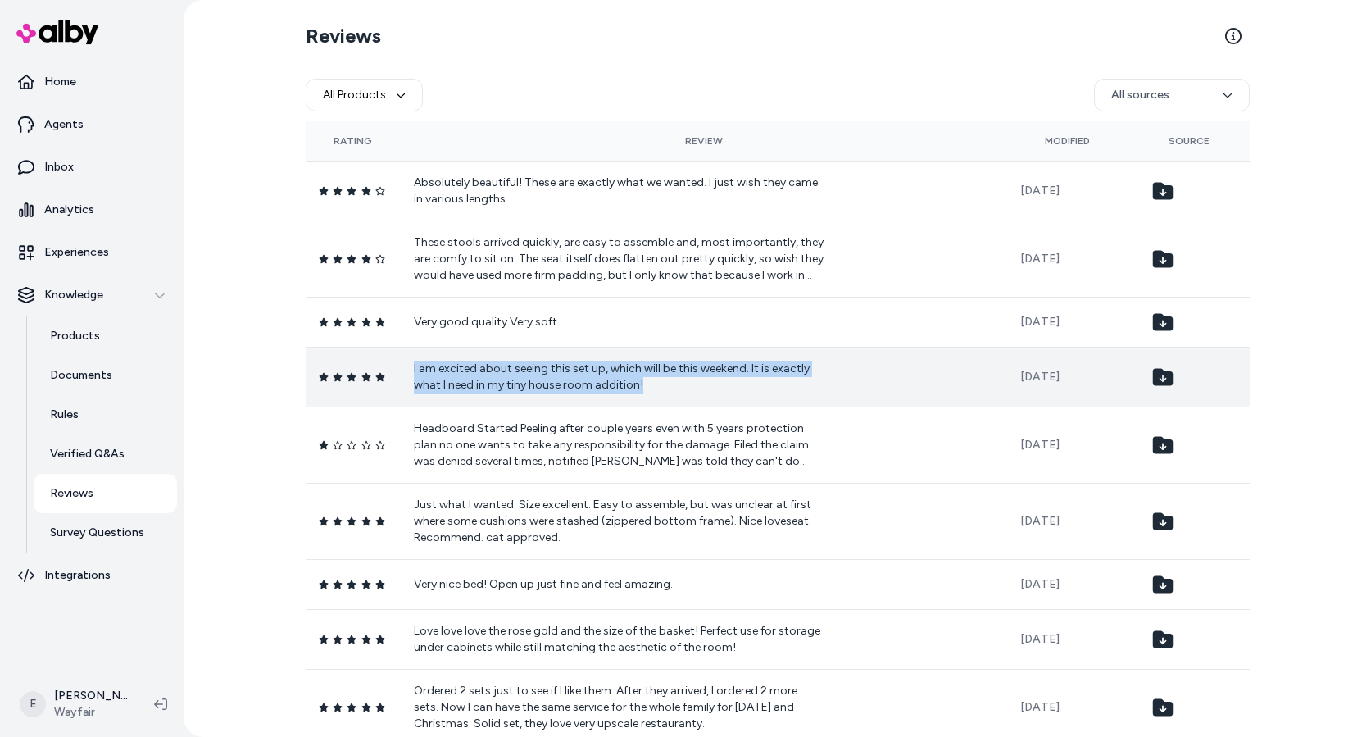
drag, startPoint x: 652, startPoint y: 392, endPoint x: 410, endPoint y: 374, distance: 242.3
click at [414, 374] on p "I am excited about seeing this set up, which will be this weekend. It is exactl…" at bounding box center [619, 376] width 410 height 33
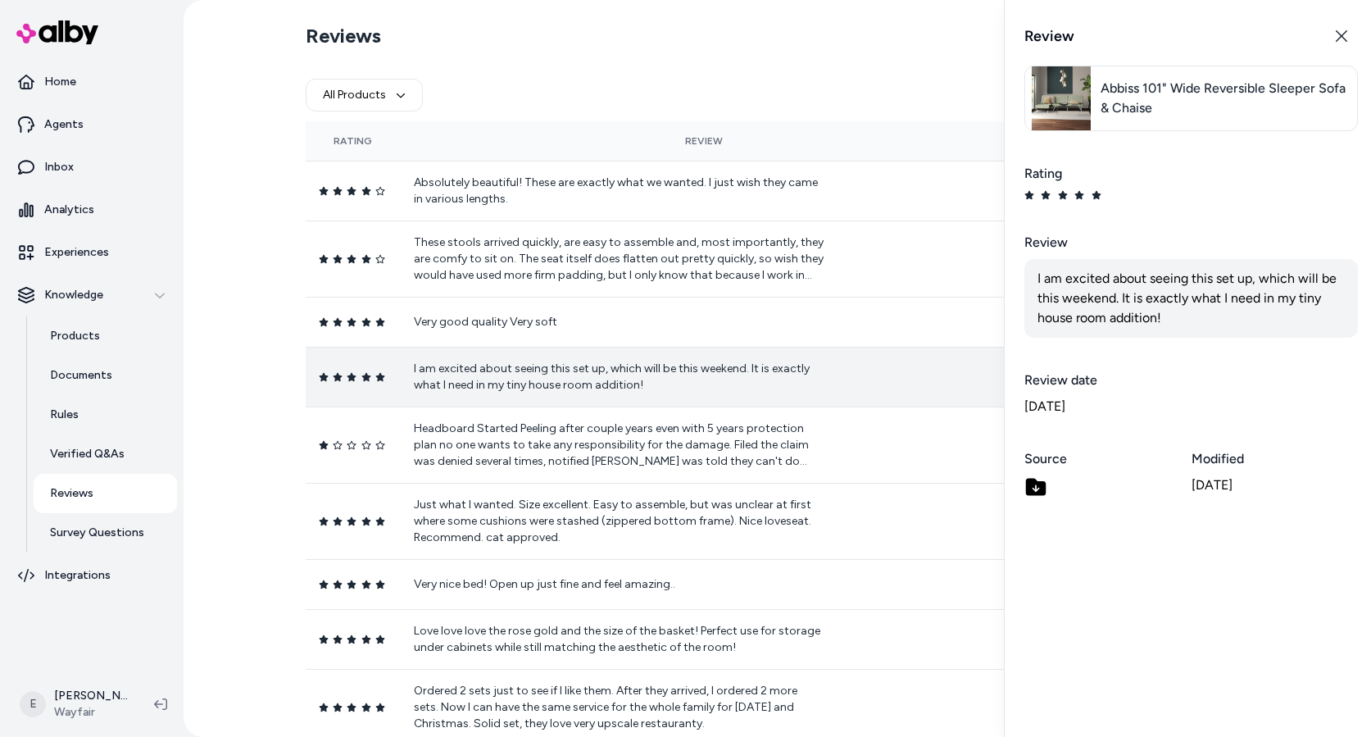
click at [1323, 39] on div "Review Close" at bounding box center [1190, 36] width 333 height 33
click at [1336, 35] on icon "button" at bounding box center [1341, 35] width 13 height 13
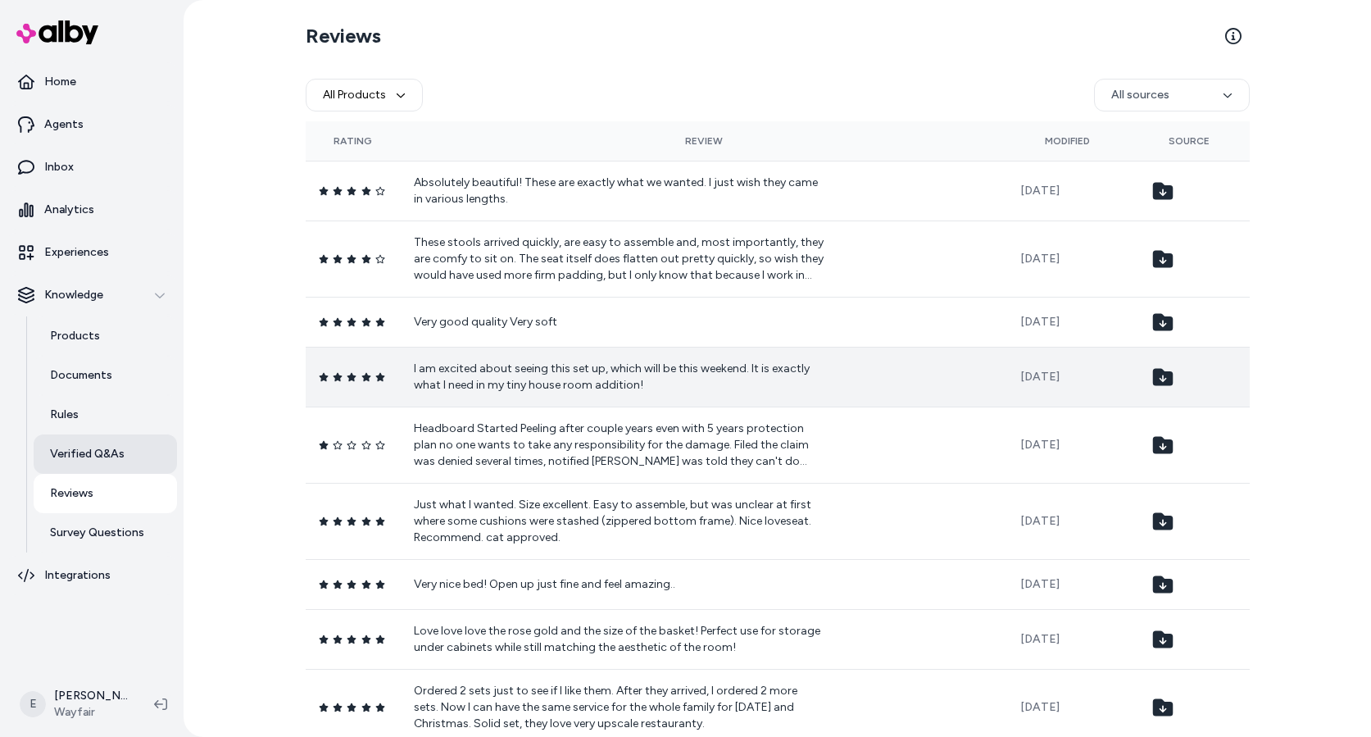
click at [142, 454] on link "Verified Q&As" at bounding box center [105, 453] width 143 height 39
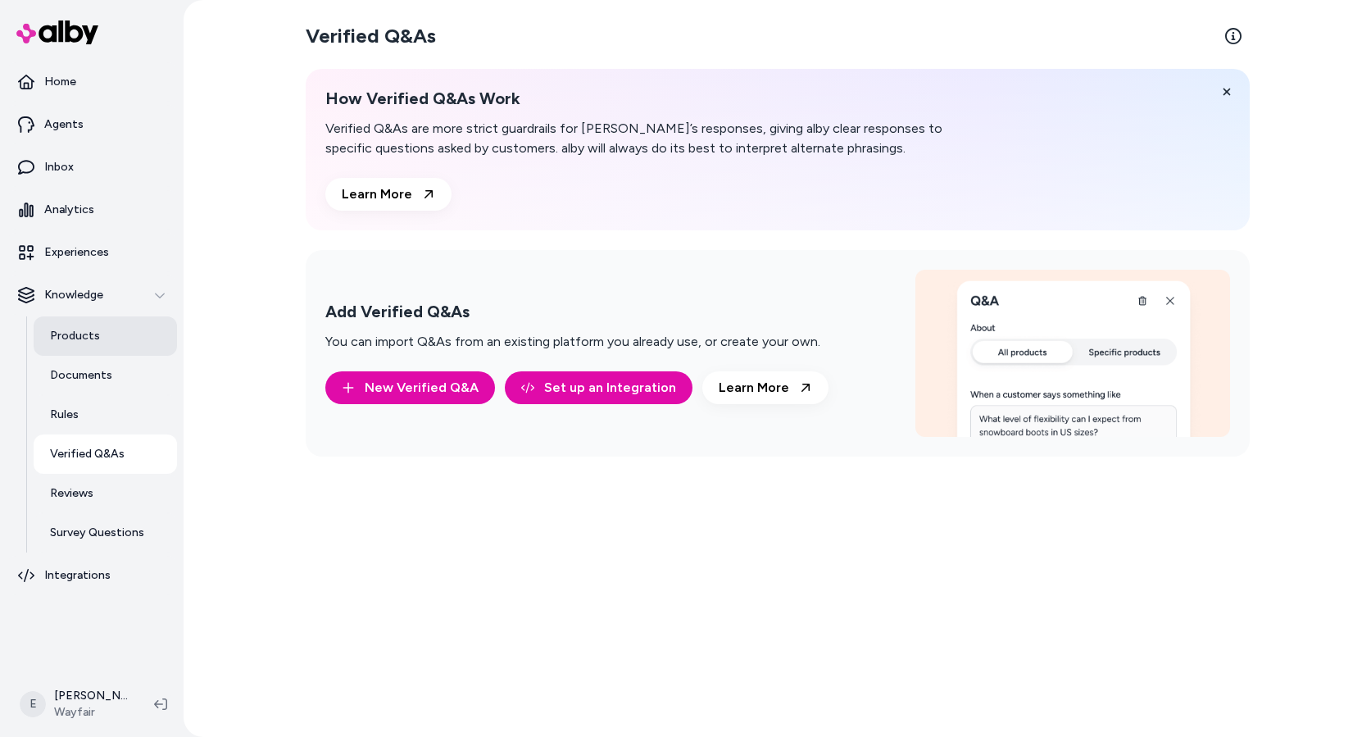
click at [86, 338] on p "Products" at bounding box center [75, 336] width 50 height 16
